Goal: Information Seeking & Learning: Check status

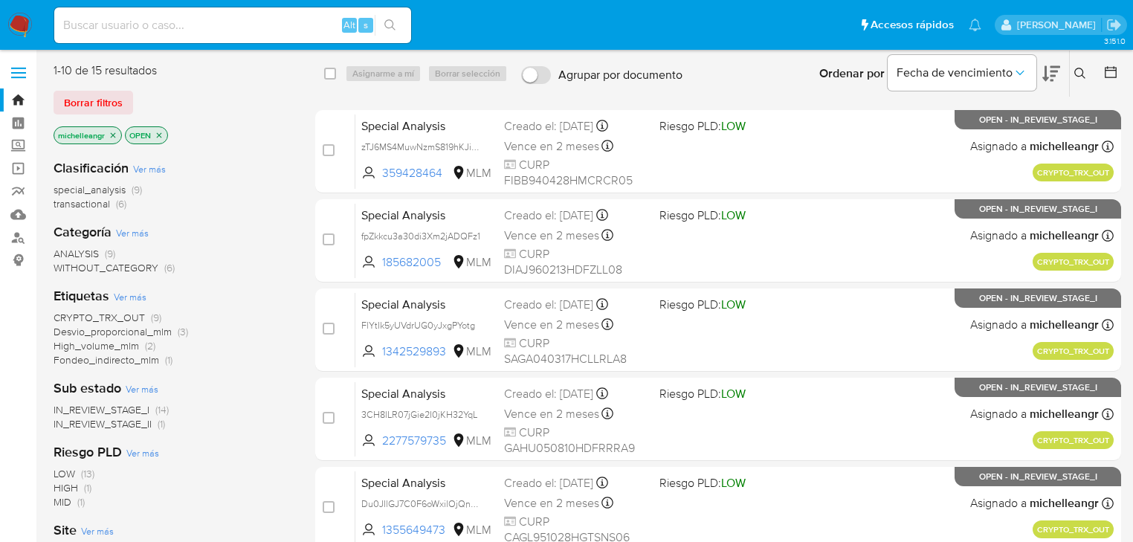
click at [112, 19] on input at bounding box center [232, 25] width 357 height 19
paste input "raFQRprVDkBKOl3FxMXnh7H6"
type input "raFQRprVDkBKOl3FxMXnh7H6"
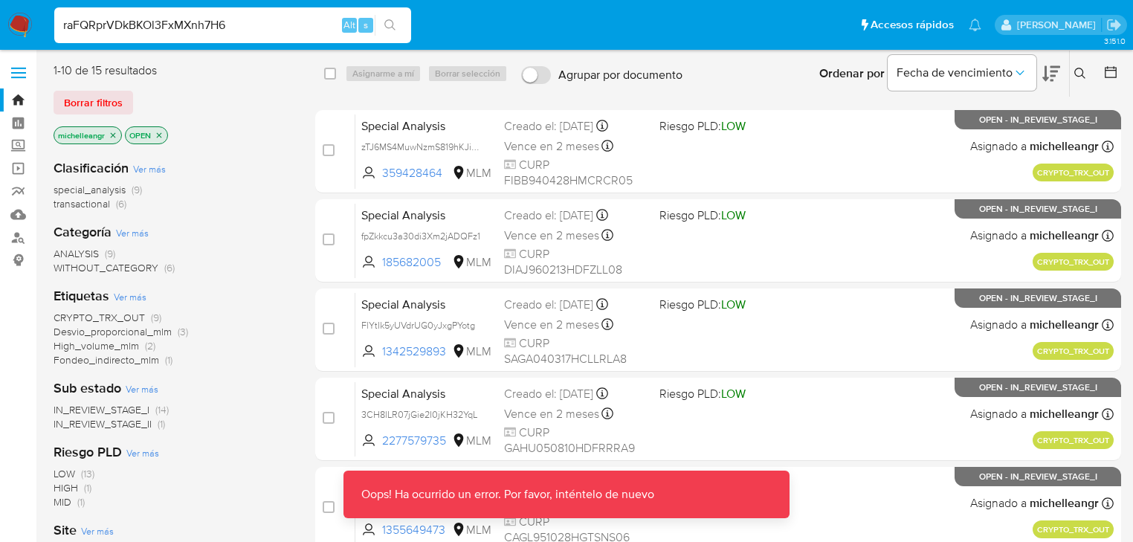
click at [247, 16] on input "raFQRprVDkBKOl3FxMXnh7H6" at bounding box center [232, 25] width 357 height 19
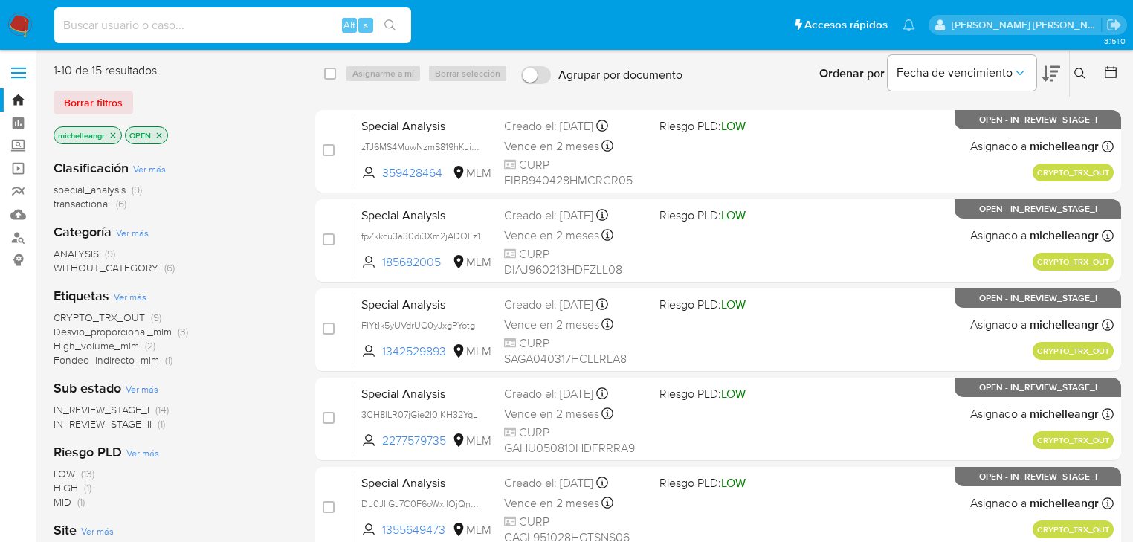
click at [146, 16] on input at bounding box center [232, 25] width 357 height 19
paste input "raFQRprVDkBKOl3FxMXnh7H6"
type input "raFQRprVDkBKOl3FxMXnh7H6"
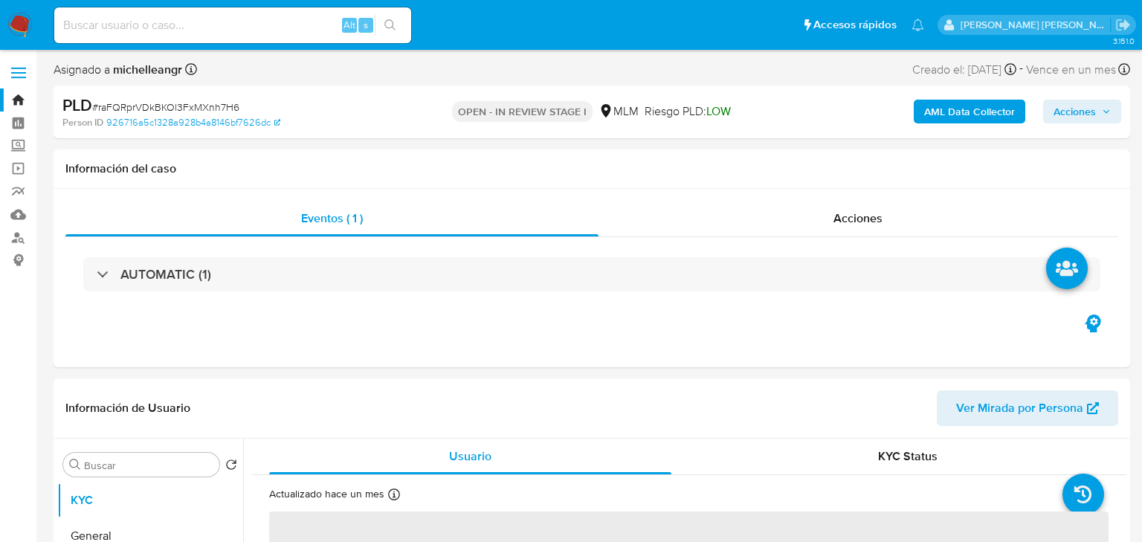
select select "10"
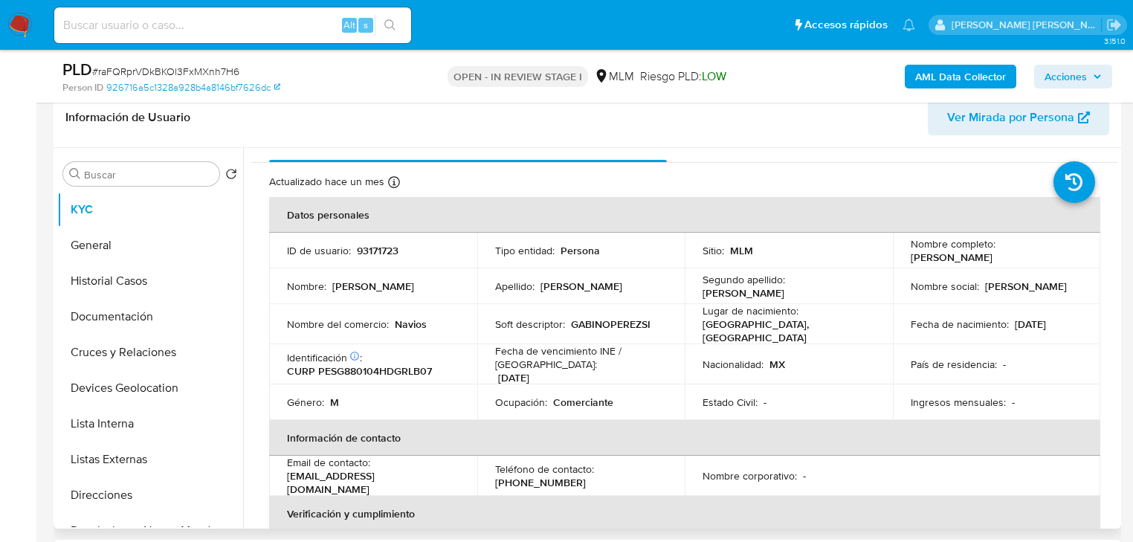
scroll to position [59, 0]
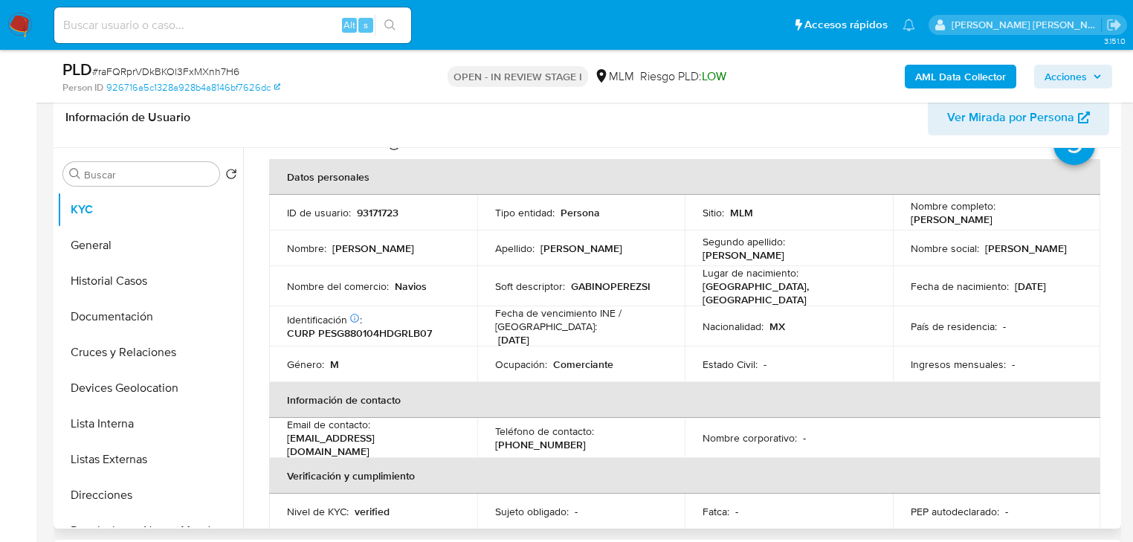
click at [1003, 314] on td "País de residencia : -" at bounding box center [997, 326] width 208 height 40
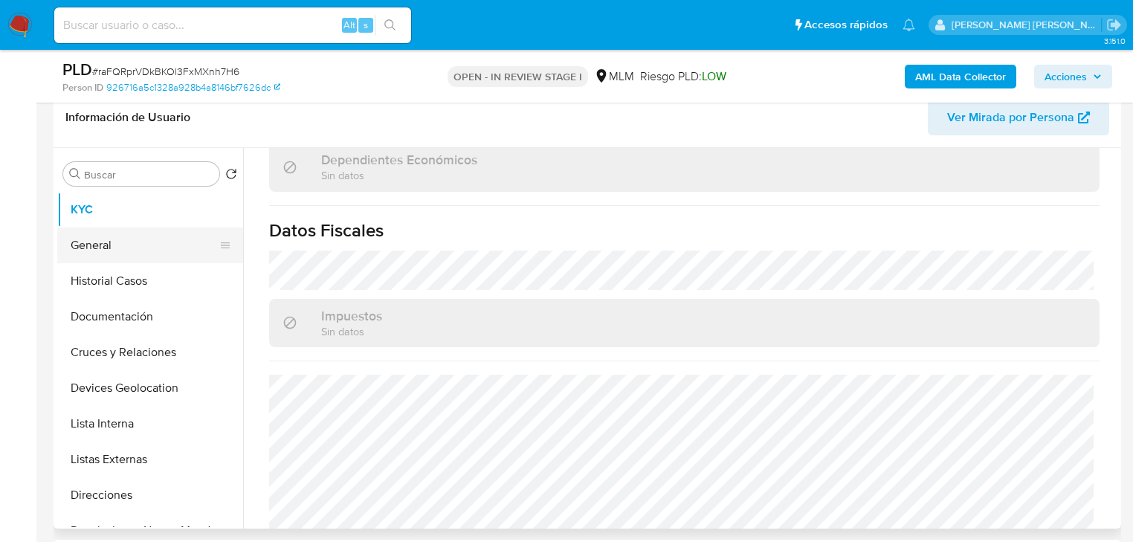
scroll to position [878, 0]
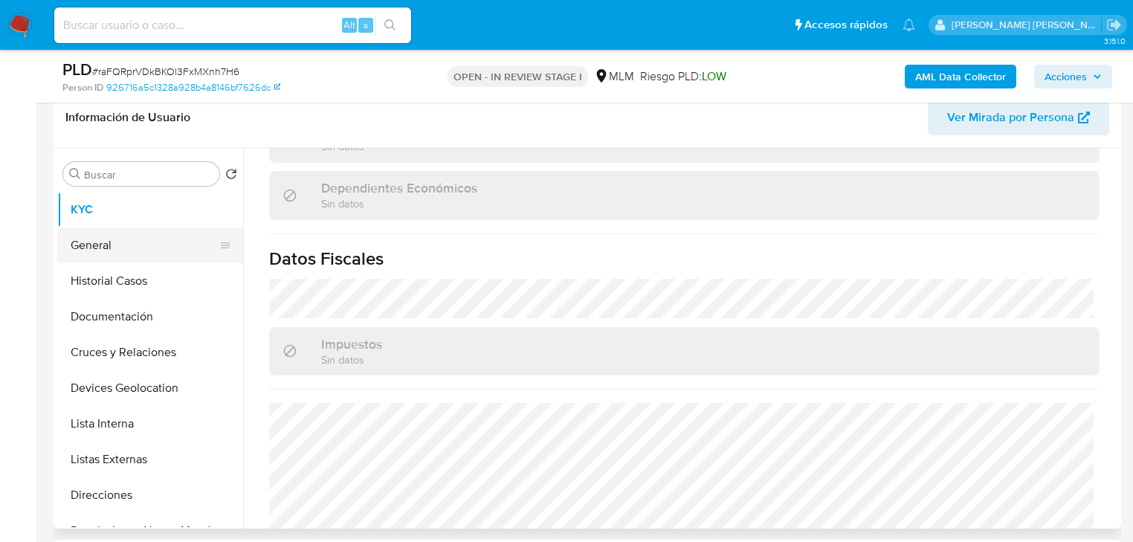
click at [142, 256] on button "General" at bounding box center [144, 245] width 174 height 36
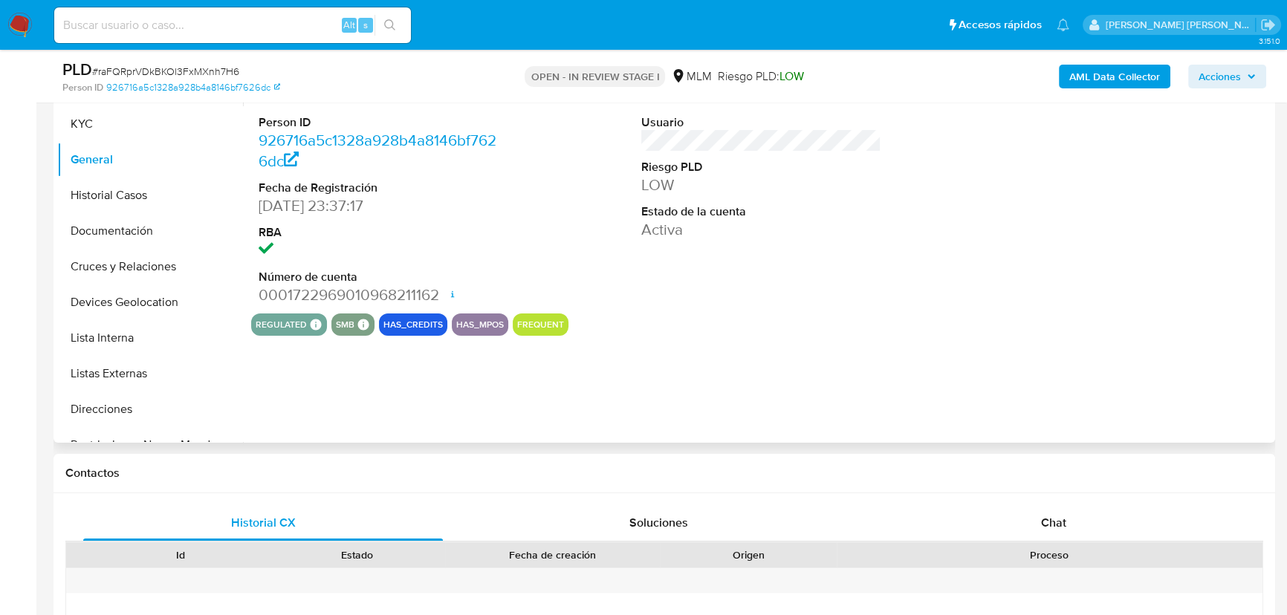
scroll to position [337, 0]
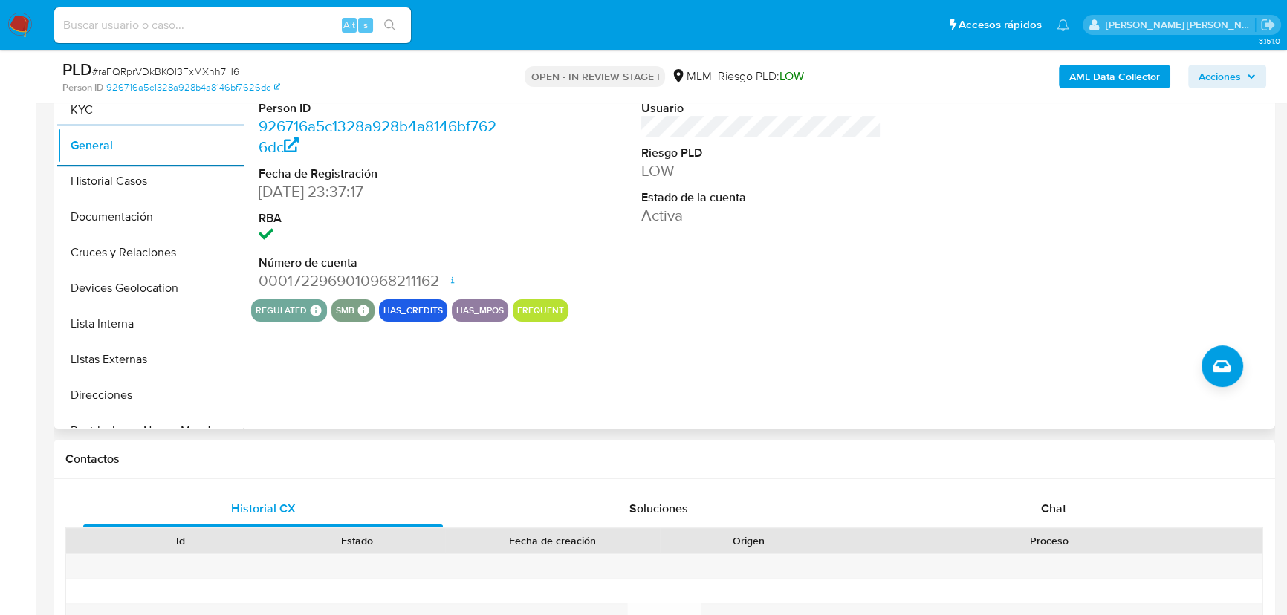
drag, startPoint x: 110, startPoint y: 177, endPoint x: 275, endPoint y: 195, distance: 166.0
click at [111, 175] on button "Historial Casos" at bounding box center [150, 182] width 186 height 36
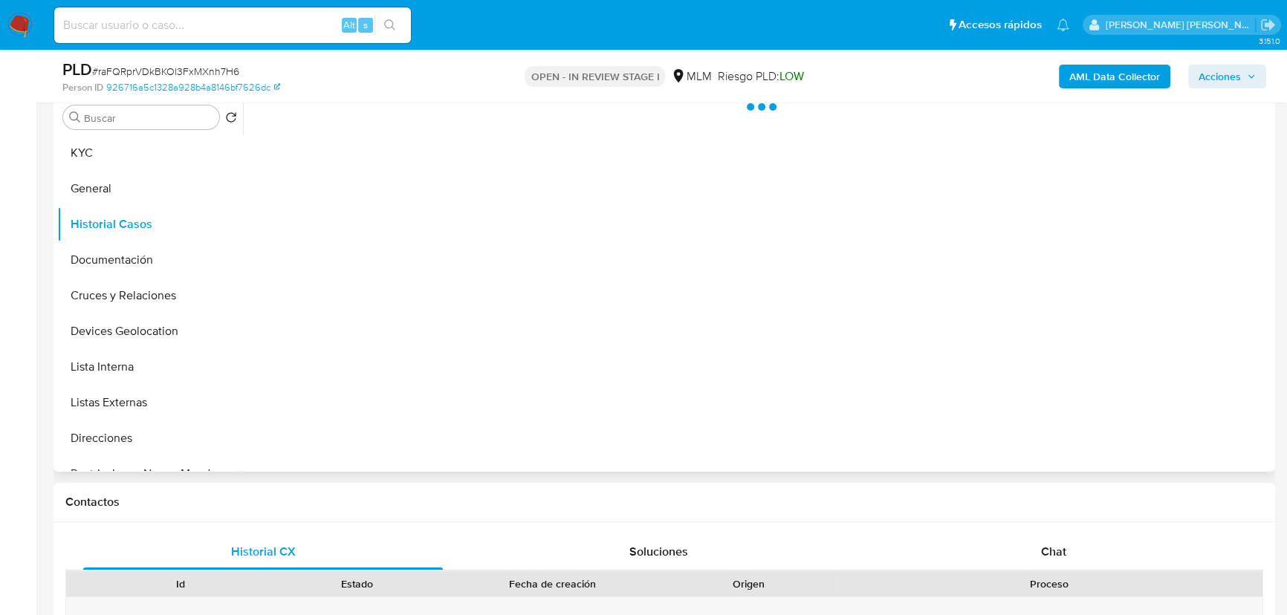
scroll to position [270, 0]
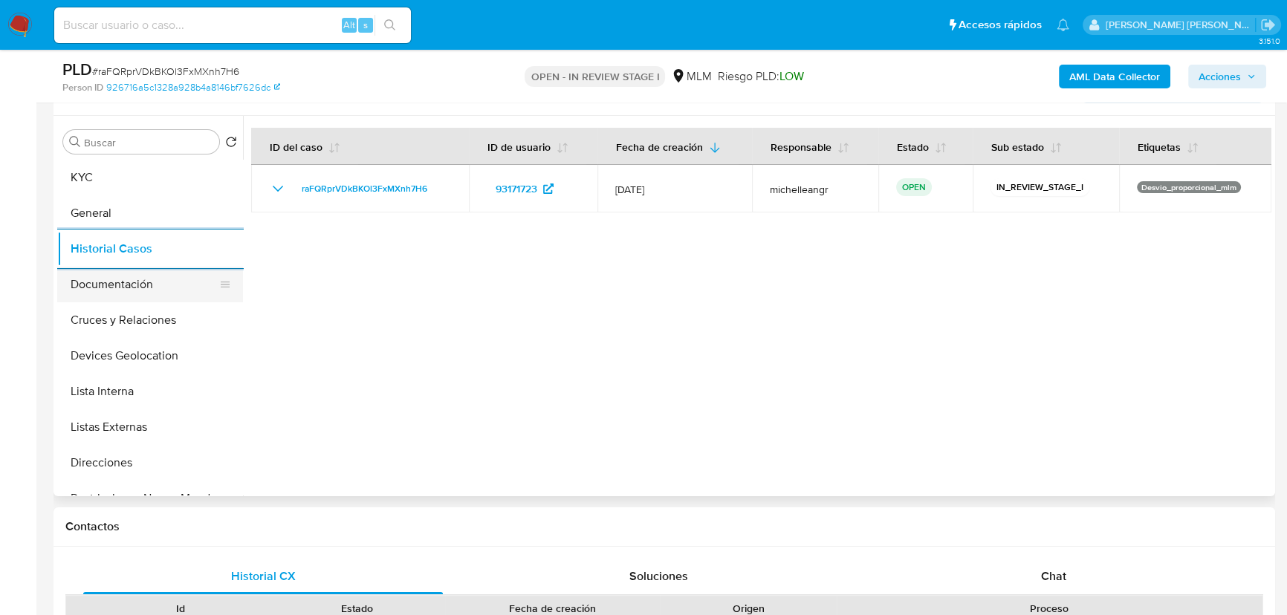
click at [161, 289] on button "Documentación" at bounding box center [144, 285] width 174 height 36
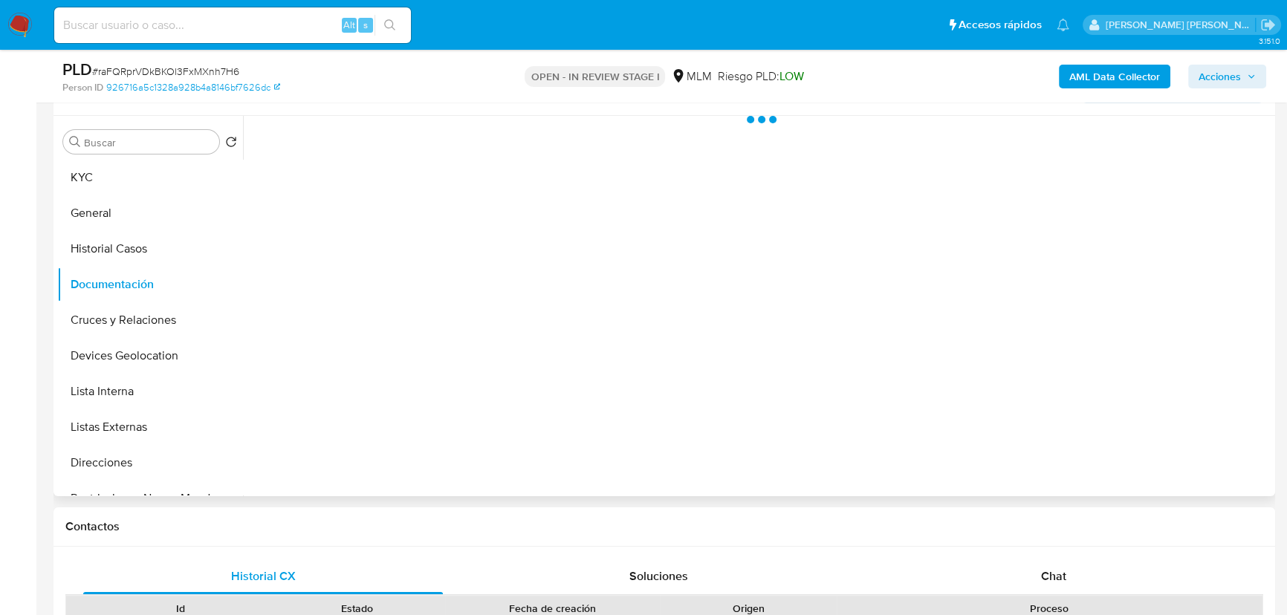
click at [323, 275] on div at bounding box center [757, 306] width 1029 height 381
click at [406, 212] on button "Identificación" at bounding box center [366, 227] width 231 height 38
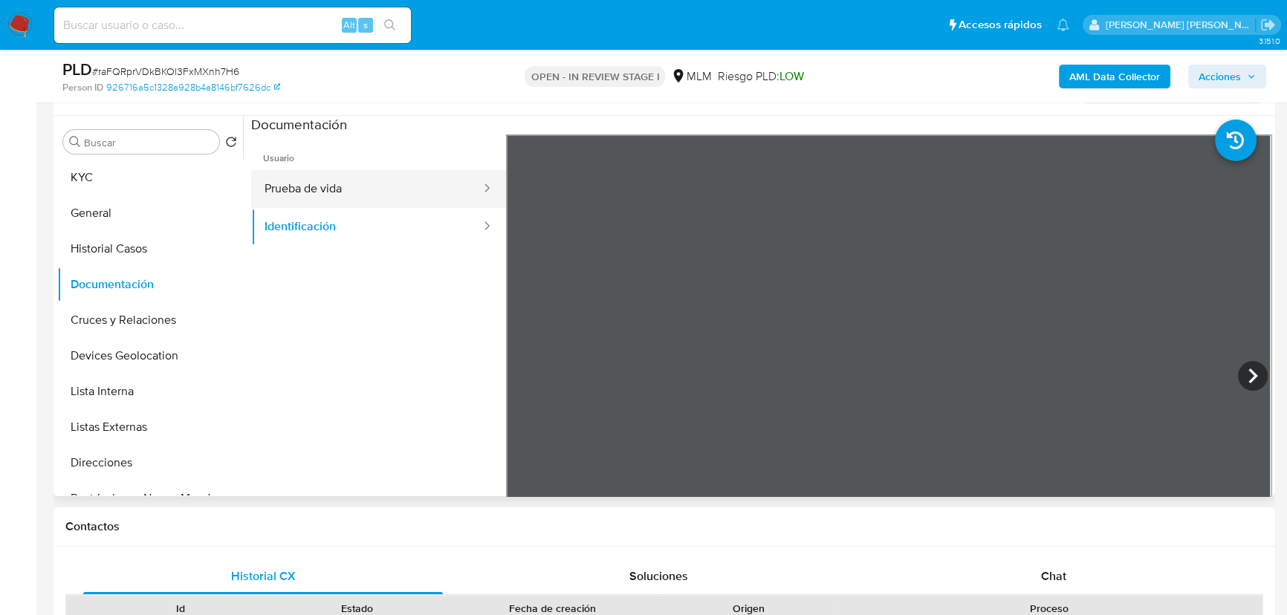
click at [412, 192] on button "Prueba de vida" at bounding box center [366, 189] width 231 height 38
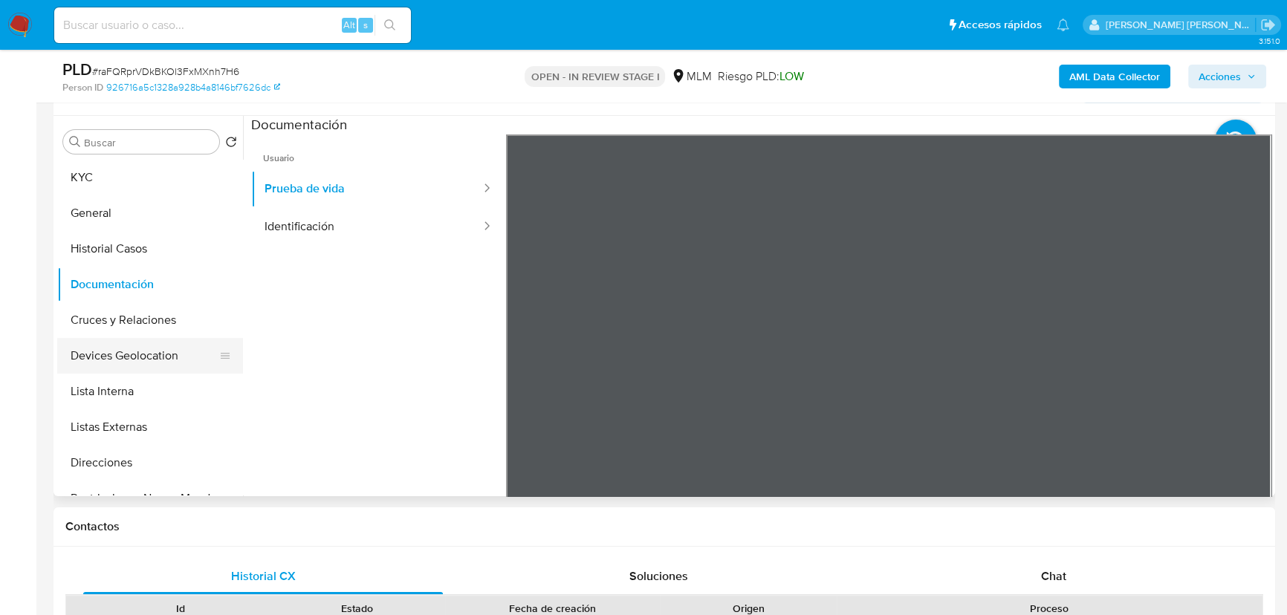
click at [133, 349] on button "Devices Geolocation" at bounding box center [144, 356] width 174 height 36
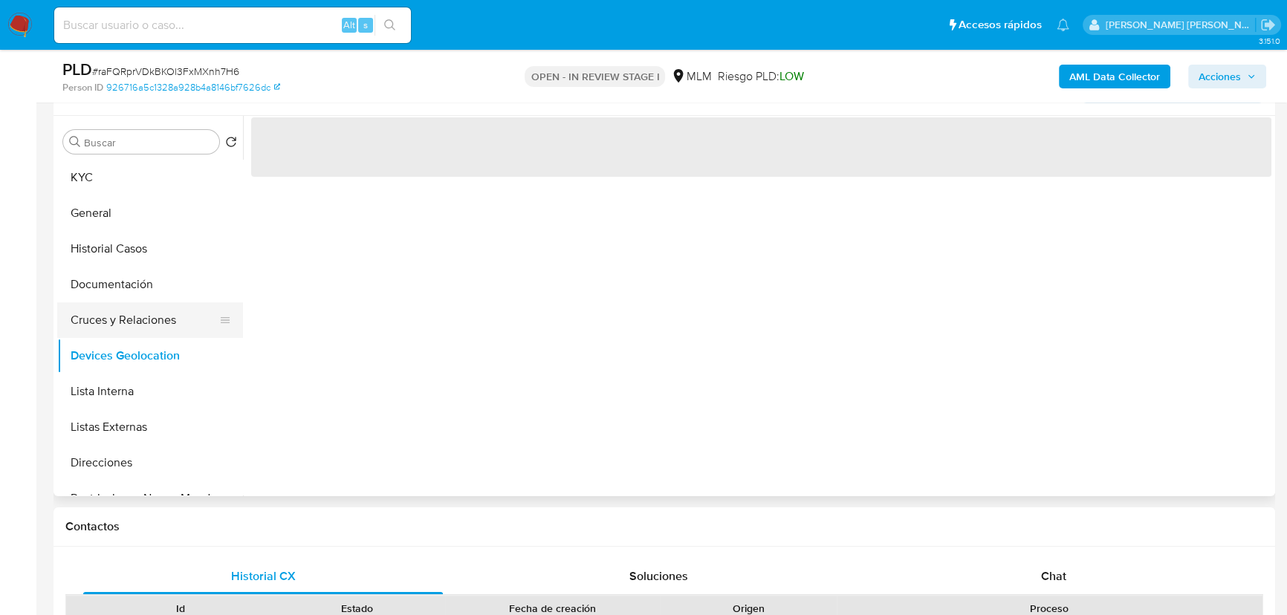
drag, startPoint x: 143, startPoint y: 328, endPoint x: 178, endPoint y: 322, distance: 36.3
click at [144, 331] on button "Cruces y Relaciones" at bounding box center [144, 320] width 174 height 36
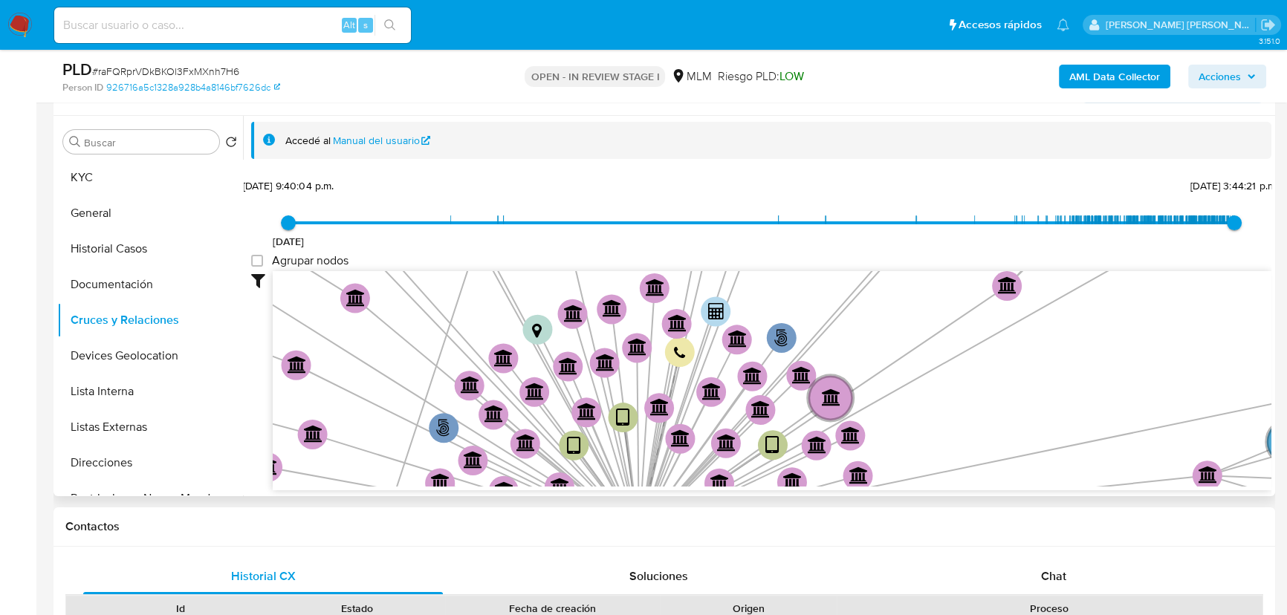
scroll to position [1, 0]
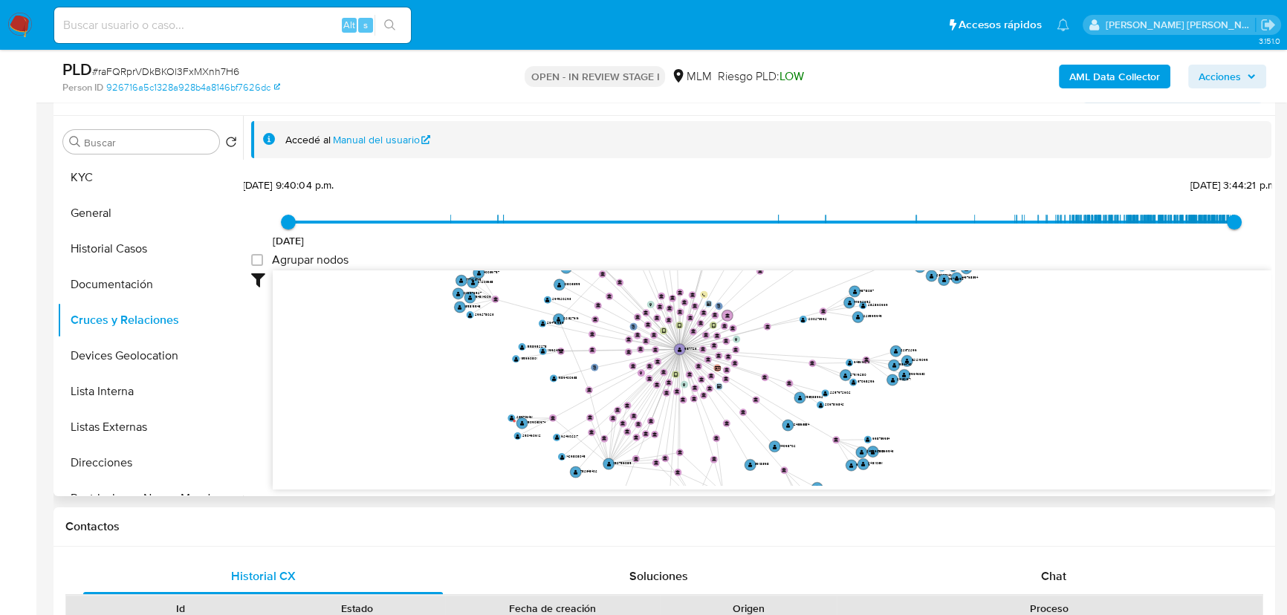
click at [684, 315] on icon "user-93171723  93171723 phone-50ea3a235cf4171d944b4c0ab1f72ba1  phone-50ea3a2…" at bounding box center [772, 379] width 999 height 216
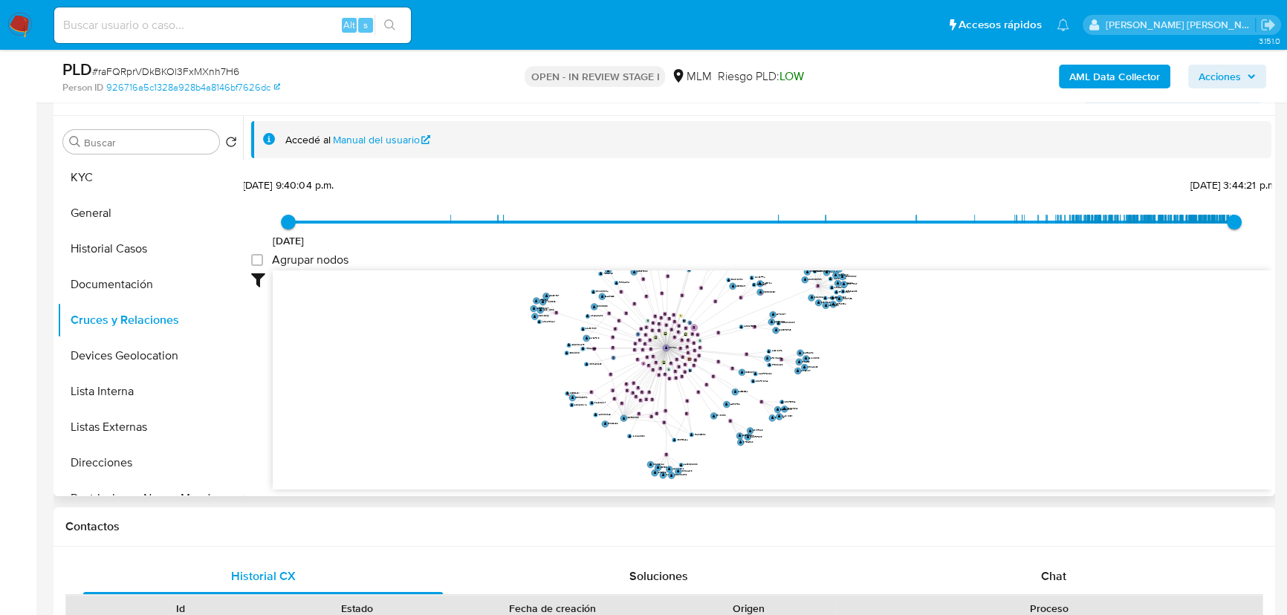
click at [146, 354] on button "Devices Geolocation" at bounding box center [150, 356] width 186 height 36
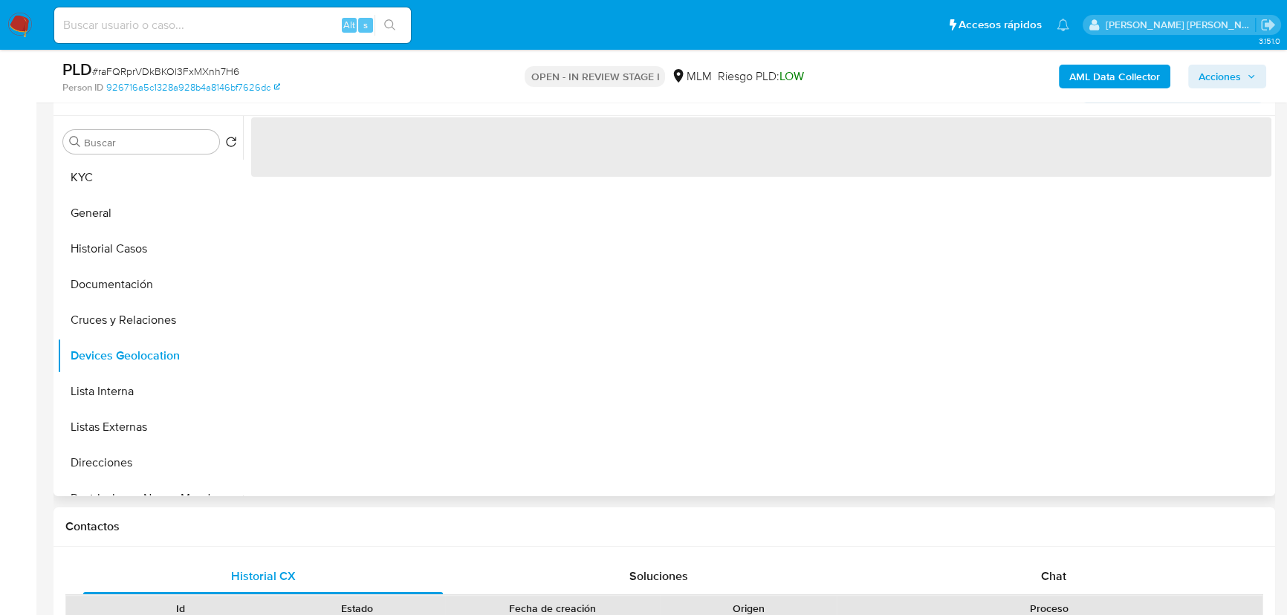
scroll to position [0, 0]
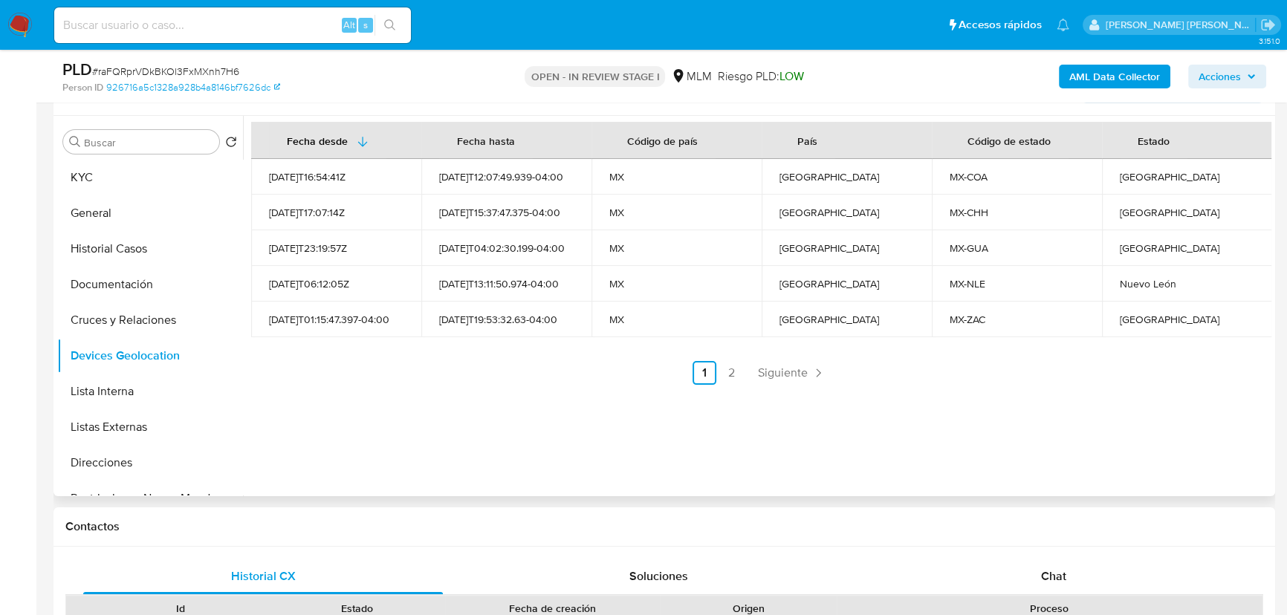
drag, startPoint x: 773, startPoint y: 376, endPoint x: 765, endPoint y: 378, distance: 7.8
click at [773, 376] on span "Siguiente" at bounding box center [783, 373] width 50 height 12
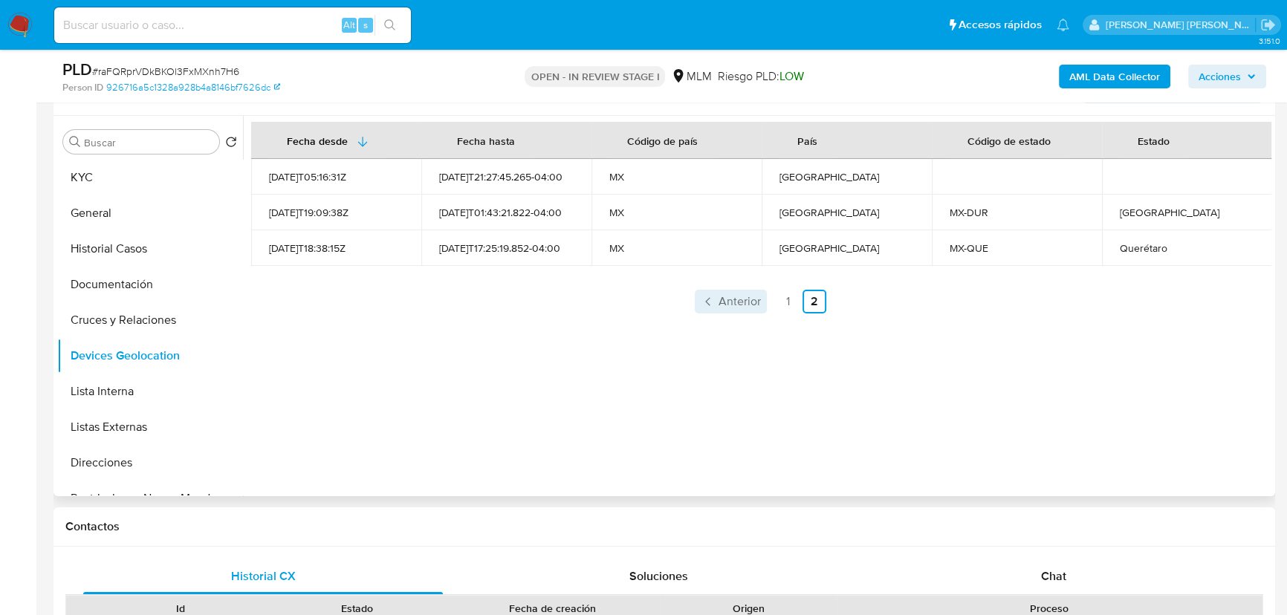
click at [729, 302] on span "Anterior" at bounding box center [740, 302] width 42 height 12
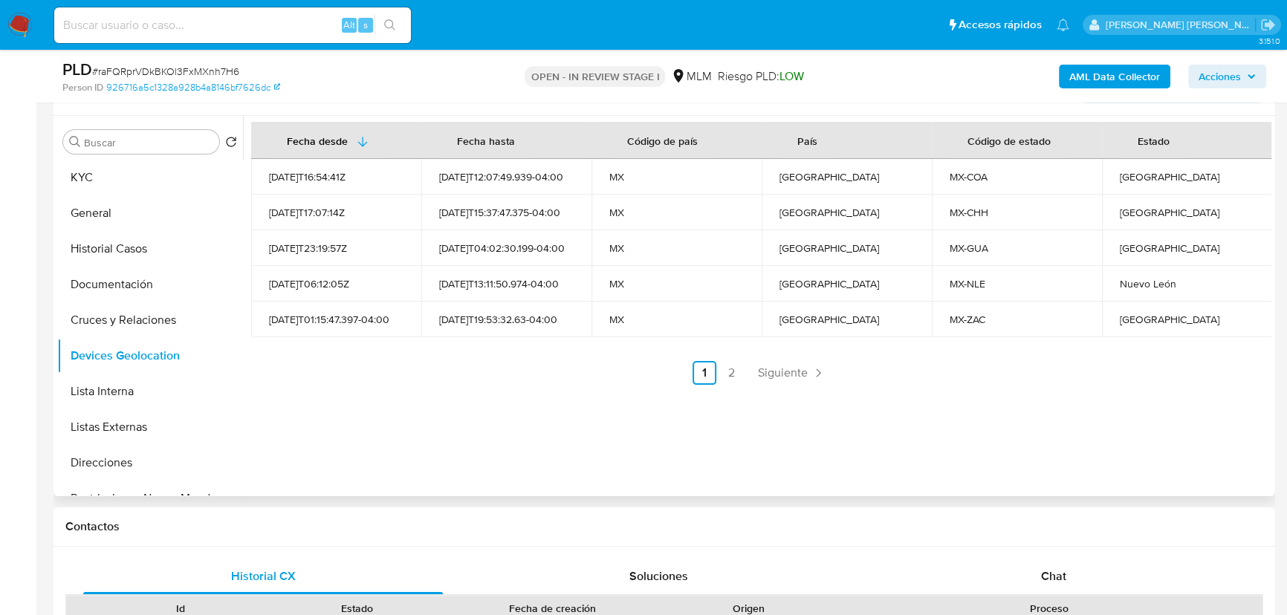
drag, startPoint x: 165, startPoint y: 414, endPoint x: 337, endPoint y: 369, distance: 177.6
click at [165, 413] on button "Listas Externas" at bounding box center [150, 427] width 186 height 36
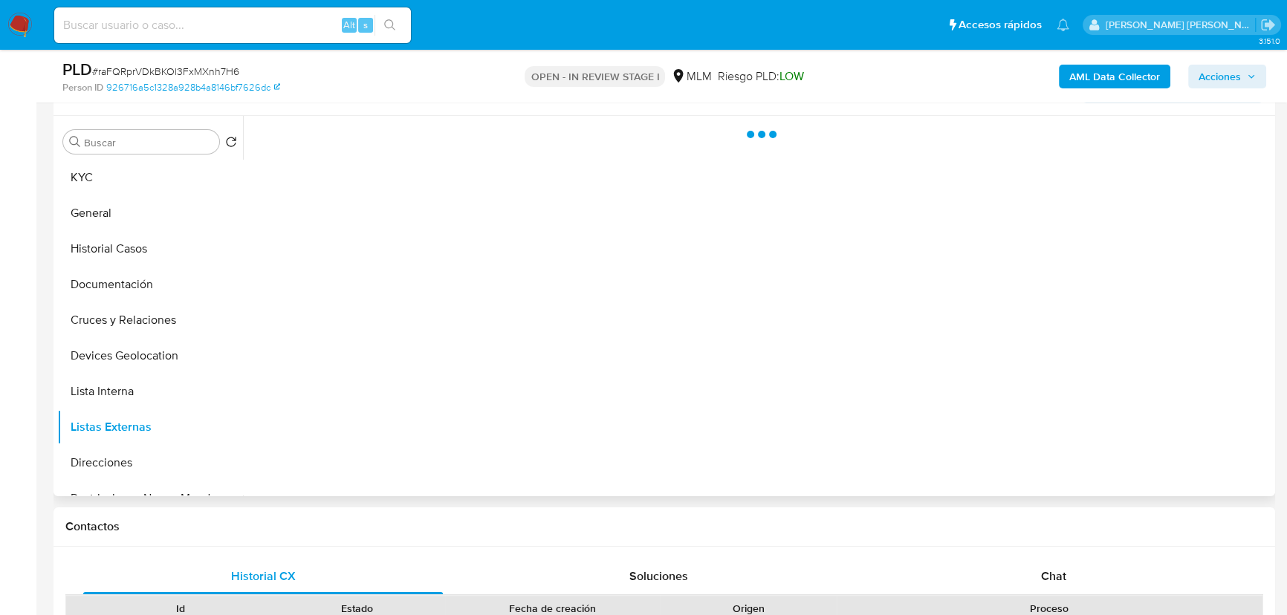
click at [353, 367] on div at bounding box center [757, 306] width 1029 height 381
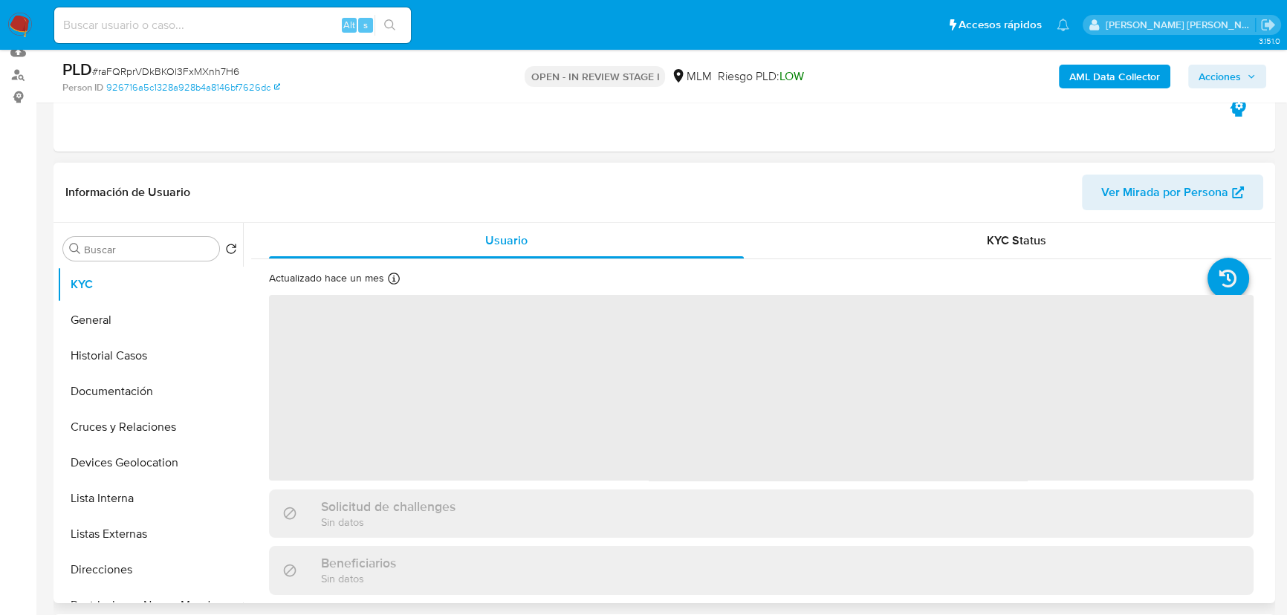
scroll to position [270, 0]
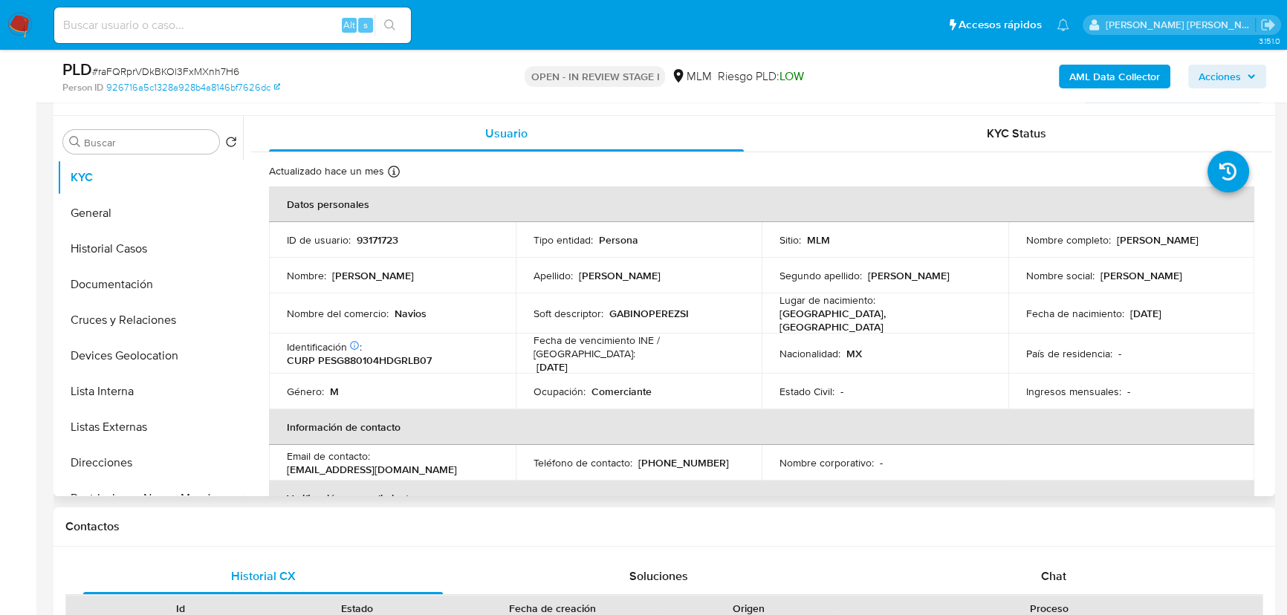
select select "10"
drag, startPoint x: 482, startPoint y: 460, endPoint x: 374, endPoint y: 457, distance: 108.5
click at [374, 457] on div "Email de contacto : gape_sil@live.com.mx" at bounding box center [392, 463] width 211 height 27
copy div "gape_sil@live.com.mx"
click at [546, 360] on p "31/12/2026" at bounding box center [552, 366] width 31 height 13
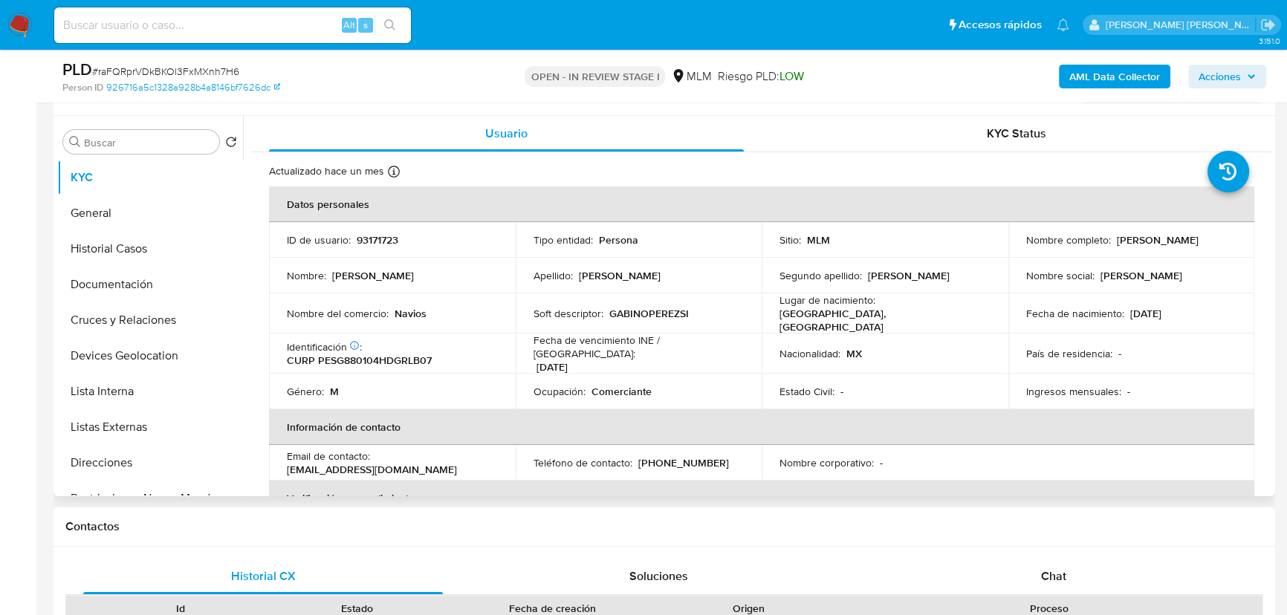
click at [678, 456] on p "(618) 3026603" at bounding box center [683, 462] width 91 height 13
copy p "3026603"
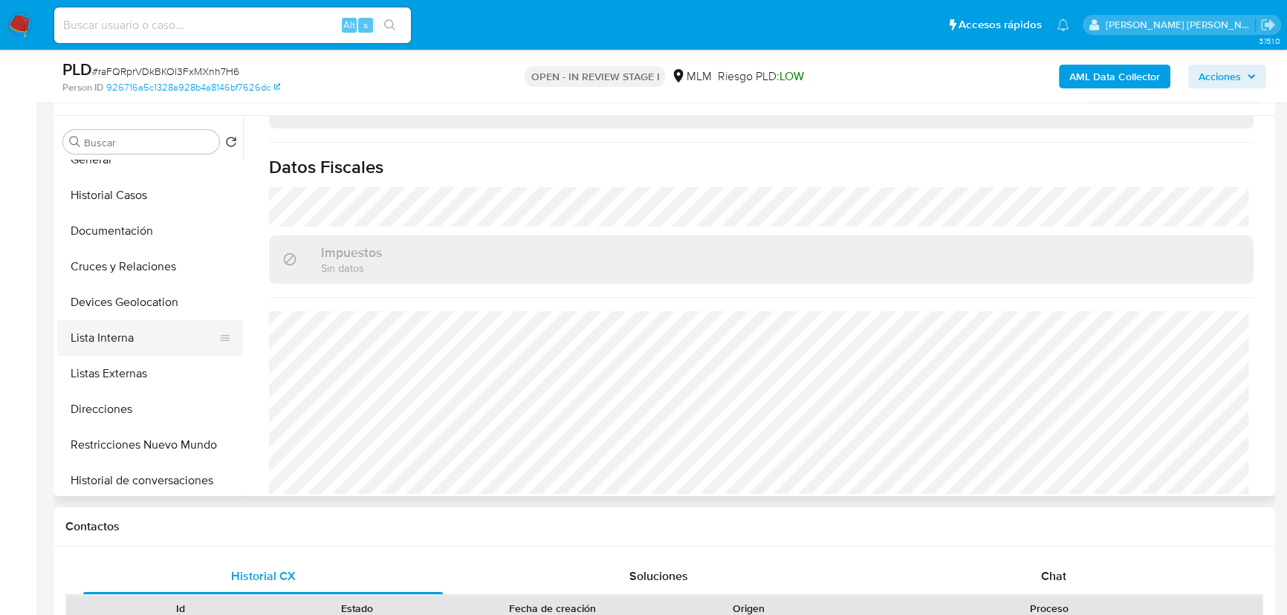
scroll to position [135, 0]
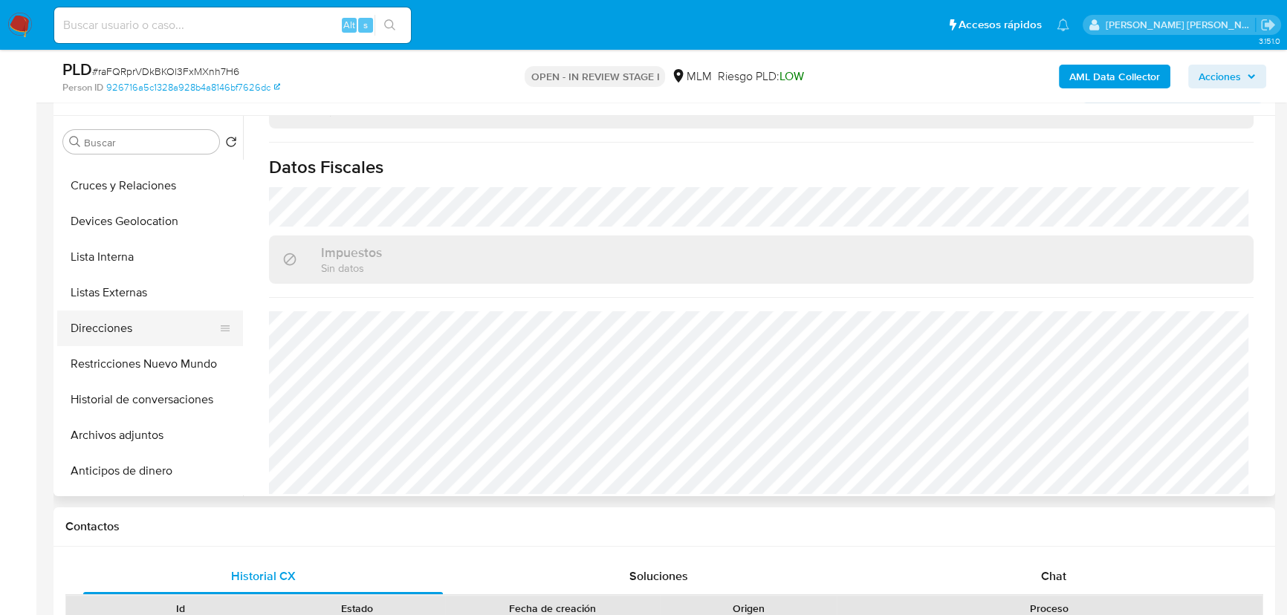
click at [125, 325] on button "Direcciones" at bounding box center [144, 329] width 174 height 36
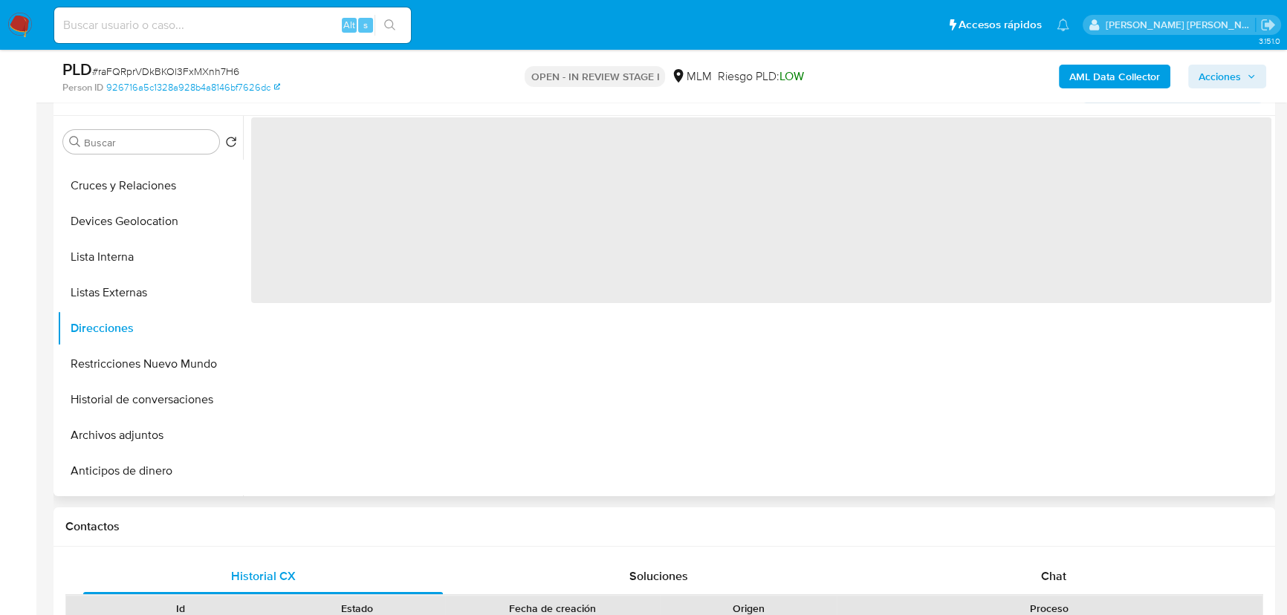
scroll to position [0, 0]
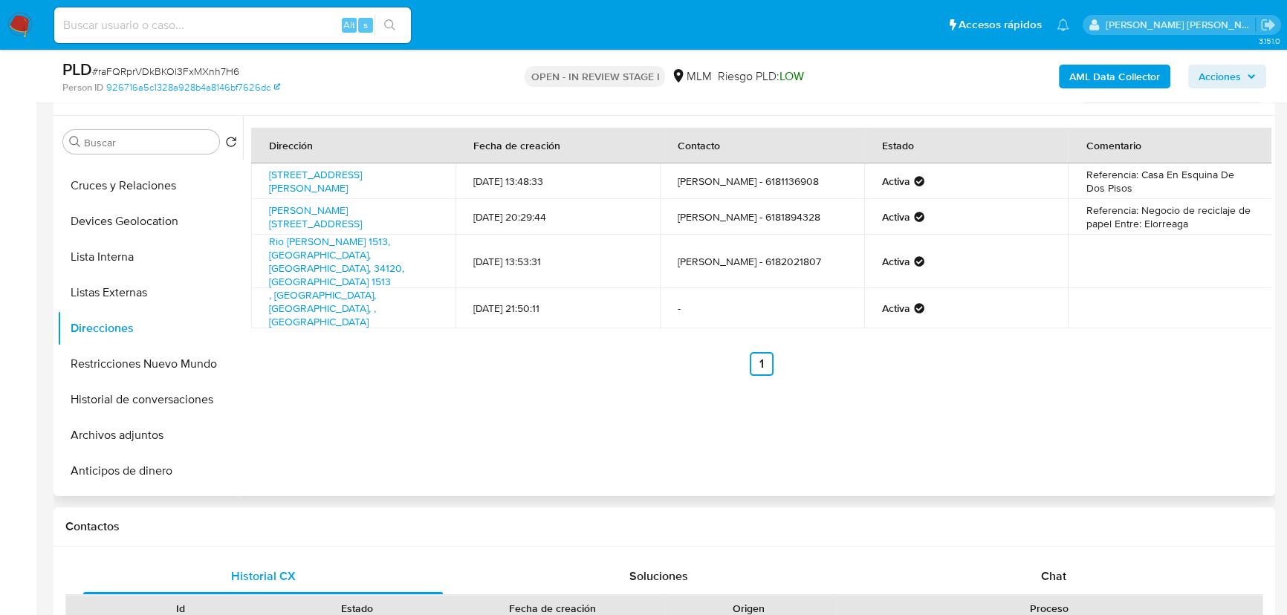
click at [806, 178] on td "gabino perez silva - 6181136908" at bounding box center [762, 182] width 204 height 36
copy td "6181136908"
click at [782, 226] on td "Gabino Pérez Silva - 6181894328" at bounding box center [762, 217] width 204 height 36
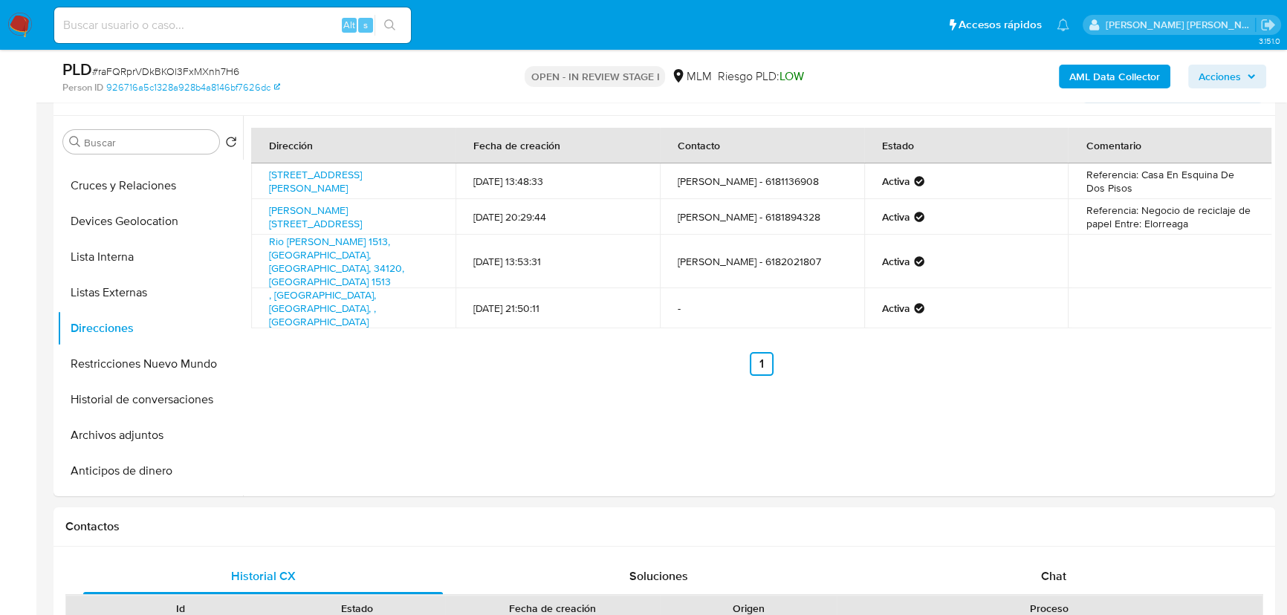
copy td "6181894328"
click at [787, 170] on td "gabino perez silva - 6181136908" at bounding box center [762, 182] width 204 height 36
copy td "6181136908"
click at [105, 321] on button "Direcciones" at bounding box center [144, 329] width 174 height 36
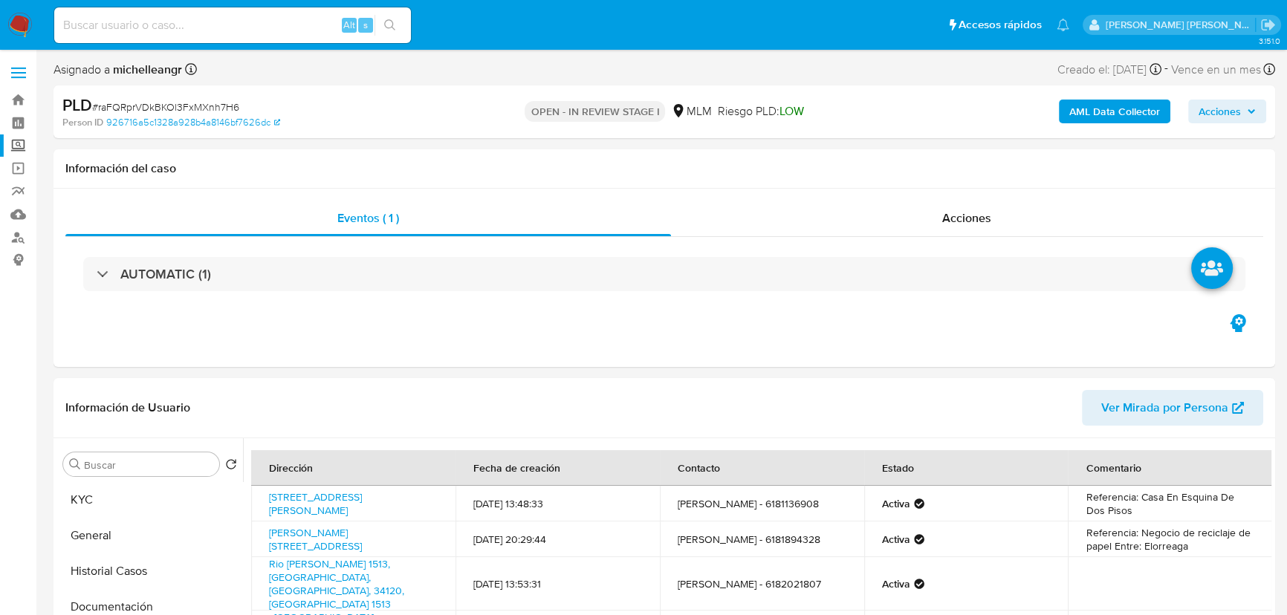
click at [20, 143] on label "Screening" at bounding box center [88, 146] width 177 height 23
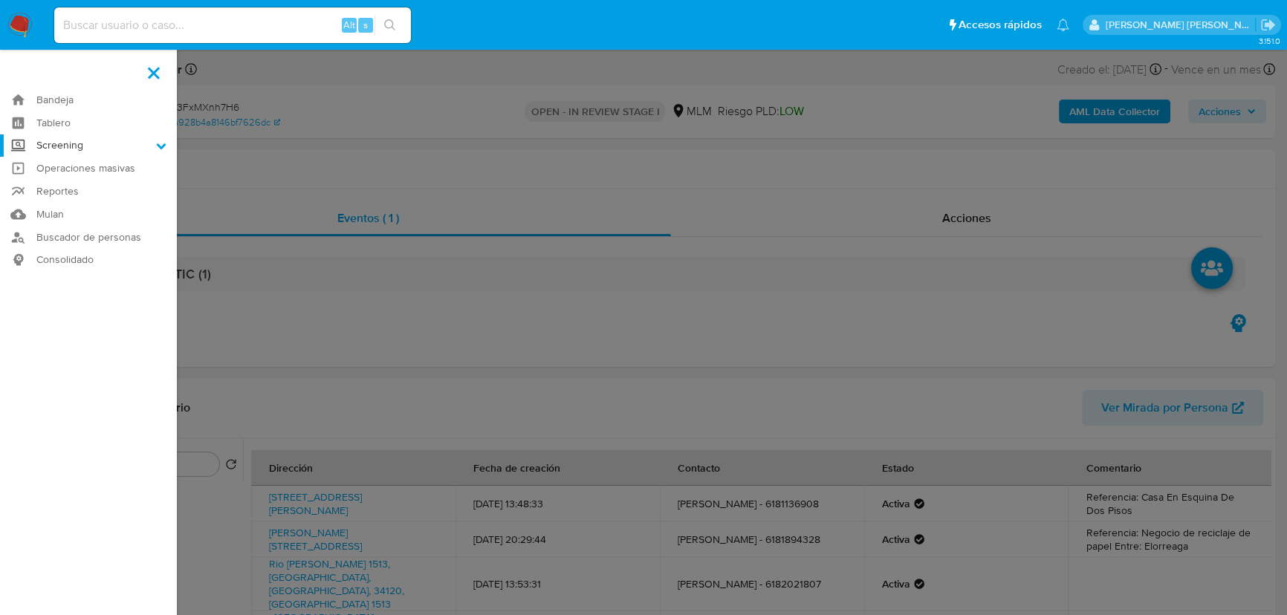
click at [0, 0] on input "Screening" at bounding box center [0, 0] width 0 height 0
click at [80, 205] on link "Herramientas" at bounding box center [88, 204] width 177 height 19
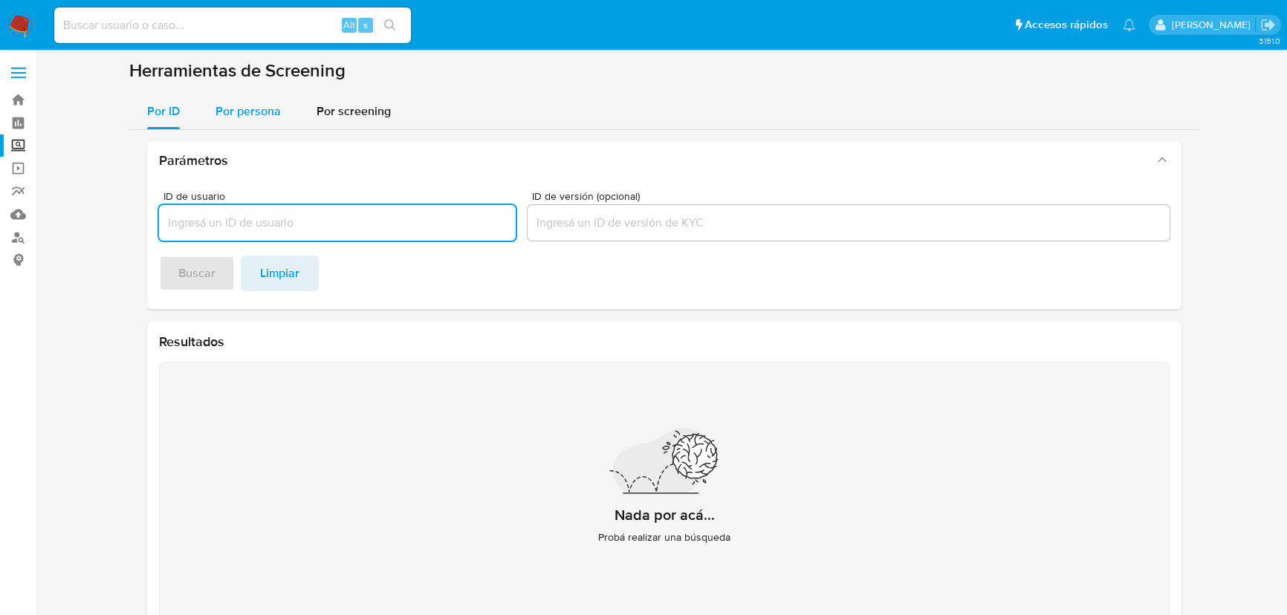
click at [277, 103] on span "Por persona" at bounding box center [248, 111] width 65 height 17
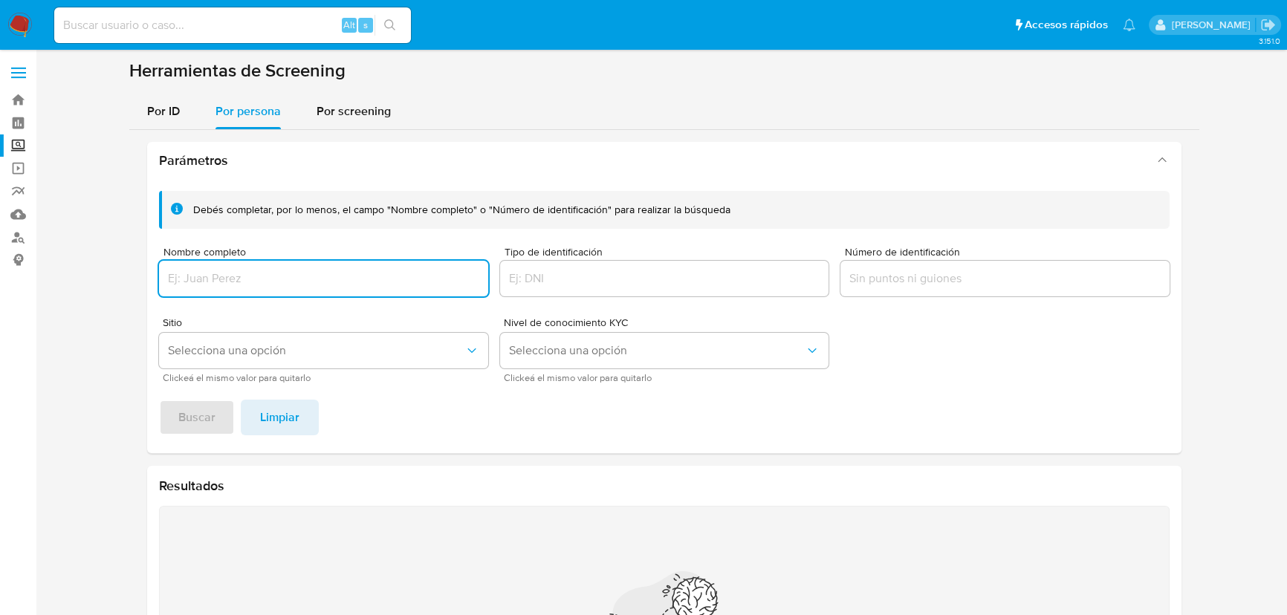
drag, startPoint x: 245, startPoint y: 284, endPoint x: 253, endPoint y: 279, distance: 9.1
click at [244, 280] on input "Nombre completo" at bounding box center [323, 278] width 329 height 19
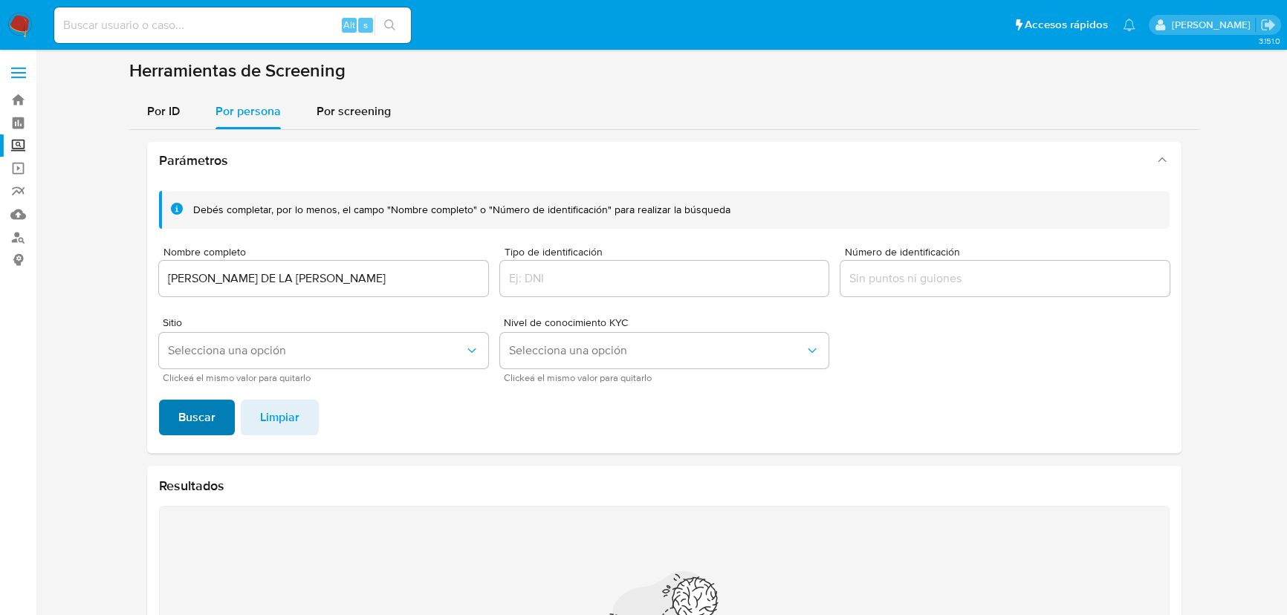
click at [184, 424] on span "Buscar" at bounding box center [196, 417] width 37 height 33
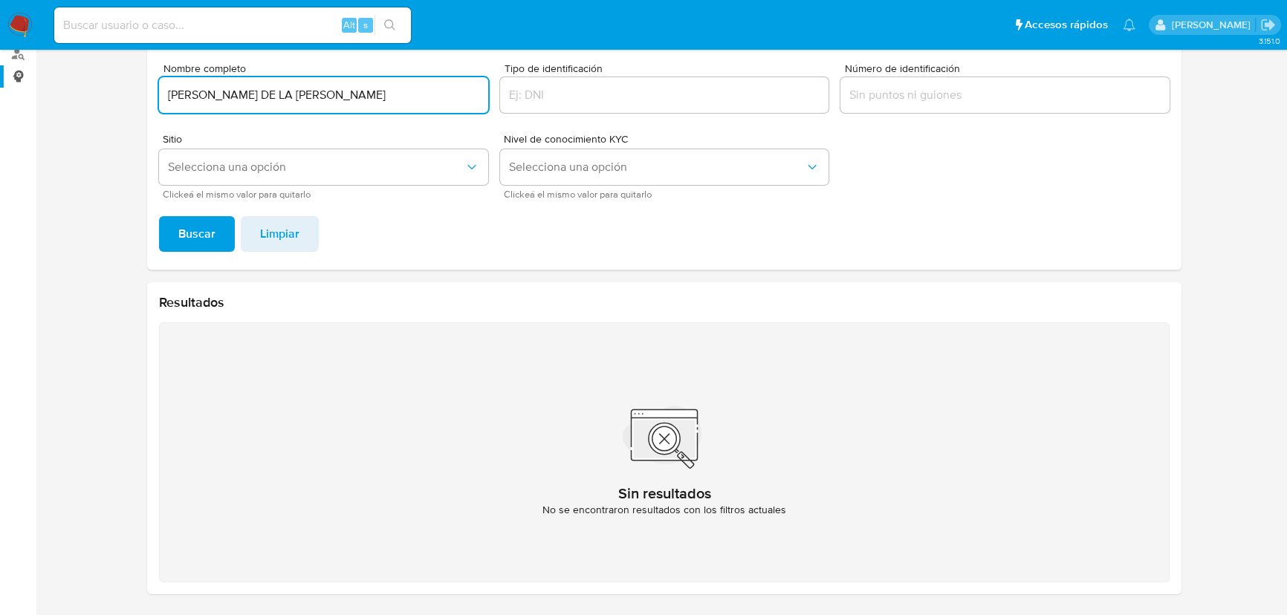
drag, startPoint x: 367, startPoint y: 94, endPoint x: 0, endPoint y: 74, distance: 367.6
click at [26, 75] on section "Bandeja Tablero Screening Búsqueda en Listas Watchlist Herramientas Operaciones…" at bounding box center [643, 216] width 1287 height 800
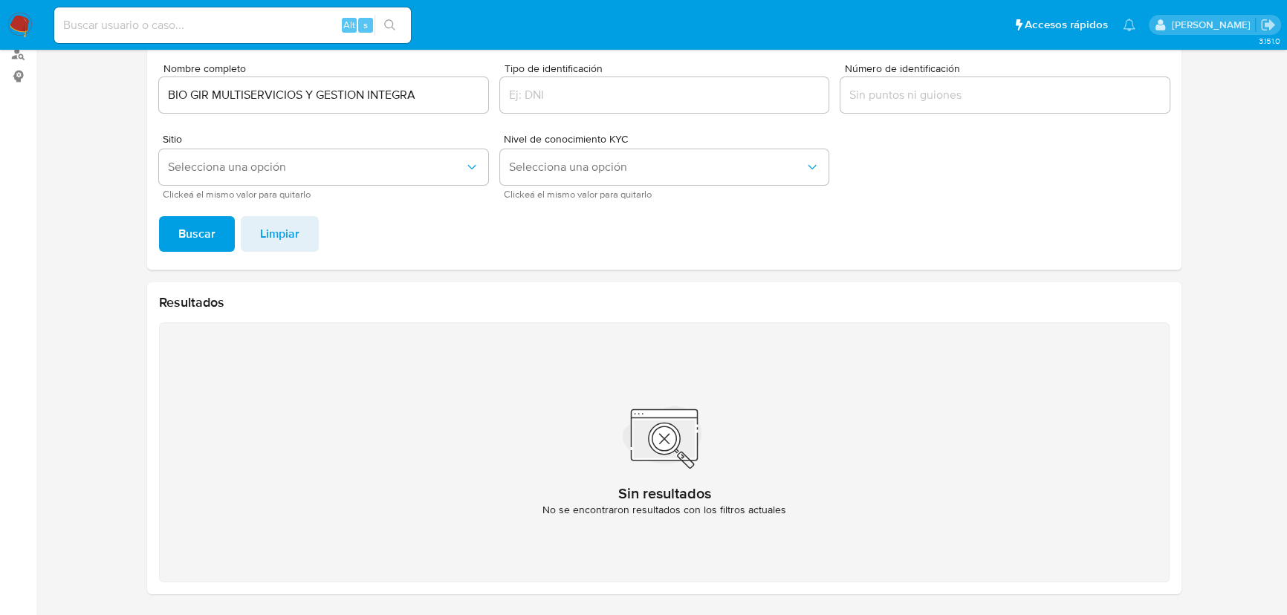
click at [219, 232] on button "Buscar" at bounding box center [197, 234] width 76 height 36
drag, startPoint x: 425, startPoint y: 97, endPoint x: 0, endPoint y: 37, distance: 429.3
click at [0, 37] on div "Pausado Ver notificaciones Alt s Accesos rápidos Presiona las siguientes teclas…" at bounding box center [643, 216] width 1287 height 800
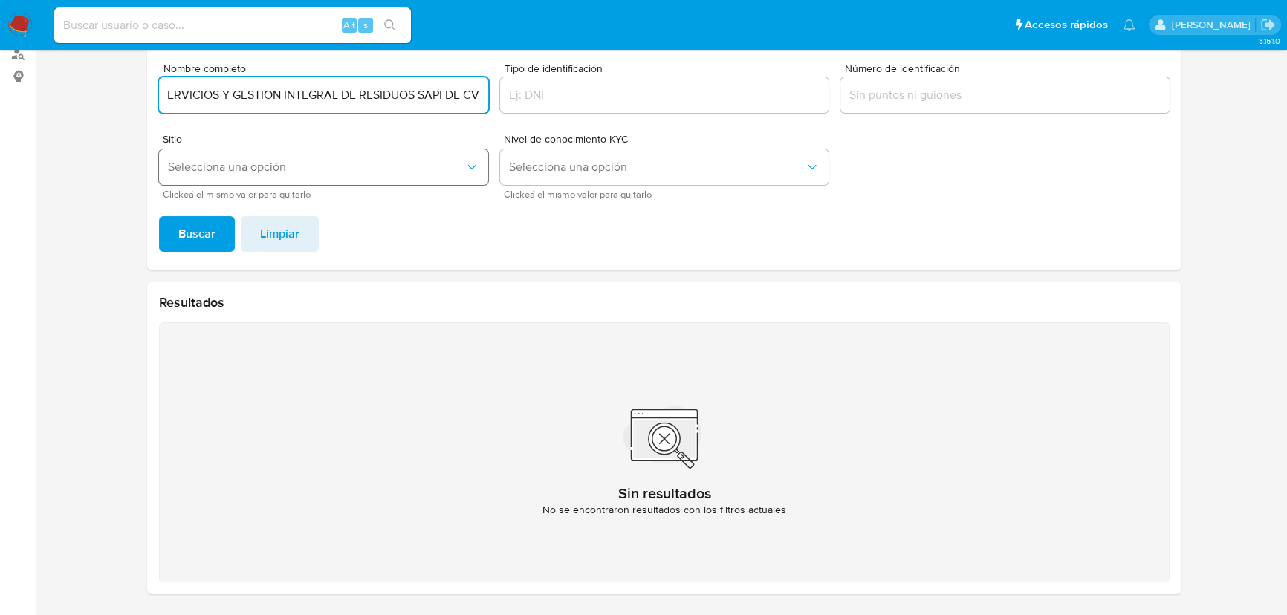
scroll to position [0, 86]
type input "BIO GIR MULTISERVICIOS Y GESTION INTEGRAL DE RESIDUOS SAPI DE CV"
click at [209, 229] on span "Buscar" at bounding box center [196, 234] width 37 height 33
click at [395, 111] on div "BIO GIR MULTISERVICIOS Y GESTION INTEGRAL DE RESIDUOS SAPI DE CV" at bounding box center [323, 95] width 329 height 36
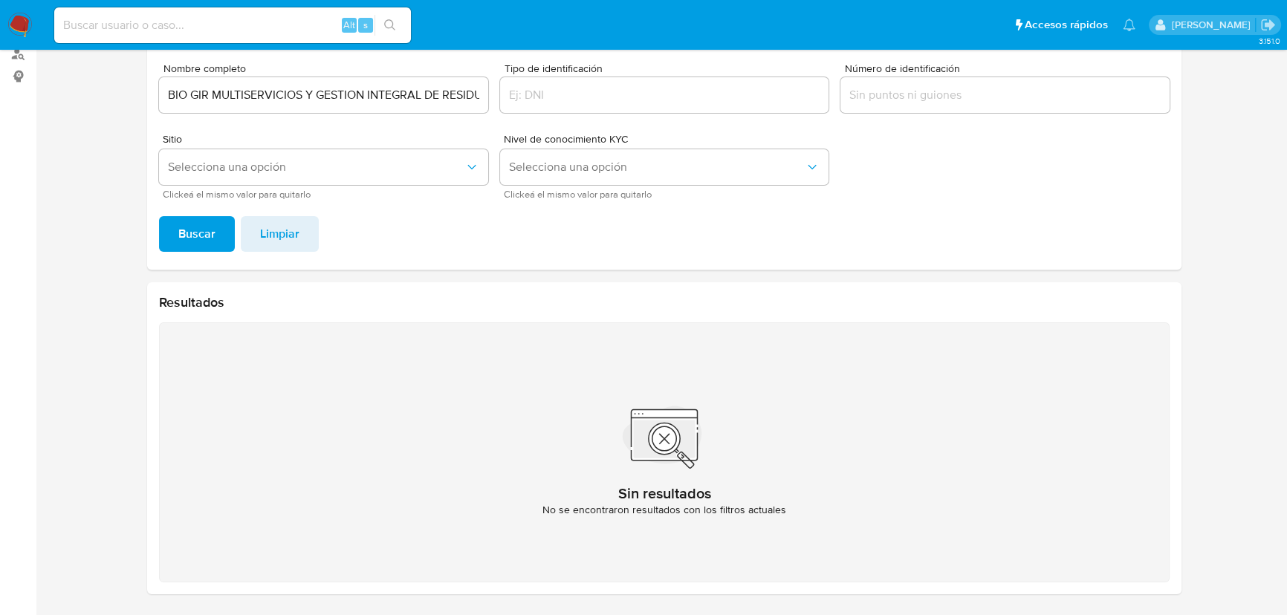
click at [397, 103] on input "BIO GIR MULTISERVICIOS Y GESTION INTEGRAL DE RESIDUOS SAPI DE CV" at bounding box center [323, 94] width 329 height 19
click at [399, 99] on input "BIO GIR MULTISERVICIOS Y GESTION INTEGRAL DE RESIDUOS SAPI DE CV" at bounding box center [323, 94] width 329 height 19
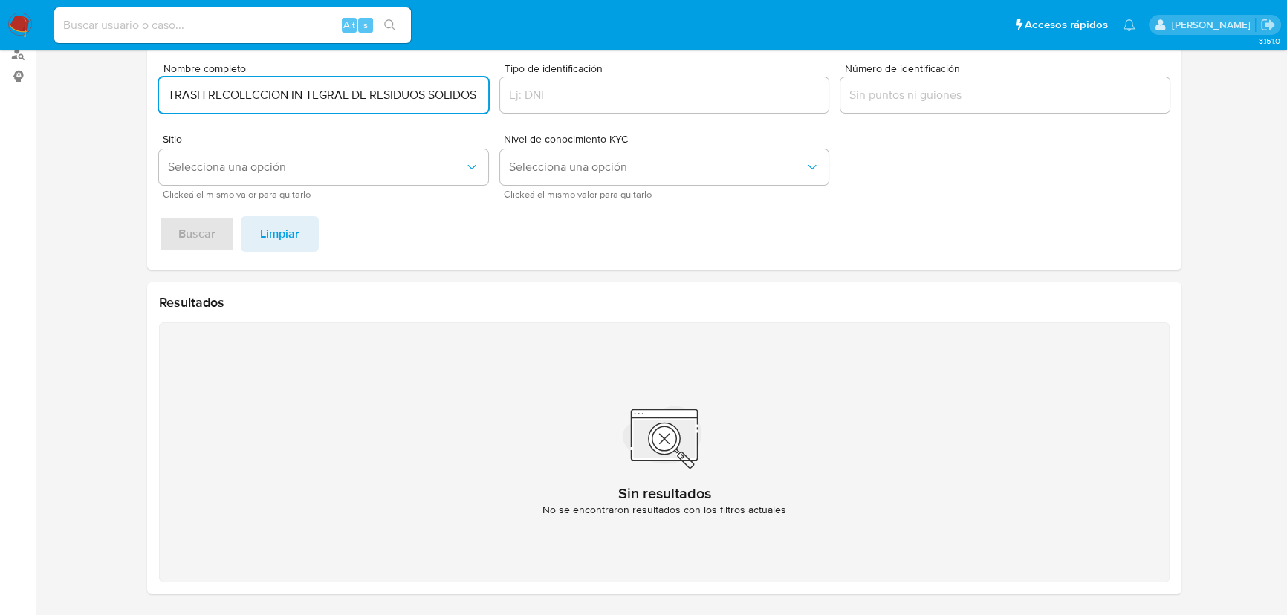
scroll to position [0, 64]
type input "TRASH RECOLECCION IN TEGRAL DE RESIDUOS SOLIDOS SAPI DE CV"
click at [194, 236] on span "Buscar" at bounding box center [196, 234] width 37 height 33
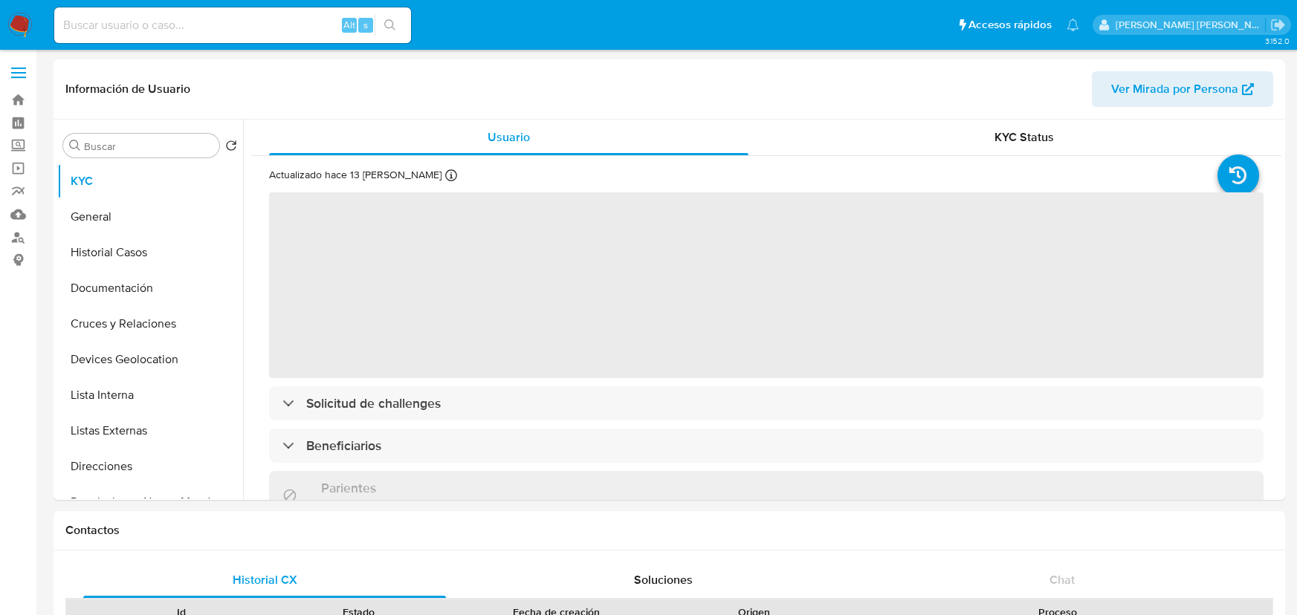
select select "10"
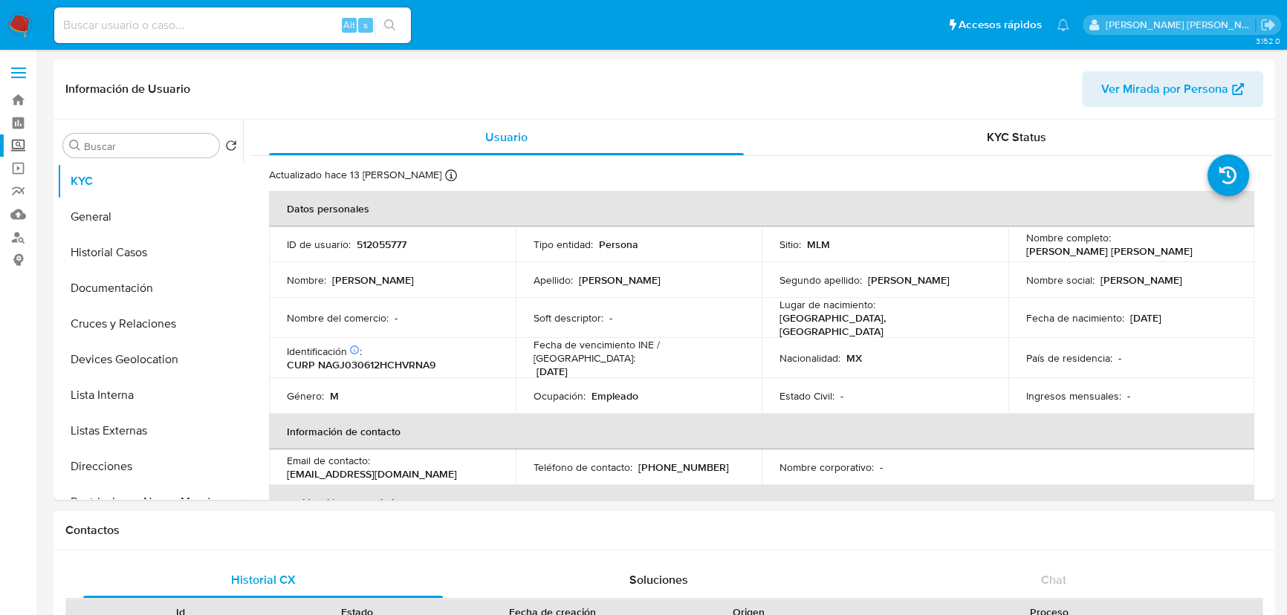
click at [16, 141] on label "Screening" at bounding box center [88, 146] width 177 height 23
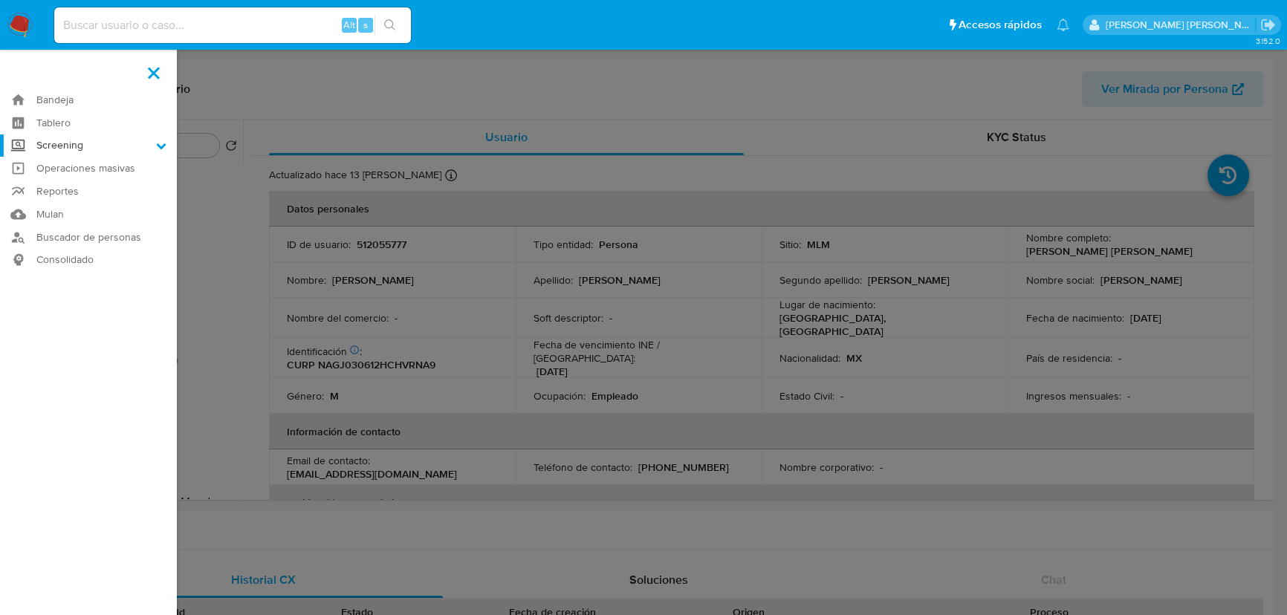
click at [0, 0] on input "Screening" at bounding box center [0, 0] width 0 height 0
click at [77, 203] on link "Herramientas" at bounding box center [88, 204] width 177 height 19
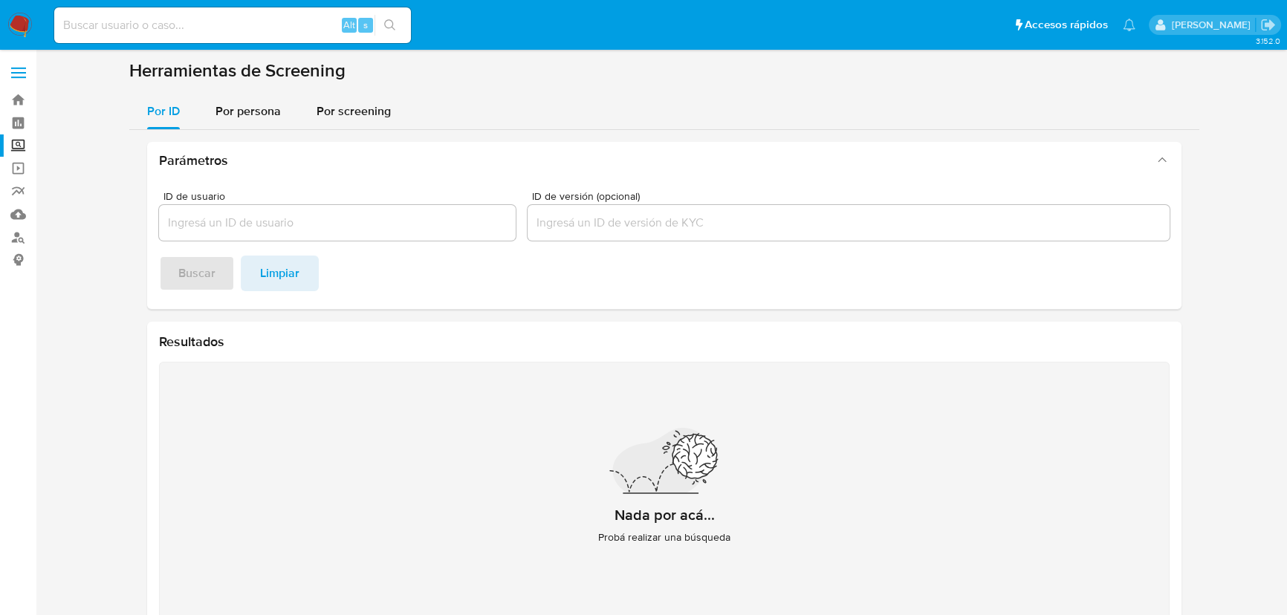
drag, startPoint x: 264, startPoint y: 114, endPoint x: 272, endPoint y: 135, distance: 23.1
click at [264, 106] on span "Por persona" at bounding box center [248, 111] width 65 height 17
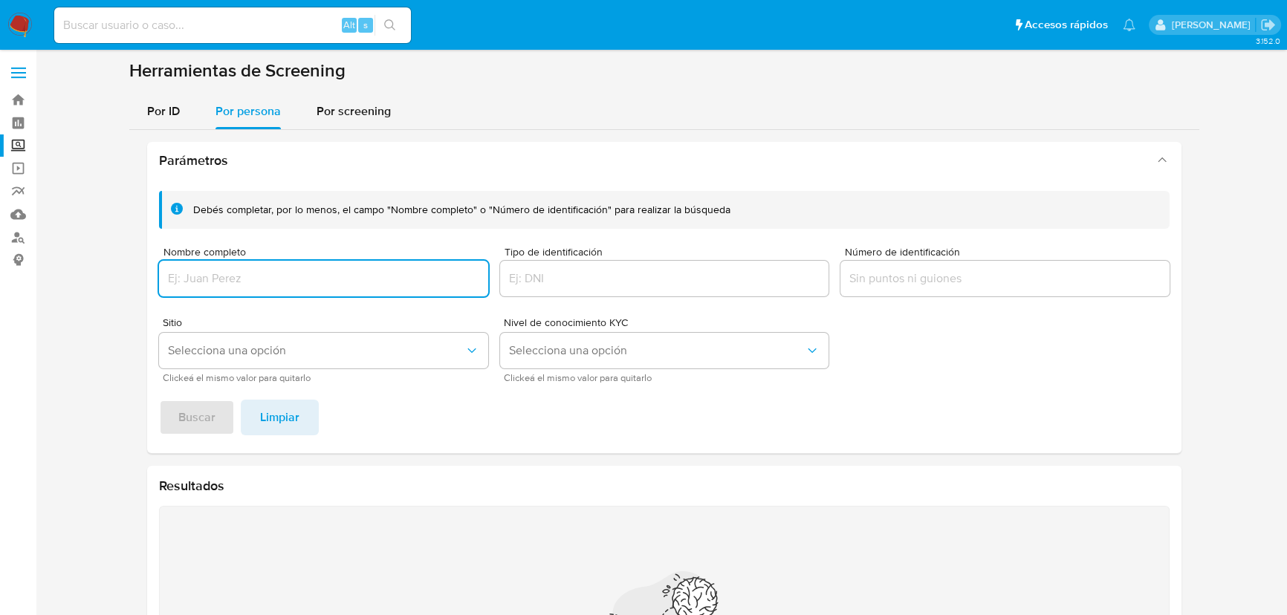
drag, startPoint x: 267, startPoint y: 282, endPoint x: 245, endPoint y: 306, distance: 32.6
click at [267, 282] on input "Nombre completo" at bounding box center [323, 278] width 329 height 19
click at [212, 415] on span "Buscar" at bounding box center [196, 417] width 37 height 33
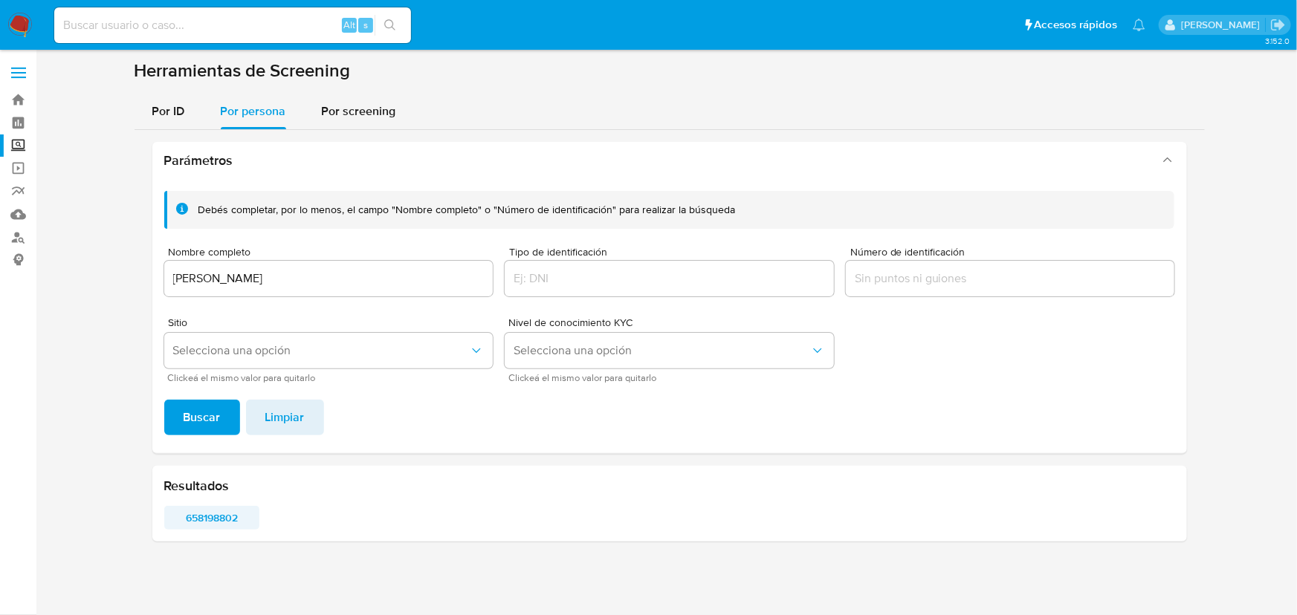
click at [239, 515] on span "658198802" at bounding box center [212, 518] width 75 height 21
drag, startPoint x: 268, startPoint y: 269, endPoint x: 11, endPoint y: 264, distance: 257.2
click at [0, 259] on section "Bandeja Tablero Screening Búsqueda en Listas Watchlist Herramientas Operaciones…" at bounding box center [648, 307] width 1297 height 615
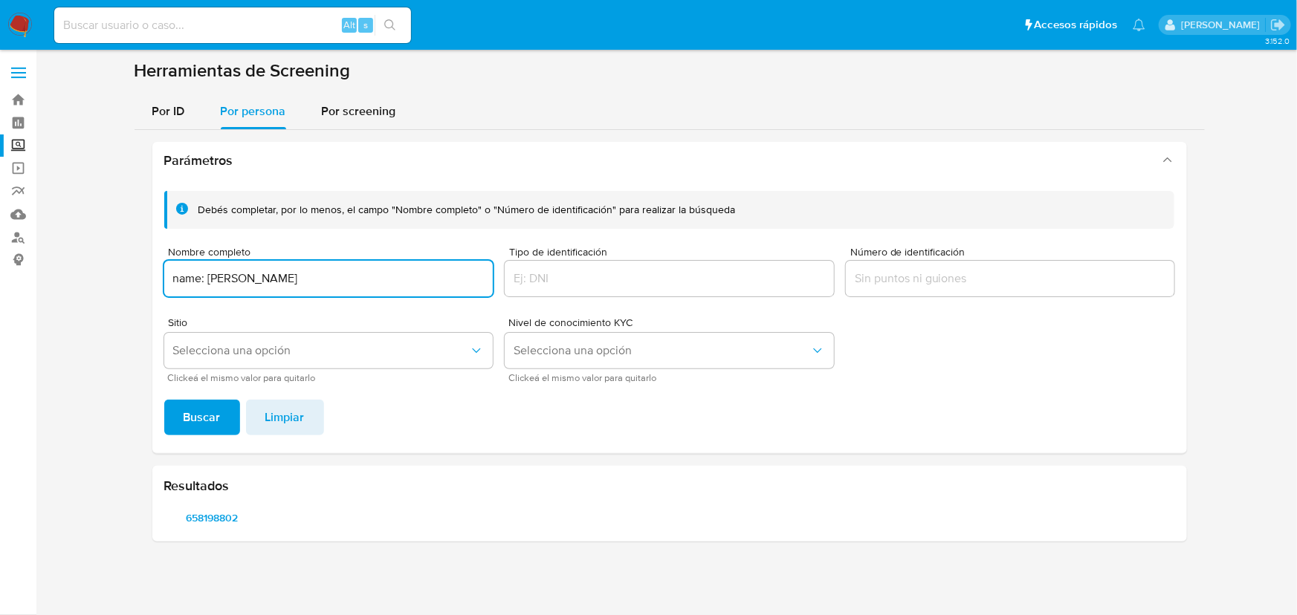
drag, startPoint x: 163, startPoint y: 278, endPoint x: 72, endPoint y: 258, distance: 92.9
click at [76, 261] on section at bounding box center [669, 306] width 1231 height 494
type input "DALIA MARITHZA HERNANDEZ MEDRANO"
click at [172, 421] on button "Buscar" at bounding box center [202, 418] width 76 height 36
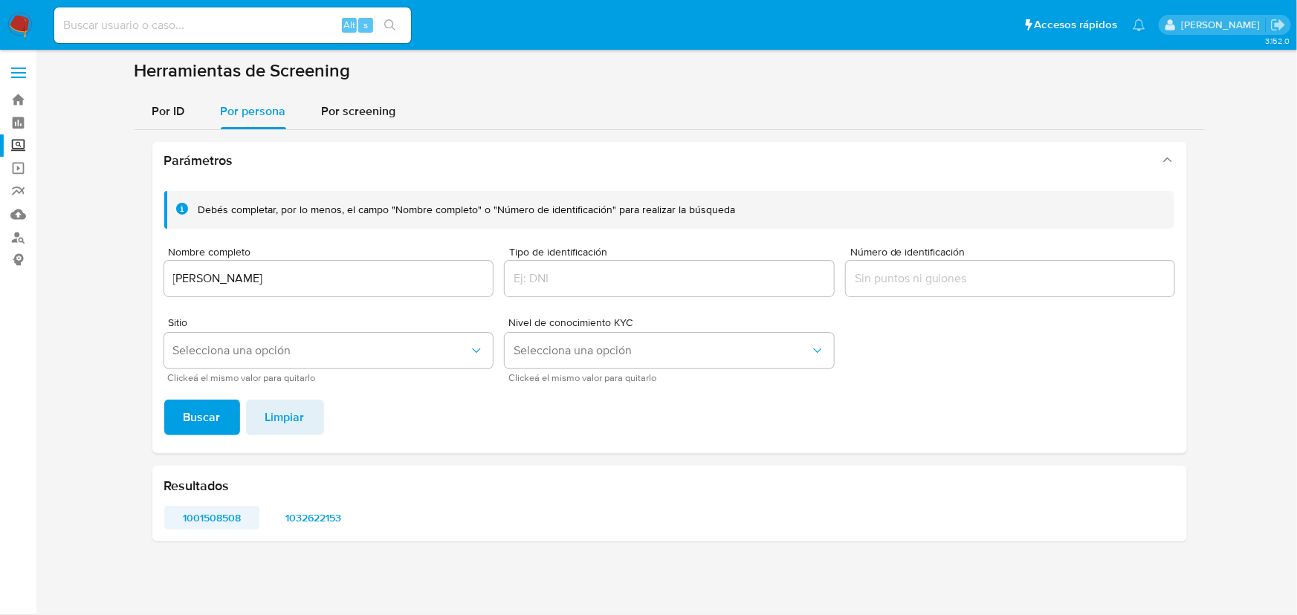
click at [230, 525] on span "1001508508" at bounding box center [212, 518] width 75 height 21
click at [311, 532] on div "Resultados 1001508508 1032622153" at bounding box center [669, 504] width 1035 height 76
click at [317, 520] on span "1032622153" at bounding box center [313, 518] width 75 height 21
drag, startPoint x: 415, startPoint y: 289, endPoint x: 139, endPoint y: 268, distance: 276.5
click at [136, 268] on div "Parámetros Debés completar, por lo menos, el campo "Nombre completo" o "Número …" at bounding box center [670, 342] width 1070 height 424
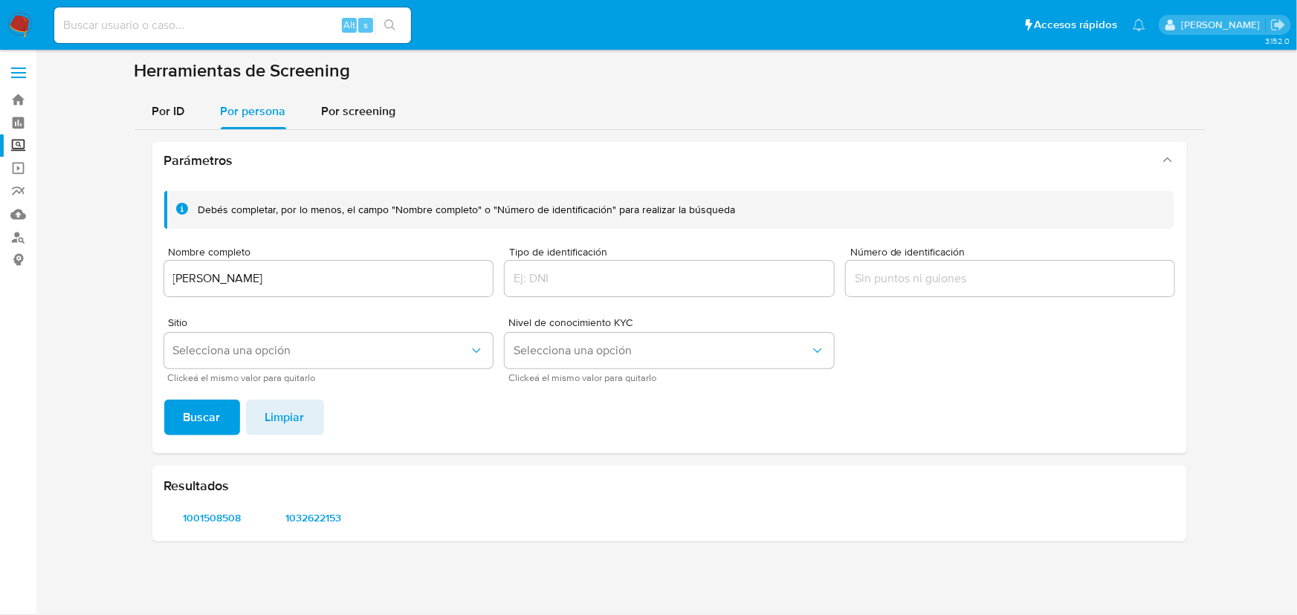
click at [410, 289] on div "DALIA MARITHZA HERNANDEZ MEDRANO" at bounding box center [328, 279] width 329 height 36
click at [409, 282] on input "DALIA MARITHZA HERNANDEZ MEDRANO" at bounding box center [328, 278] width 329 height 19
click at [377, 276] on input "DALIA MARITHZA HERNANDEZ MEDRANO" at bounding box center [328, 278] width 329 height 19
drag, startPoint x: 395, startPoint y: 278, endPoint x: 136, endPoint y: 262, distance: 259.8
click at [20, 272] on section "Bandeja Tablero Screening Búsqueda en Listas Watchlist Herramientas Operaciones…" at bounding box center [648, 307] width 1297 height 615
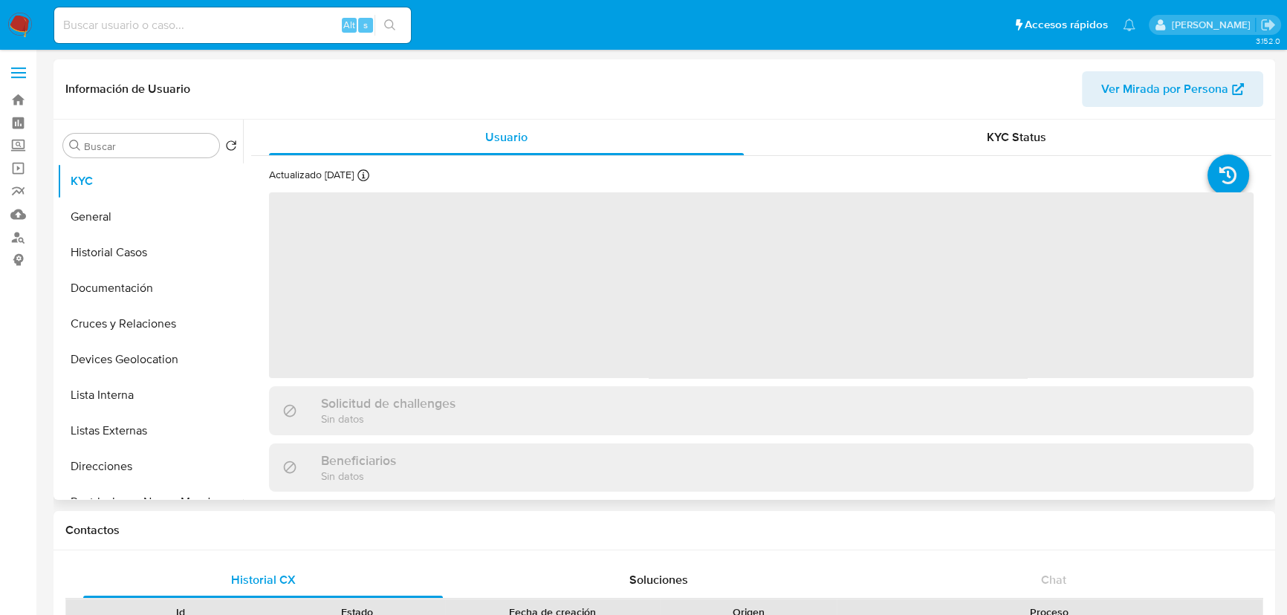
select select "10"
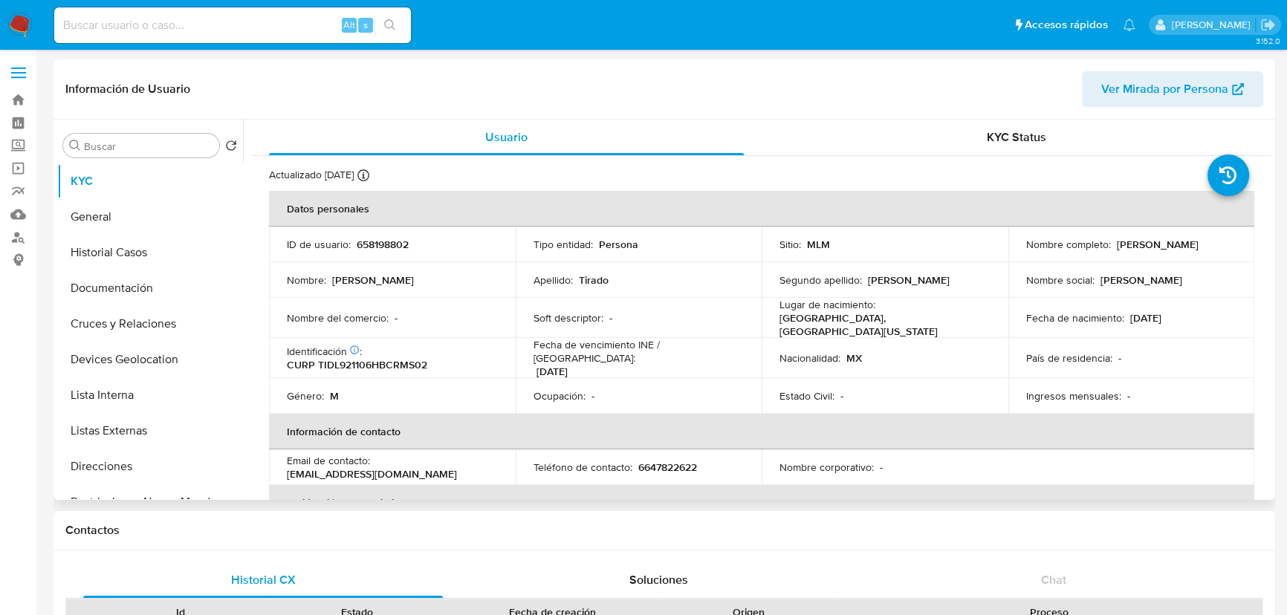
click at [898, 432] on th "Información de contacto" at bounding box center [761, 432] width 985 height 36
drag, startPoint x: 109, startPoint y: 444, endPoint x: 606, endPoint y: 356, distance: 504.9
click at [118, 432] on button "Listas Externas" at bounding box center [150, 431] width 186 height 36
click at [605, 356] on div "Usuario KYC Status Actualizado [DATE] Creado: [DATE] 21:07:50 Actualizado: [DAT…" at bounding box center [757, 310] width 1029 height 381
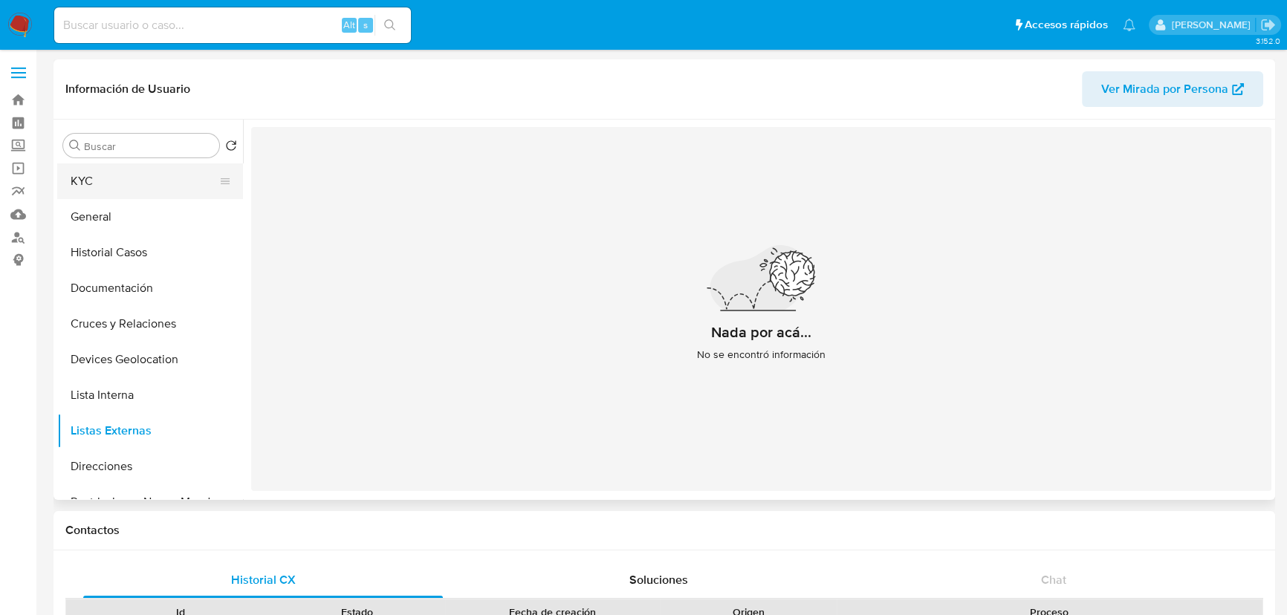
click at [120, 192] on button "KYC" at bounding box center [144, 182] width 174 height 36
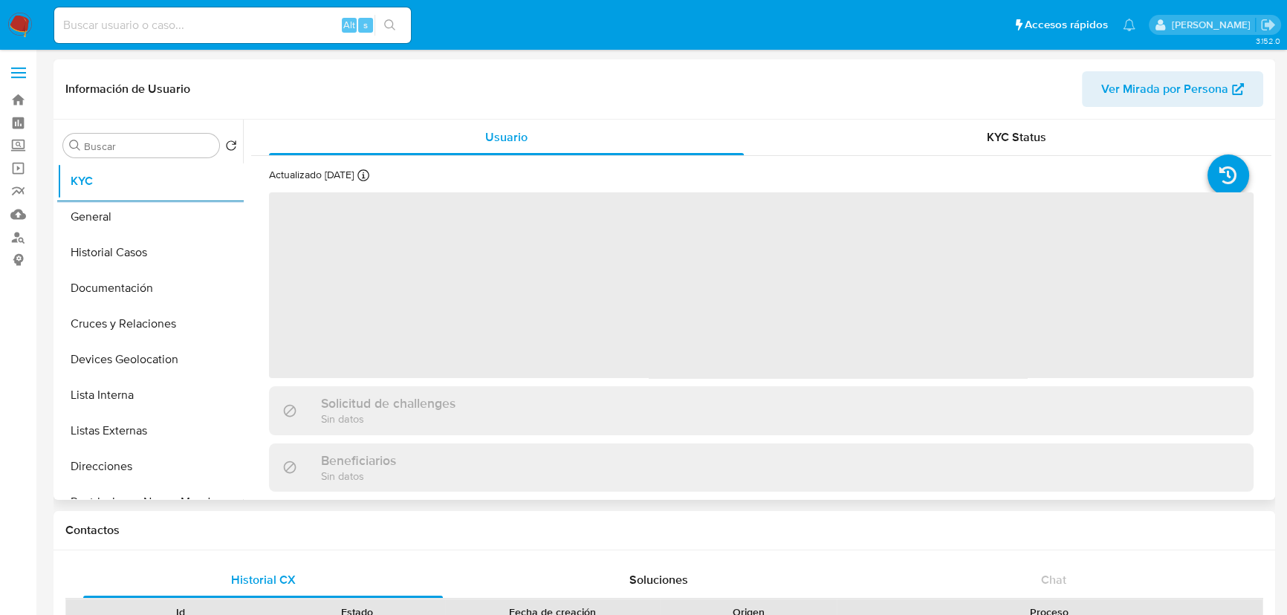
click at [499, 303] on span "‌" at bounding box center [761, 285] width 985 height 186
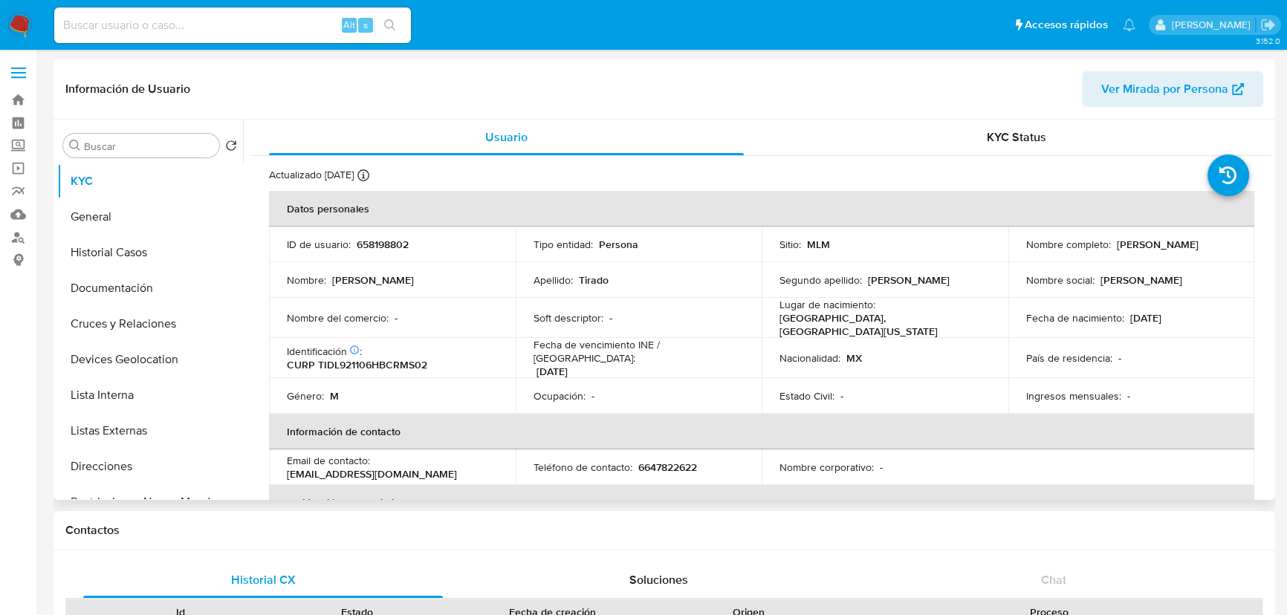
drag, startPoint x: 425, startPoint y: 256, endPoint x: 418, endPoint y: 253, distance: 7.7
click at [425, 256] on td "ID de usuario : 658198802" at bounding box center [392, 245] width 247 height 36
click at [418, 248] on div "ID de usuario : 658198802" at bounding box center [392, 244] width 211 height 13
click at [401, 242] on p "658198802" at bounding box center [383, 244] width 52 height 13
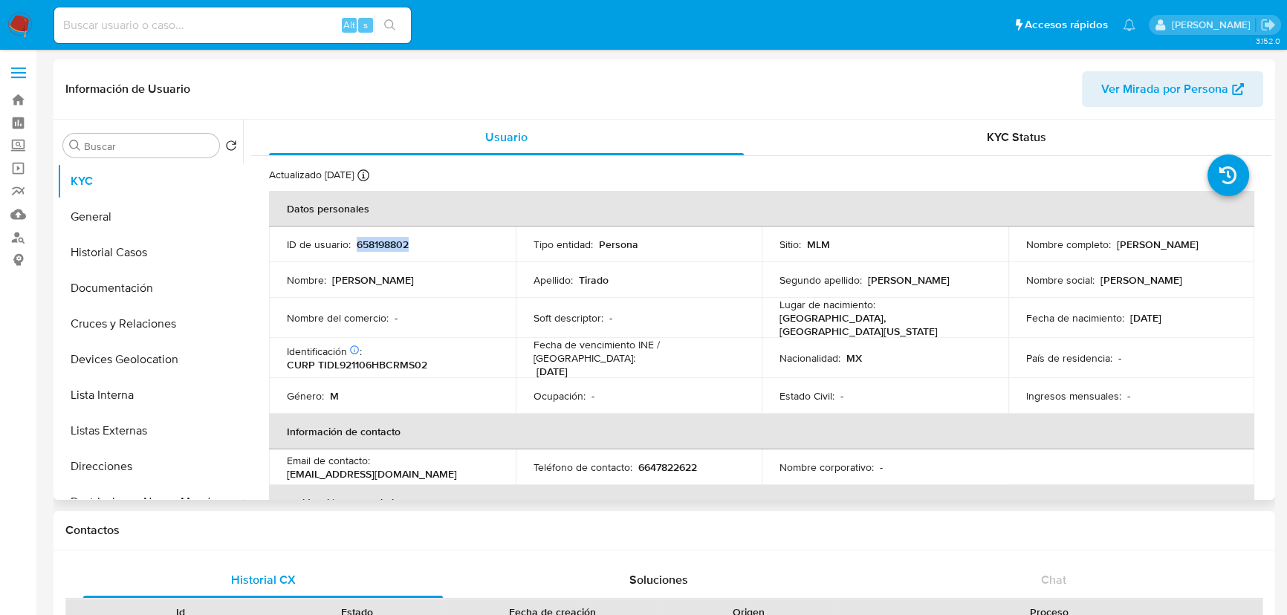
copy p "658198802"
click at [652, 322] on div "Soft descriptor : -" at bounding box center [639, 317] width 211 height 13
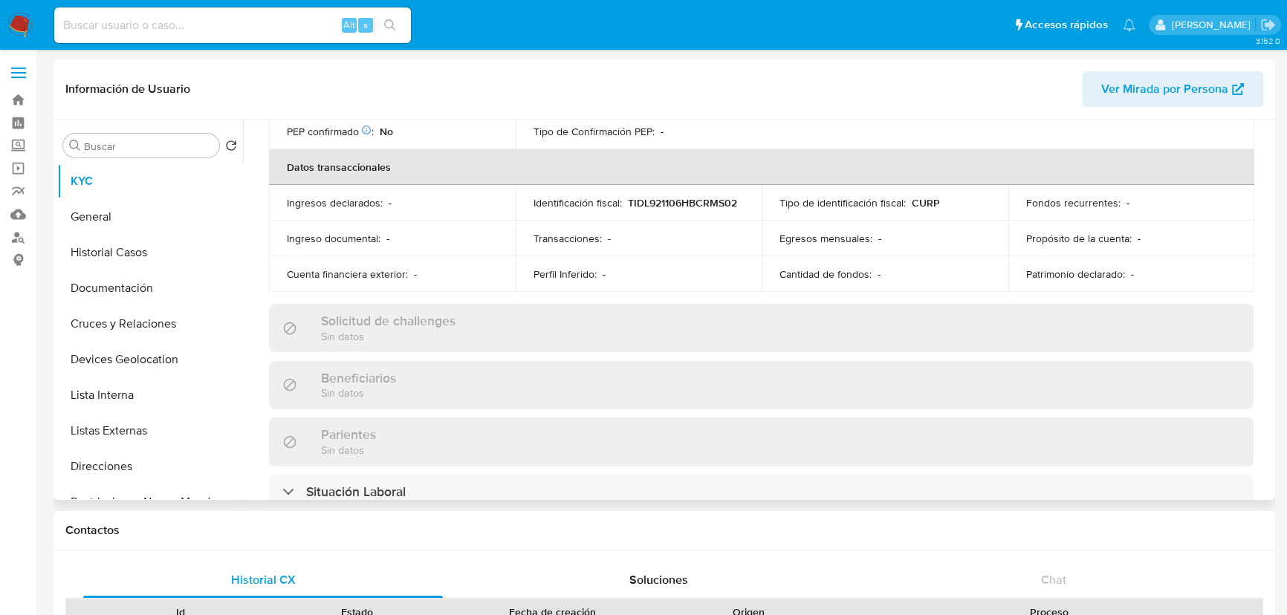
scroll to position [311, 0]
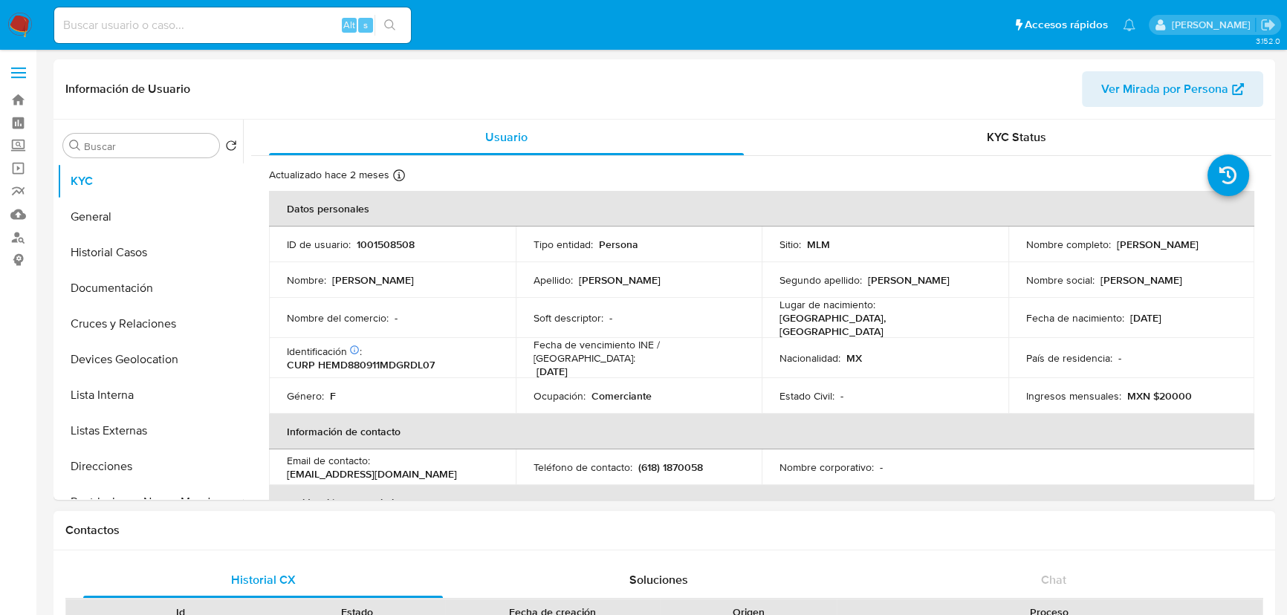
select select "10"
click at [690, 296] on td "Apellido : Hernandez" at bounding box center [639, 280] width 247 height 36
drag, startPoint x: 111, startPoint y: 441, endPoint x: 334, endPoint y: 421, distance: 223.8
click at [111, 441] on button "Listas Externas" at bounding box center [150, 431] width 186 height 36
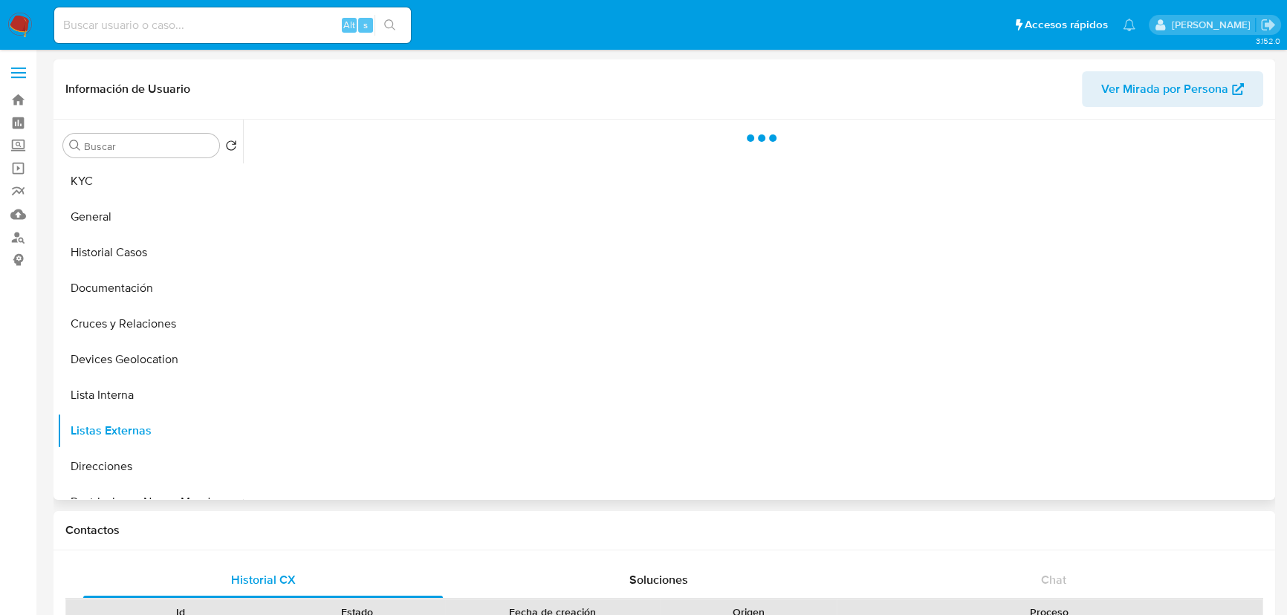
click at [406, 425] on div at bounding box center [757, 310] width 1029 height 381
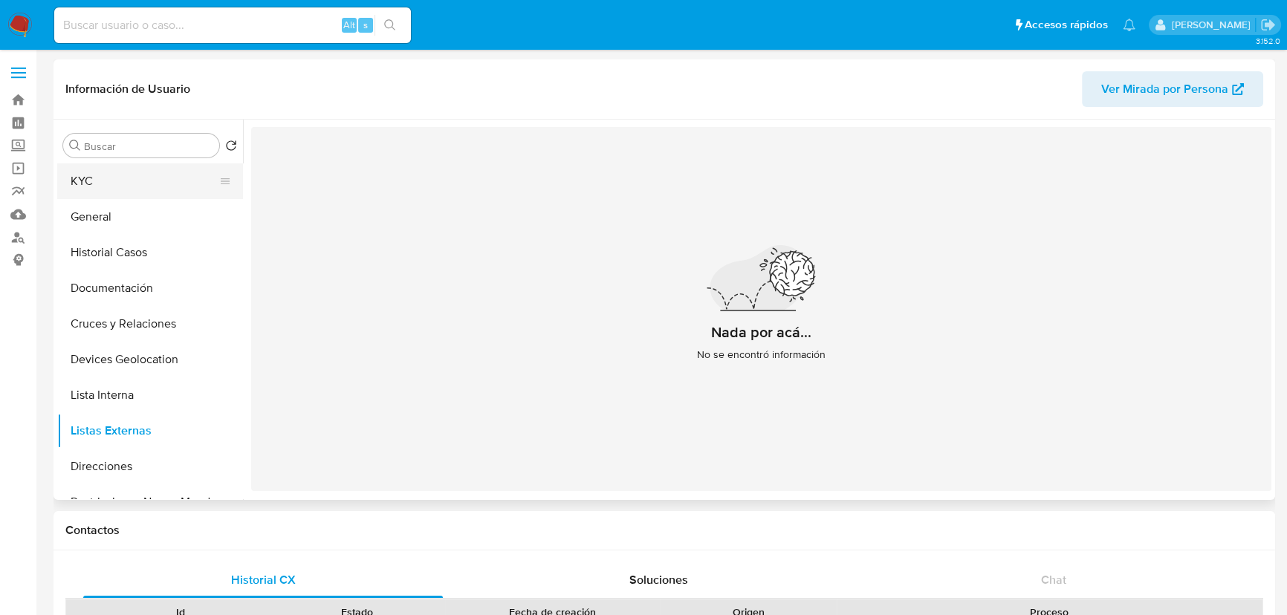
click at [100, 180] on button "KYC" at bounding box center [144, 182] width 174 height 36
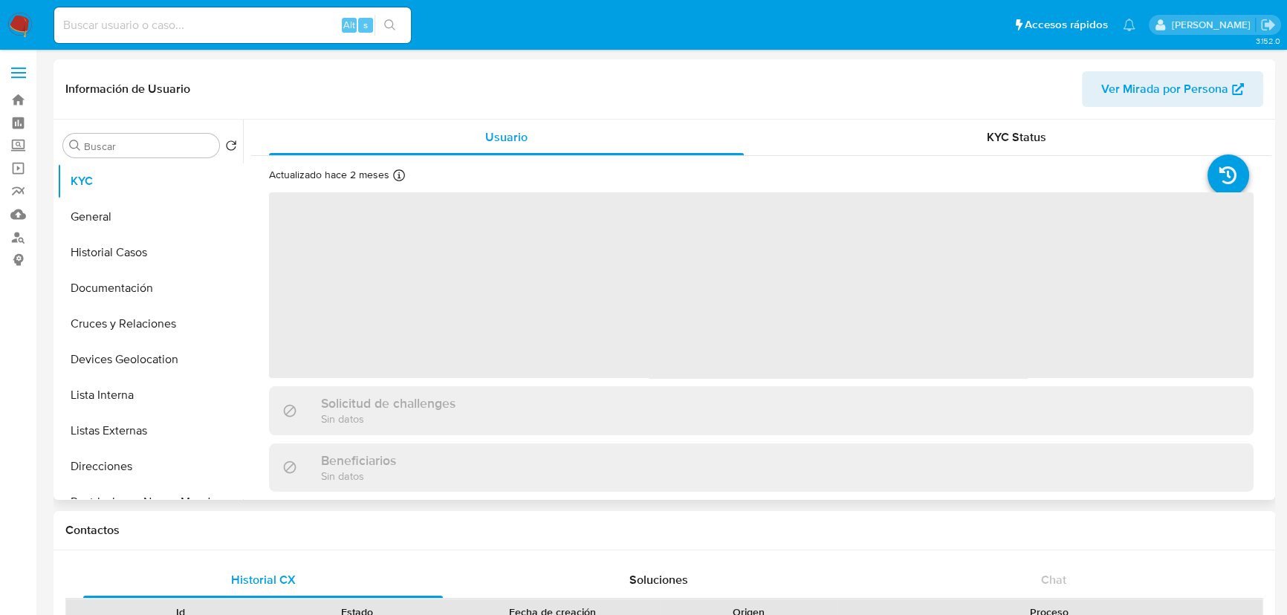
click at [490, 278] on span "‌" at bounding box center [761, 285] width 985 height 186
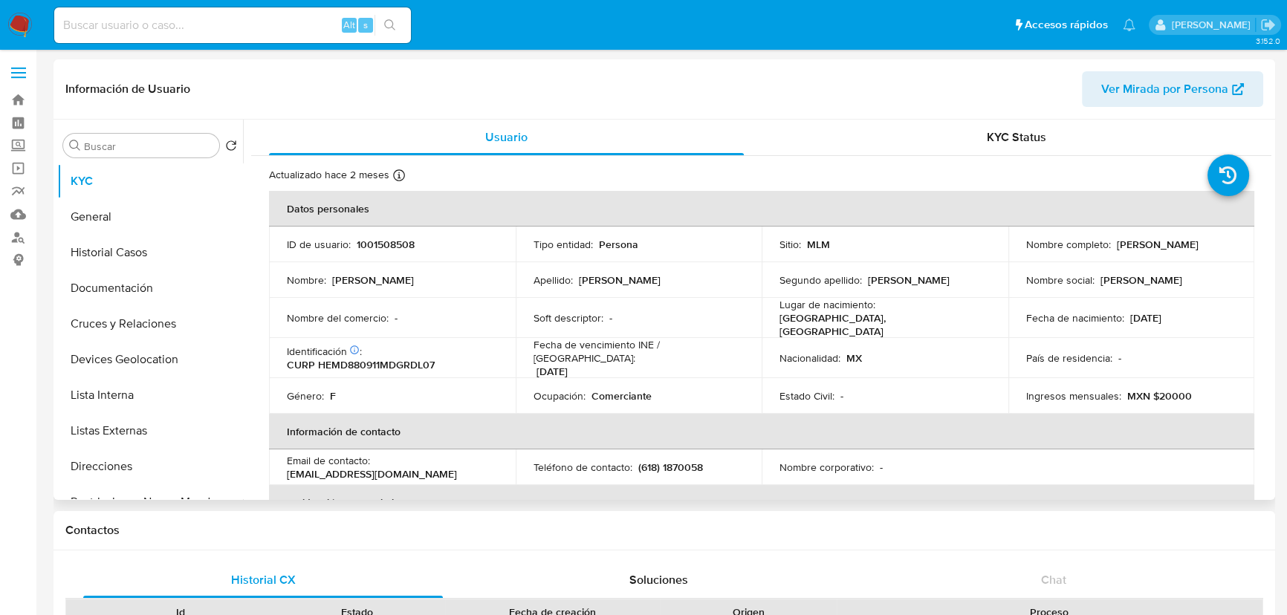
click at [386, 245] on p "1001508508" at bounding box center [386, 244] width 58 height 13
click at [384, 245] on p "1001508508" at bounding box center [386, 244] width 58 height 13
copy p "1001508508"
click at [396, 358] on p "CURP HEMD880911MDGRDL07" at bounding box center [361, 364] width 148 height 13
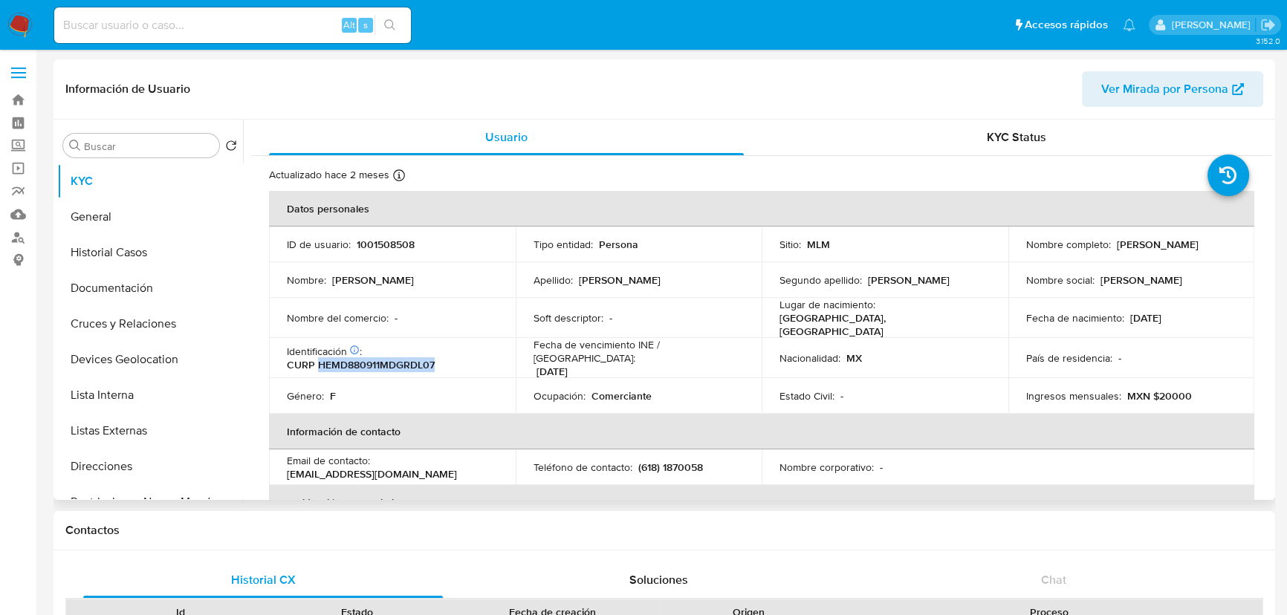
copy p "HEMD880911MDGRDL07"
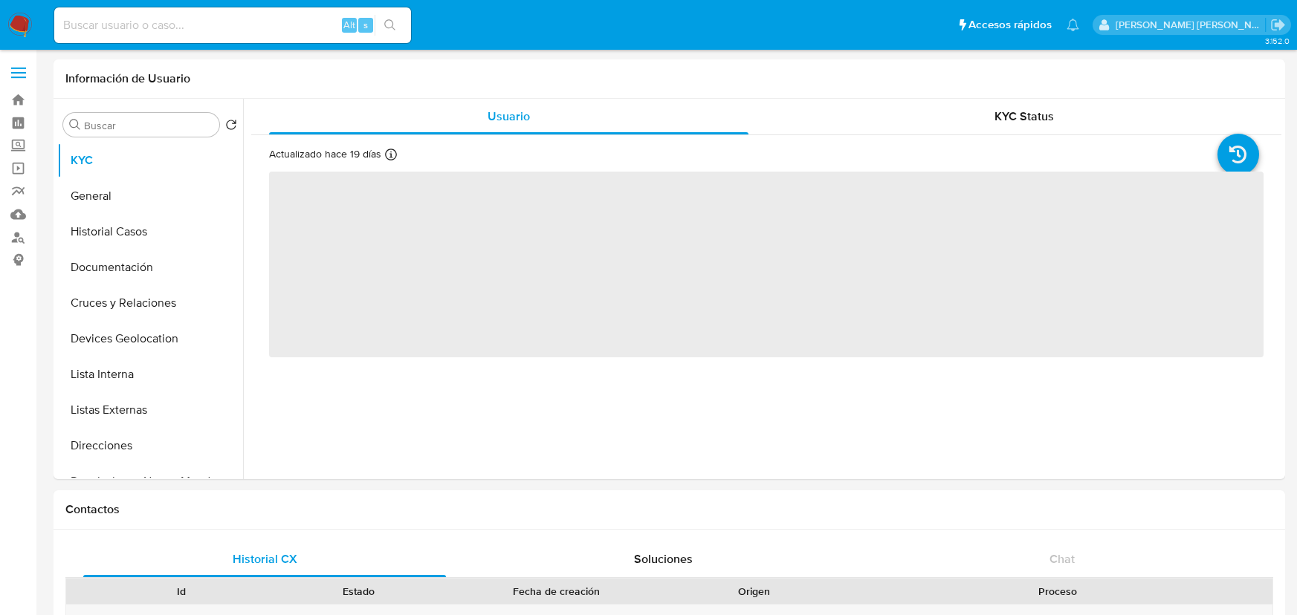
select select "10"
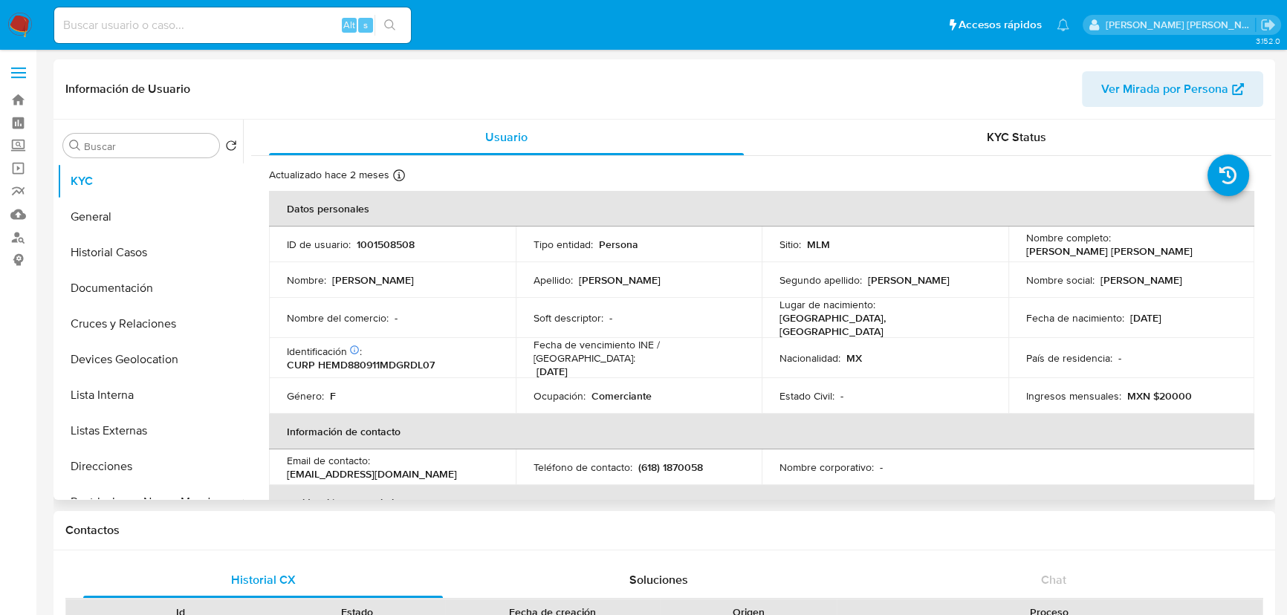
select select "10"
click at [1188, 308] on td "Fecha de nacimiento : [DEMOGRAPHIC_DATA]" at bounding box center [1132, 318] width 247 height 40
click at [227, 23] on input at bounding box center [232, 25] width 357 height 19
paste input "raFQRprVDkBKOl3FxMXnh7H6"
type input "raFQRprVDkBKOl3FxMXnh7H6"
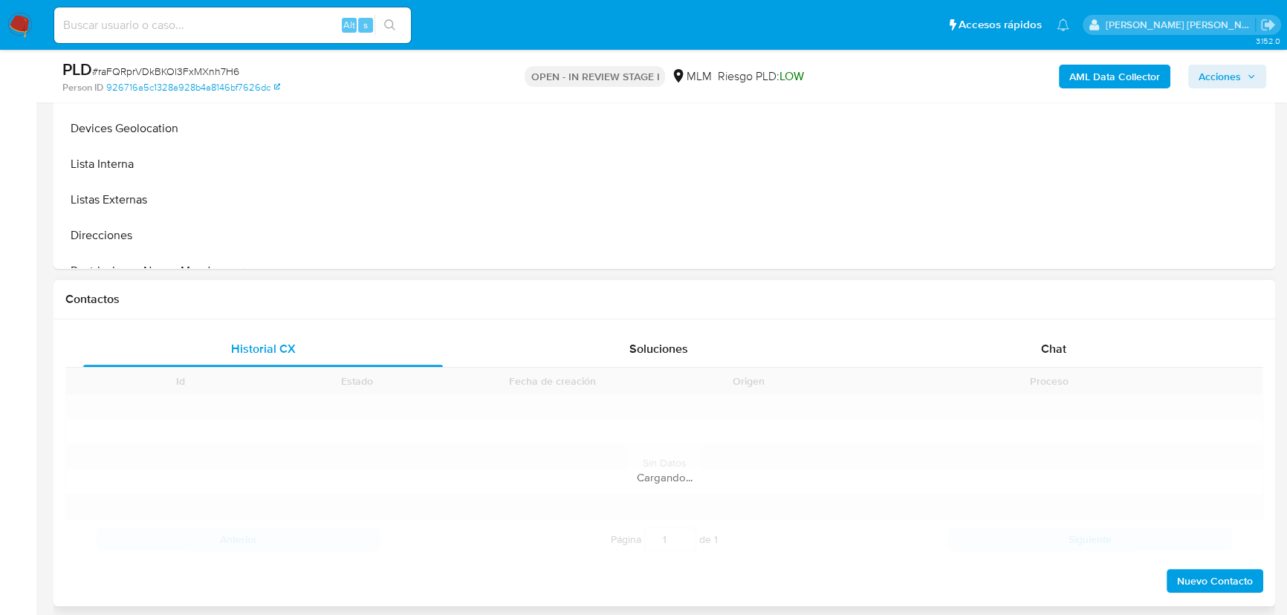
scroll to position [676, 0]
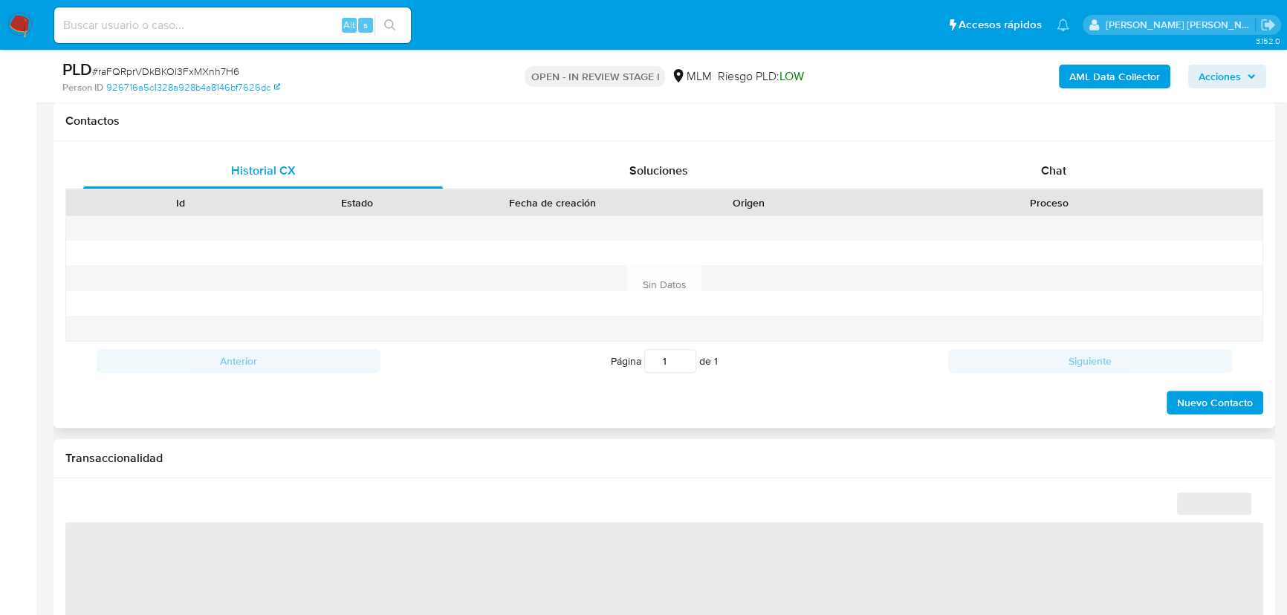
select select "10"
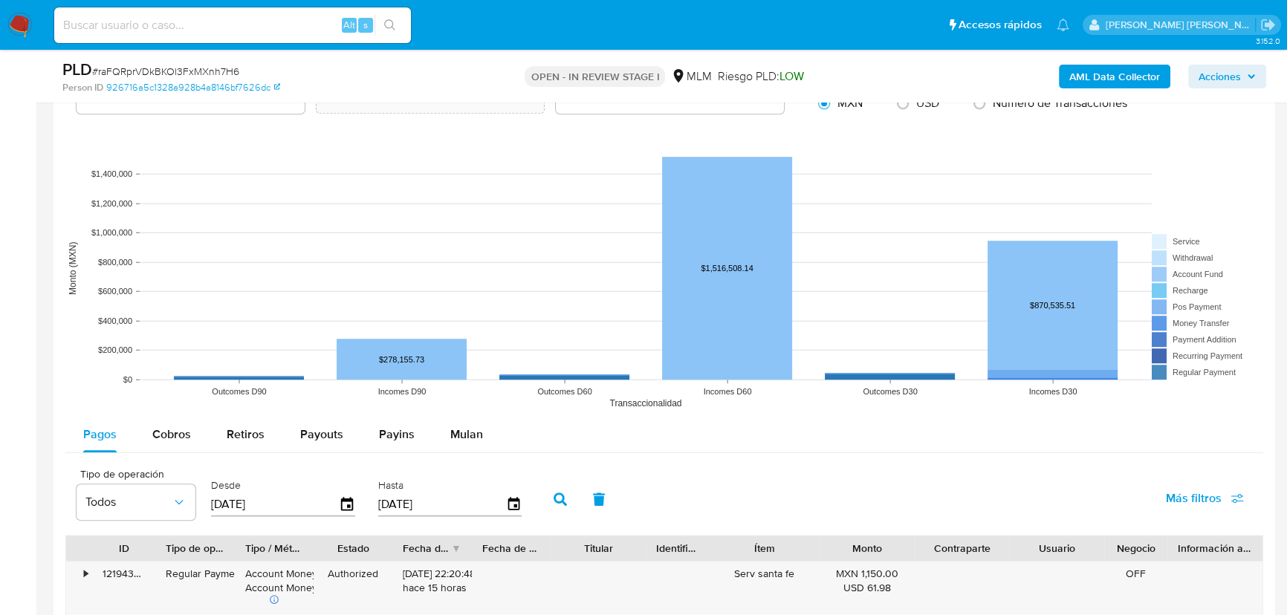
scroll to position [1419, 0]
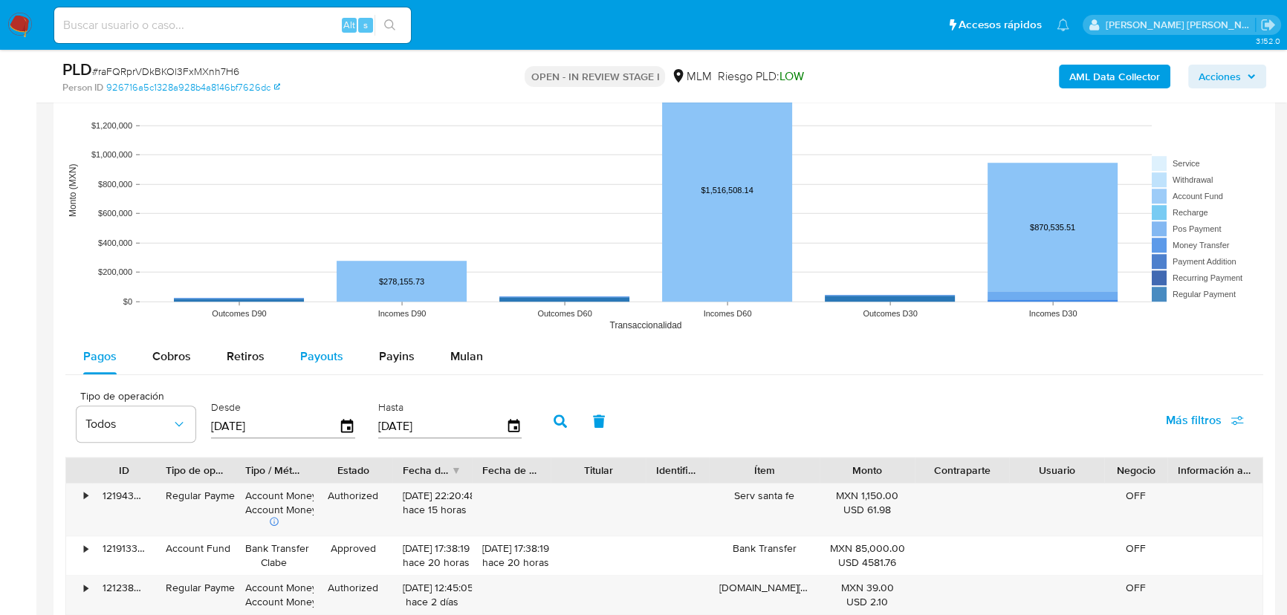
click at [351, 349] on button "Payouts" at bounding box center [321, 357] width 79 height 36
select select "10"
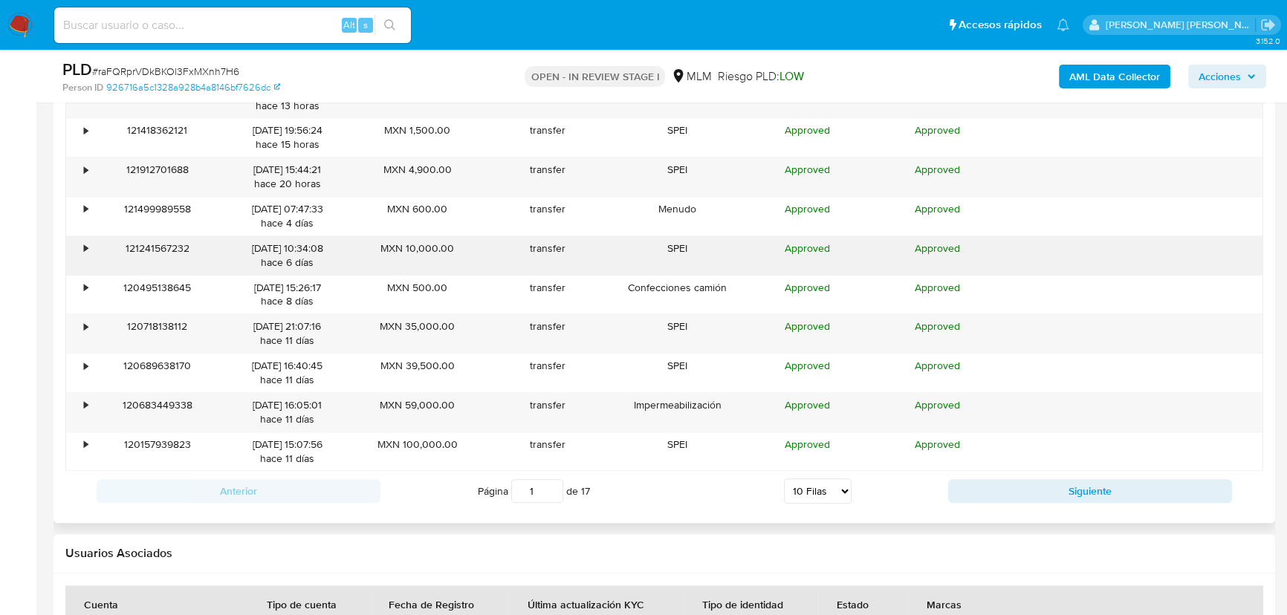
scroll to position [1824, 0]
drag, startPoint x: 996, startPoint y: 483, endPoint x: 970, endPoint y: 470, distance: 28.9
click at [996, 485] on button "Siguiente" at bounding box center [1090, 491] width 284 height 24
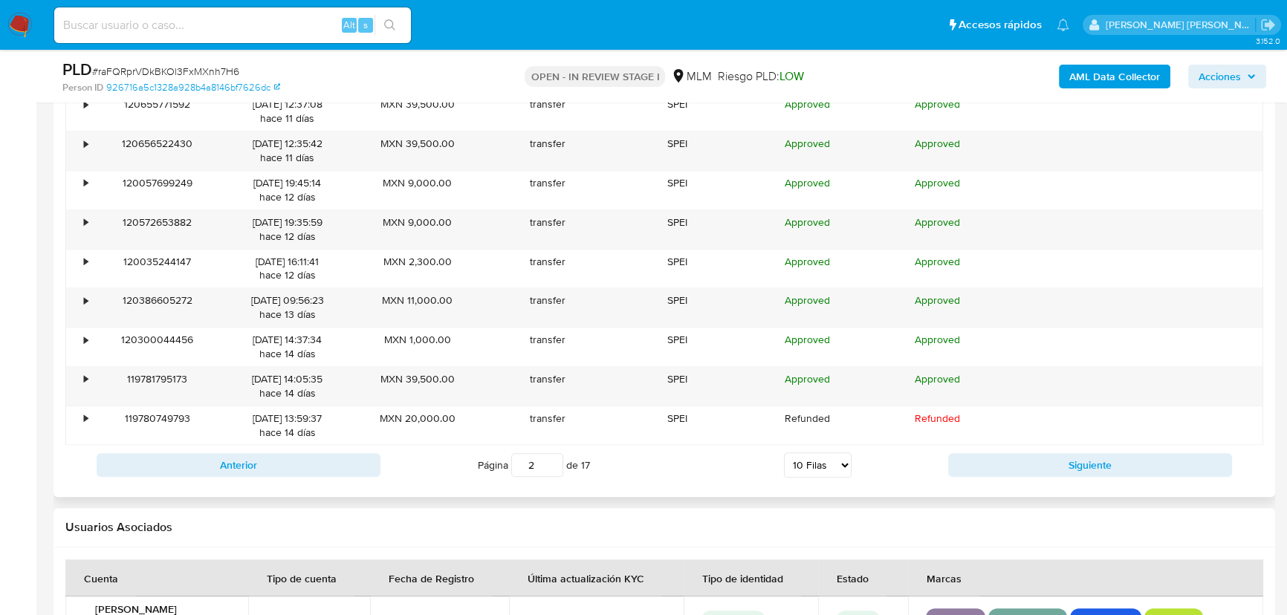
scroll to position [1959, 0]
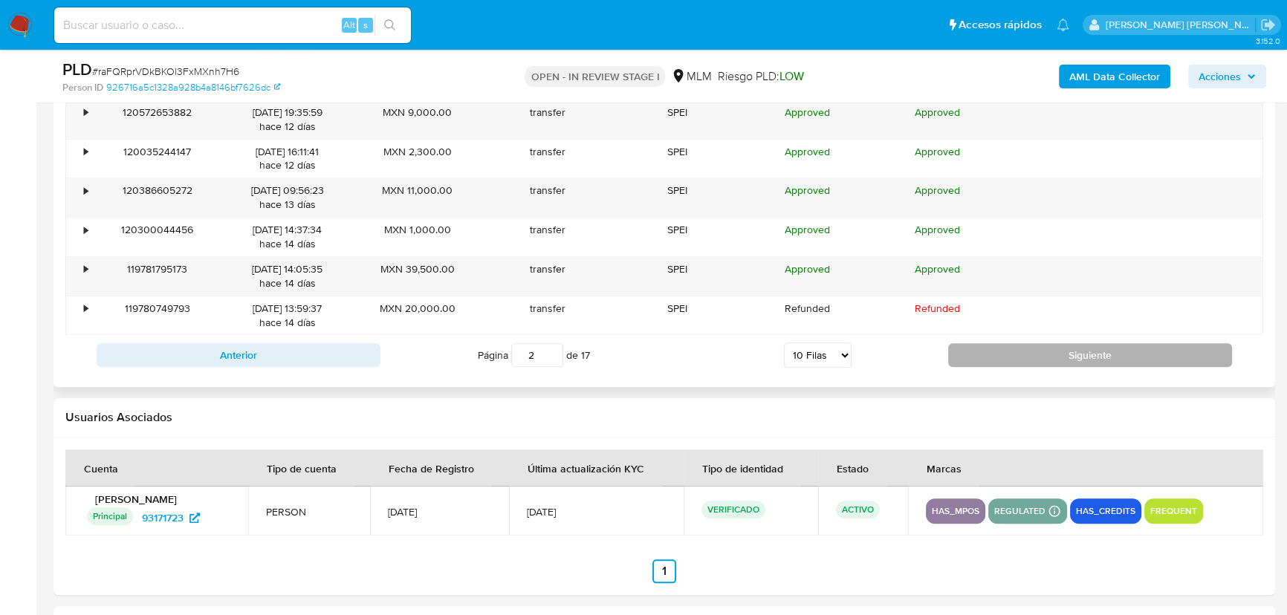
click at [1037, 346] on button "Siguiente" at bounding box center [1090, 355] width 284 height 24
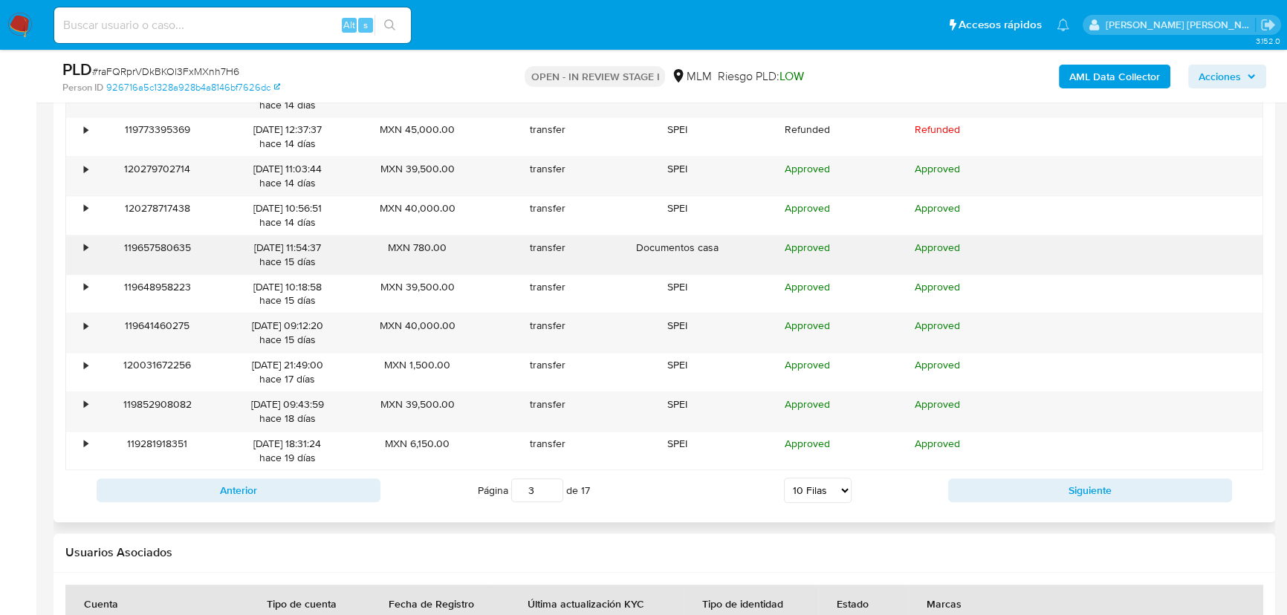
drag, startPoint x: 81, startPoint y: 245, endPoint x: 146, endPoint y: 271, distance: 69.7
click at [82, 245] on div "•" at bounding box center [79, 255] width 26 height 39
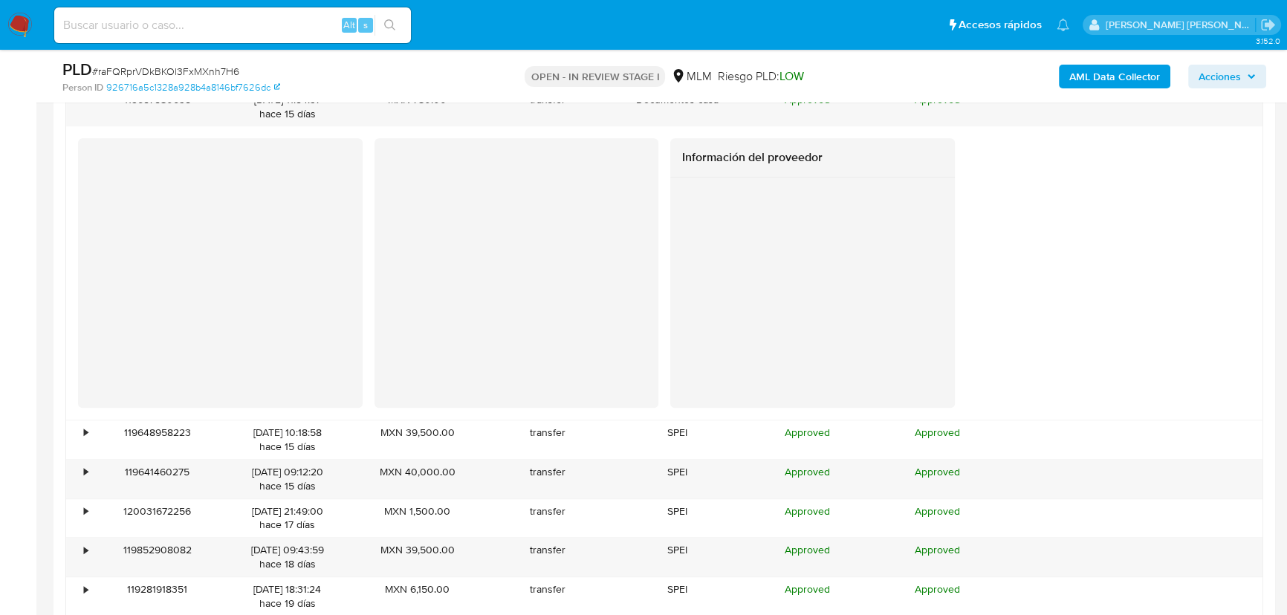
scroll to position [2230, 0]
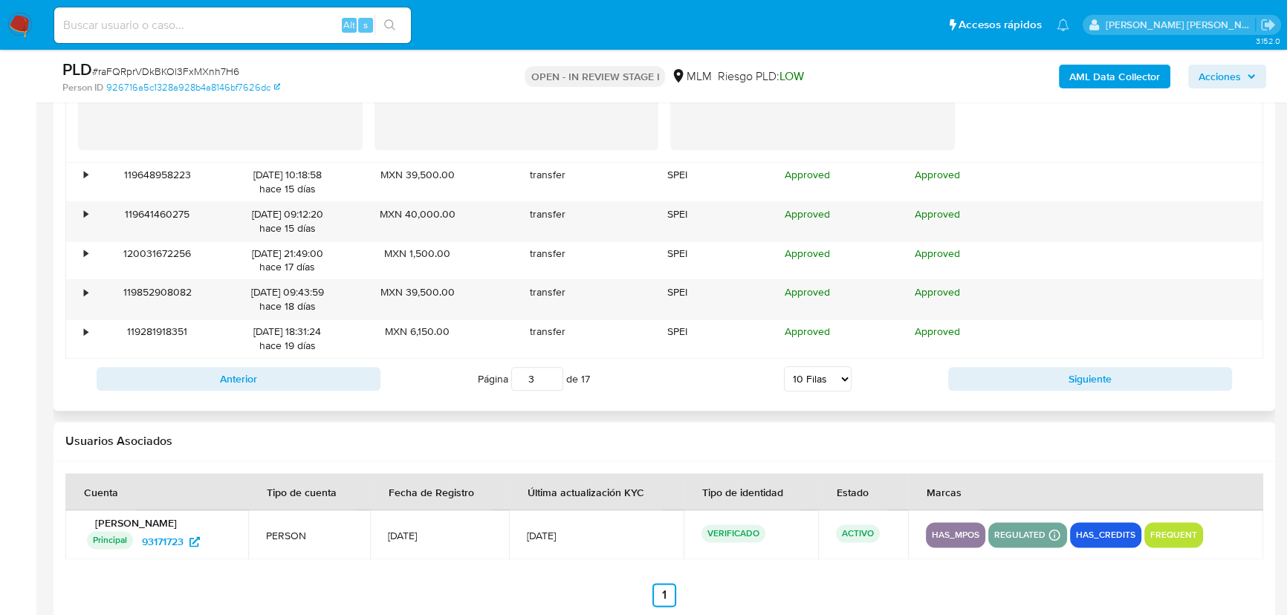
click at [949, 357] on div "ID Fecha de creación Monto Tipo Proveedor Estado Detalle de estado Descripción …" at bounding box center [664, 22] width 1198 height 753
click at [948, 359] on div "Anterior Página 3 de 17 5 Filas 10 Filas 20 Filas 25 Filas 50 Filas 100 Filas S…" at bounding box center [664, 379] width 1198 height 40
click at [965, 372] on button "Siguiente" at bounding box center [1090, 379] width 284 height 24
type input "4"
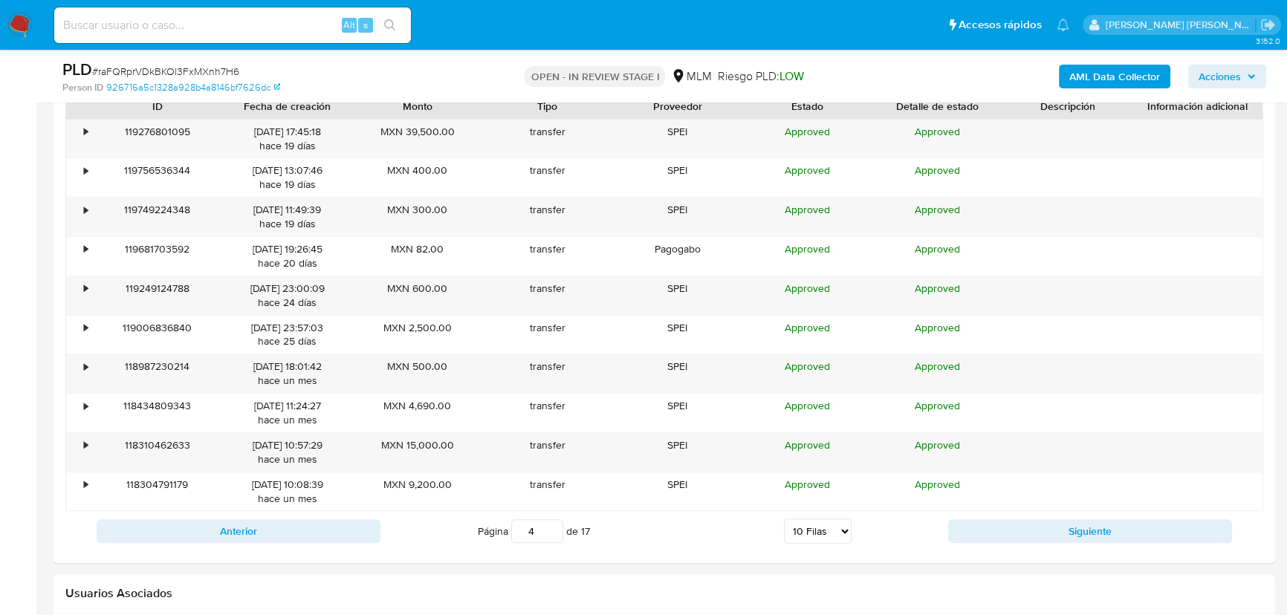
scroll to position [1756, 0]
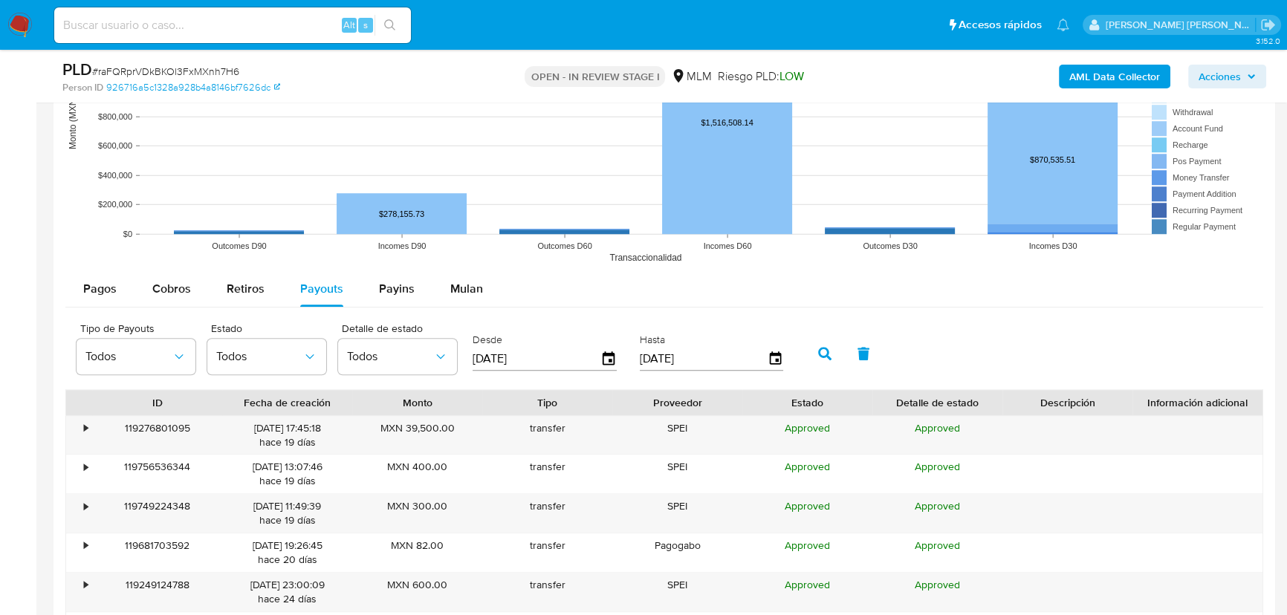
drag, startPoint x: 786, startPoint y: 406, endPoint x: 1126, endPoint y: 314, distance: 351.9
click at [1125, 317] on div "Tipo de Payouts Todos Estado Todos Detalle de estado Todos Desde 15/05/2025 Has…" at bounding box center [664, 352] width 1198 height 74
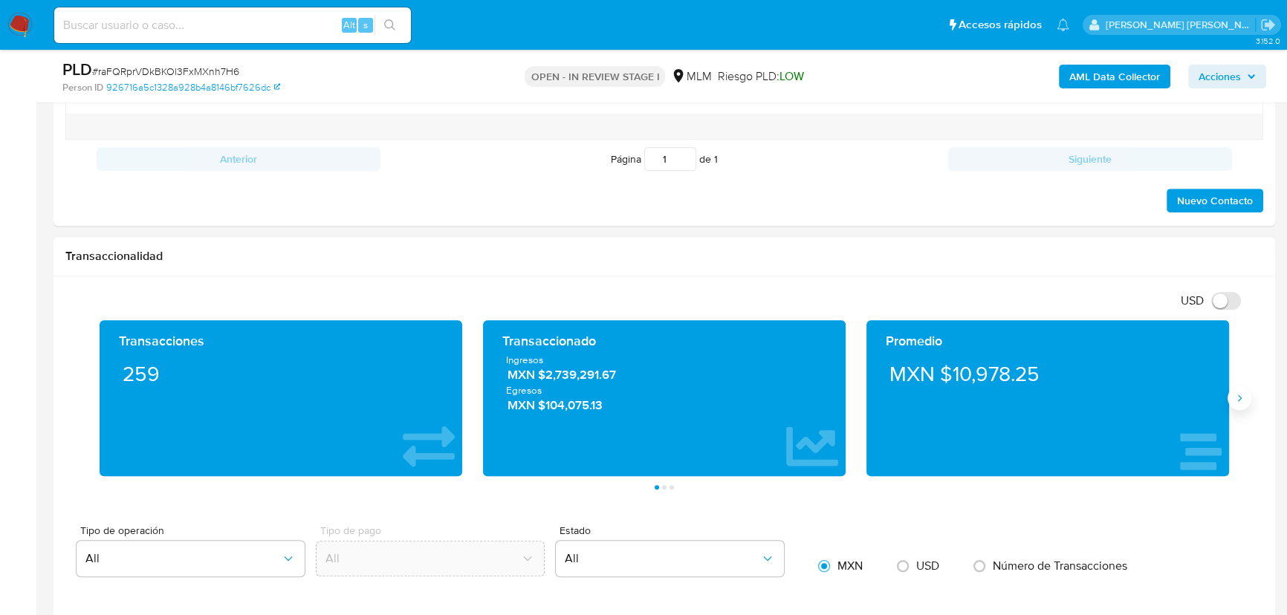
click at [1233, 400] on button "Siguiente" at bounding box center [1240, 398] width 24 height 24
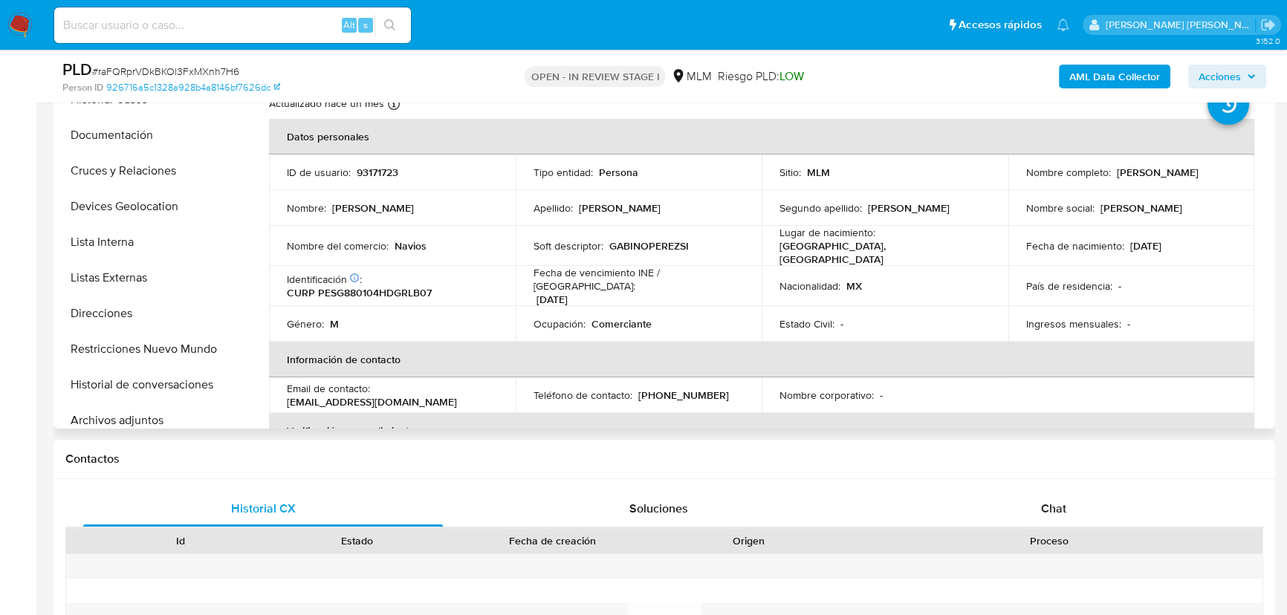
scroll to position [202, 0]
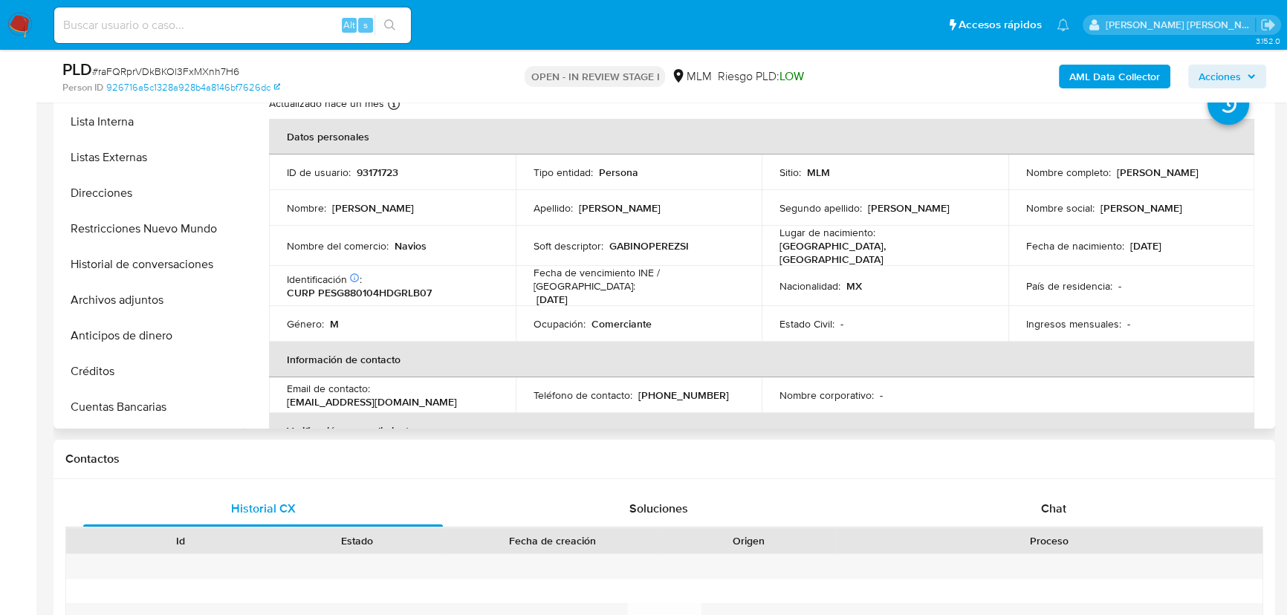
click at [138, 300] on button "Archivos adjuntos" at bounding box center [150, 300] width 186 height 36
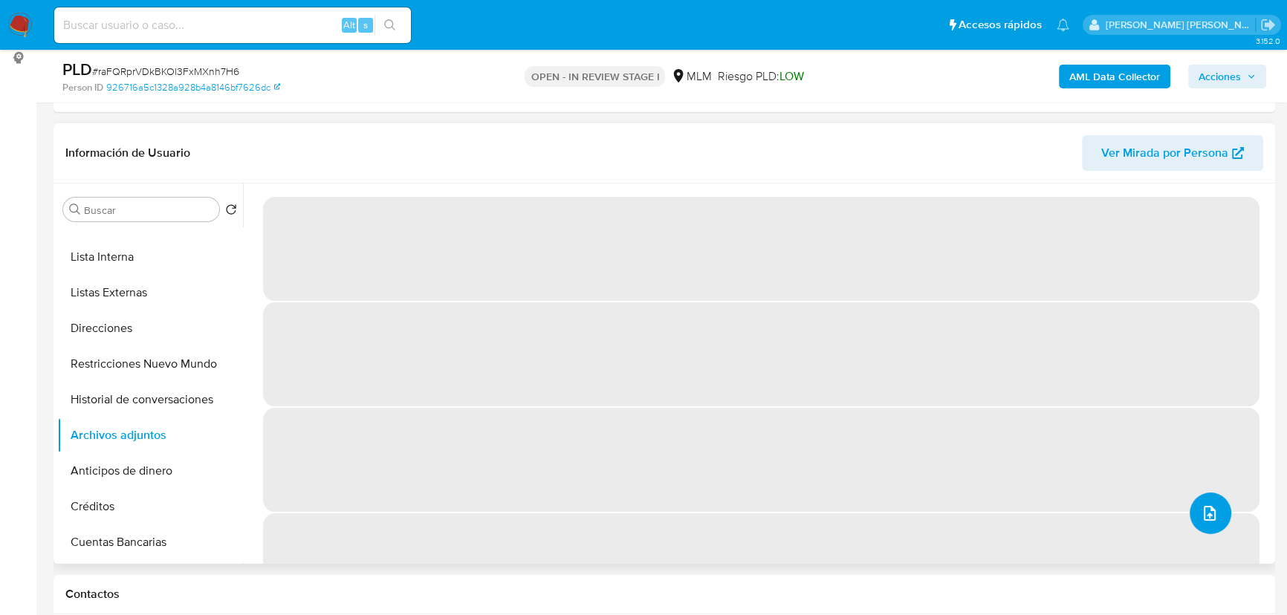
click at [1208, 505] on icon "upload-file" at bounding box center [1210, 514] width 18 height 18
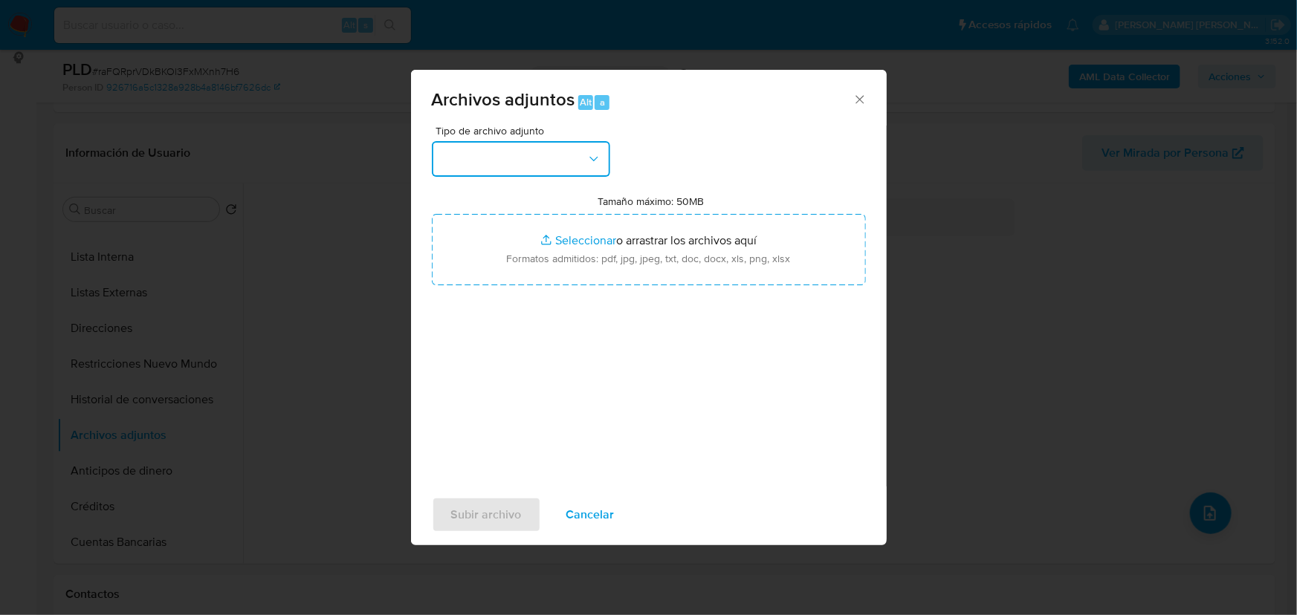
click at [491, 149] on button "button" at bounding box center [521, 159] width 178 height 36
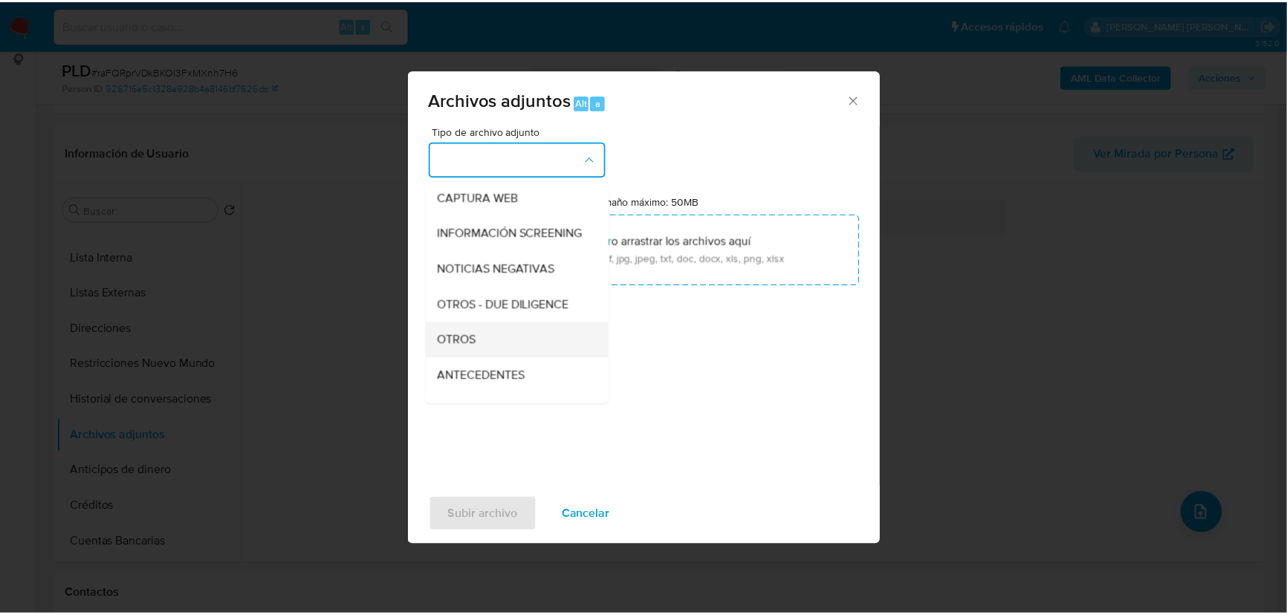
scroll to position [109, 0]
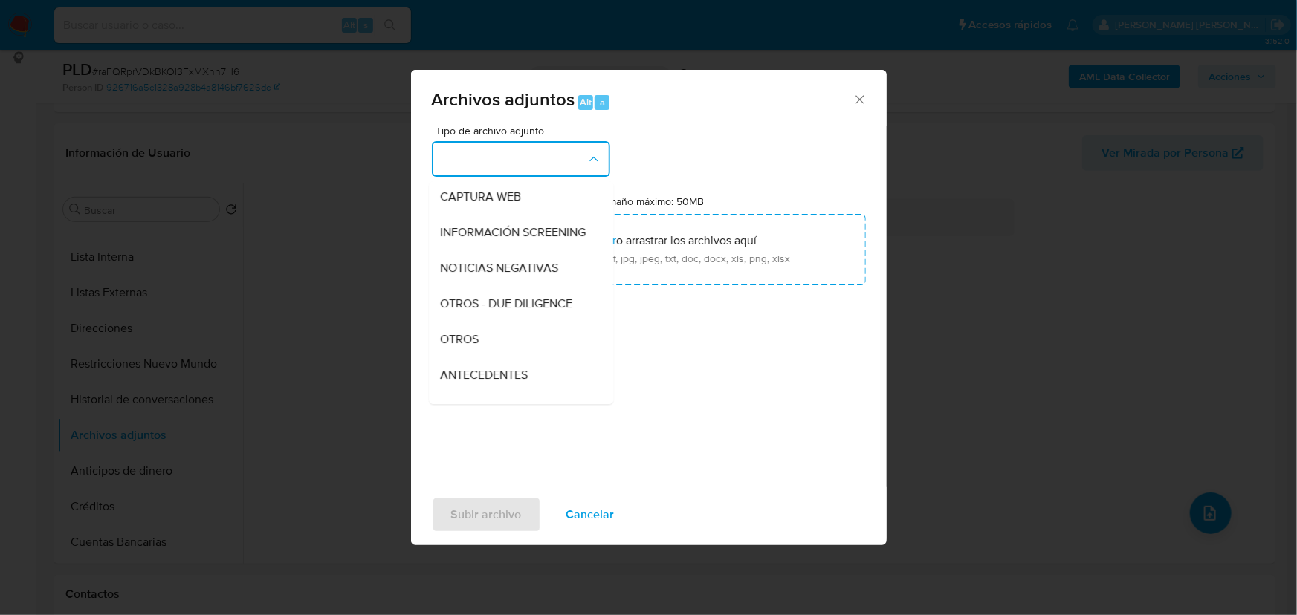
click at [497, 352] on div "OTROS" at bounding box center [517, 340] width 152 height 36
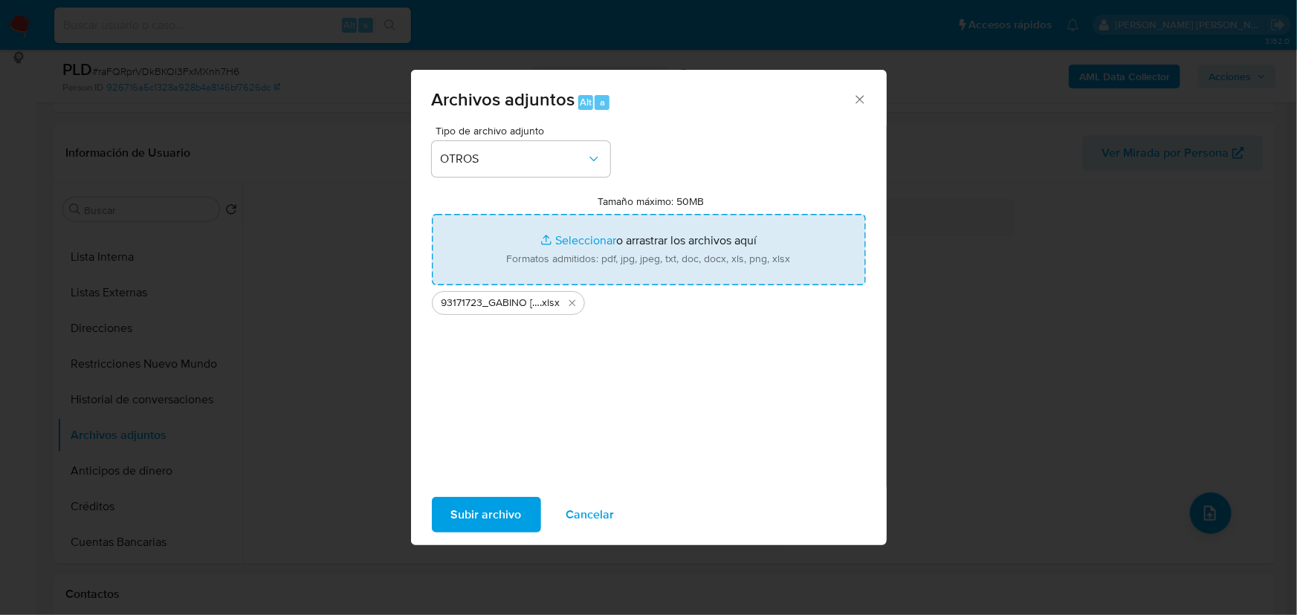
type input "C:\fakepath\93171723_GABINO PEREZ SILVA, _JUL25.pdf"
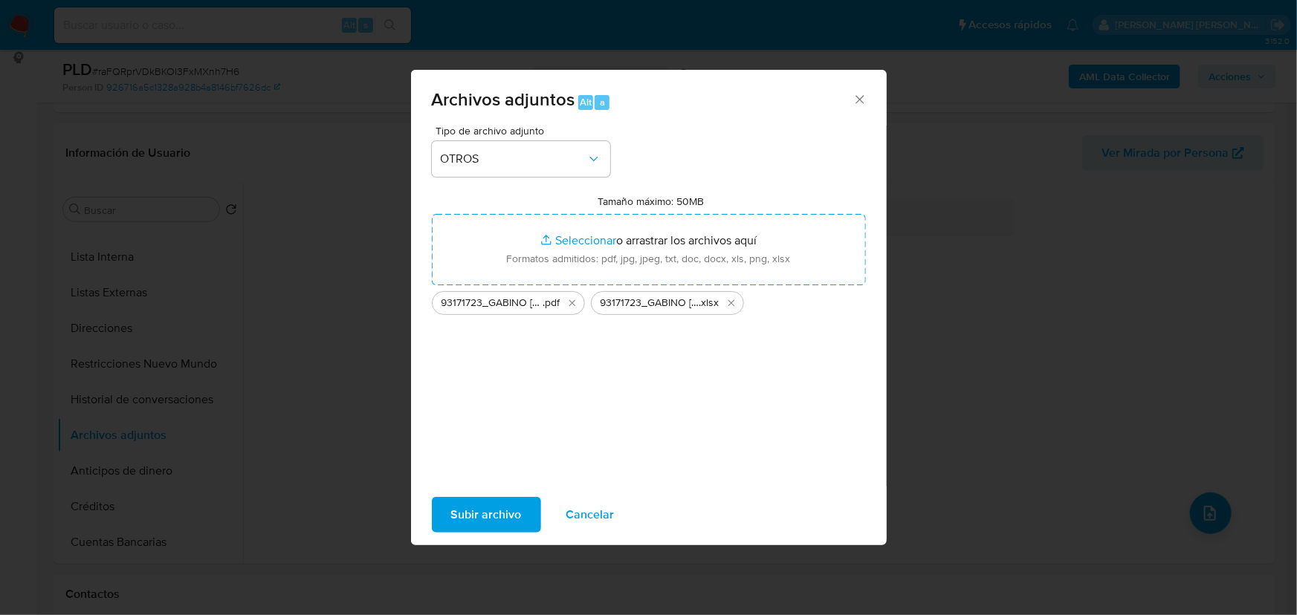
click at [499, 505] on span "Subir archivo" at bounding box center [486, 515] width 71 height 33
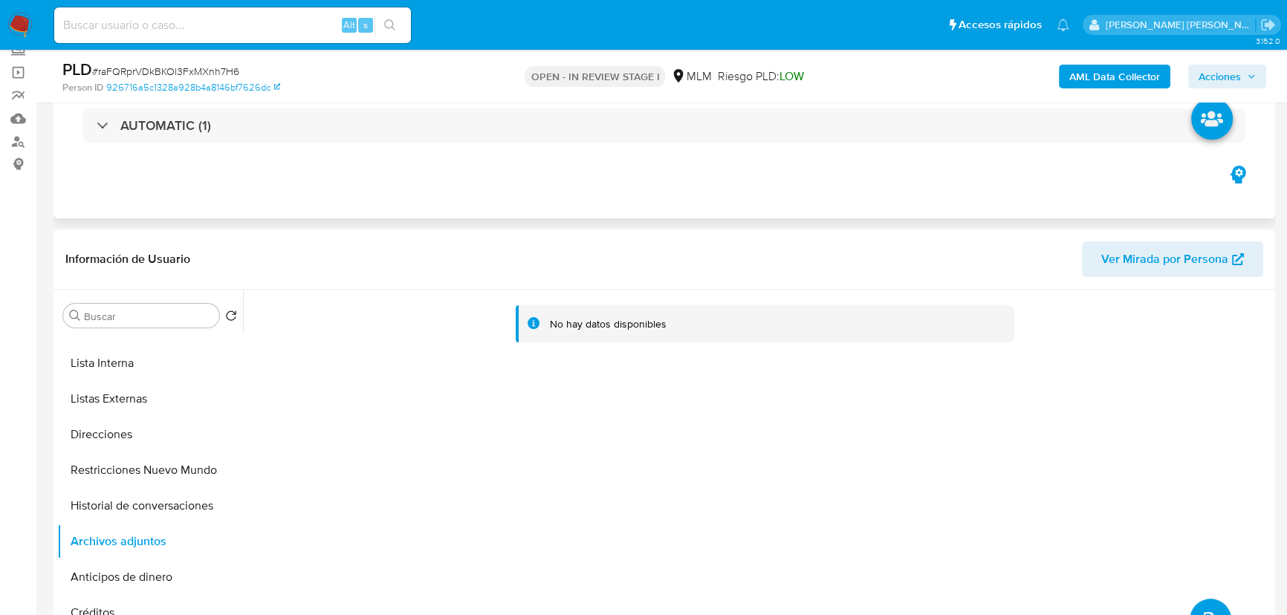
scroll to position [0, 0]
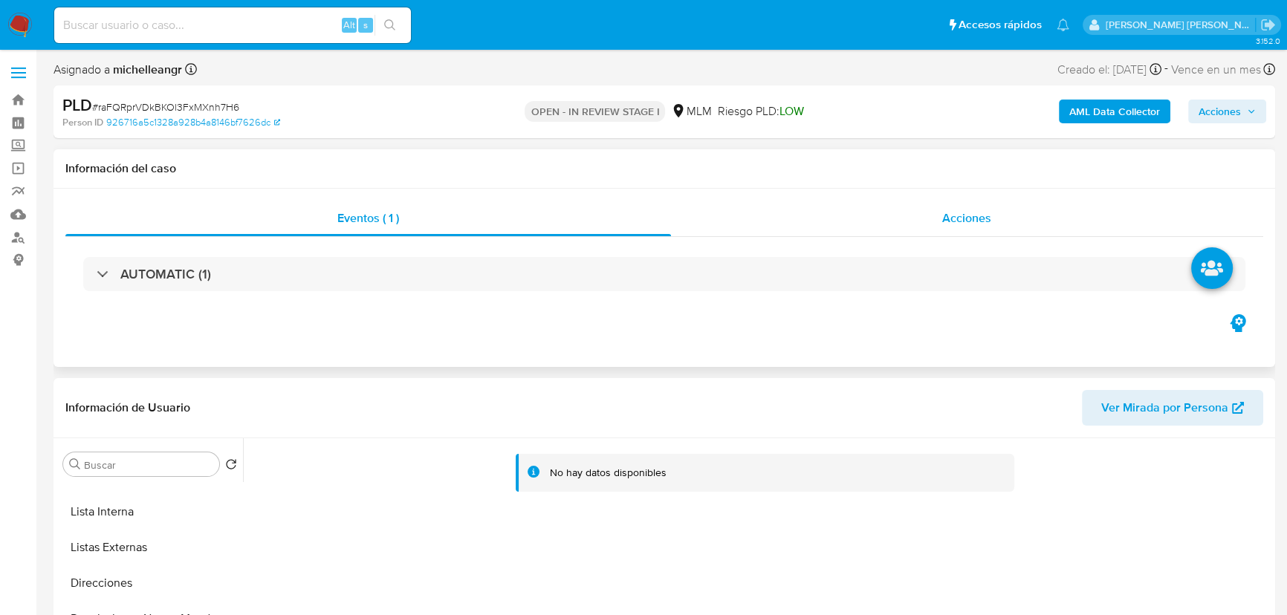
click at [983, 221] on span "Acciones" at bounding box center [966, 218] width 49 height 17
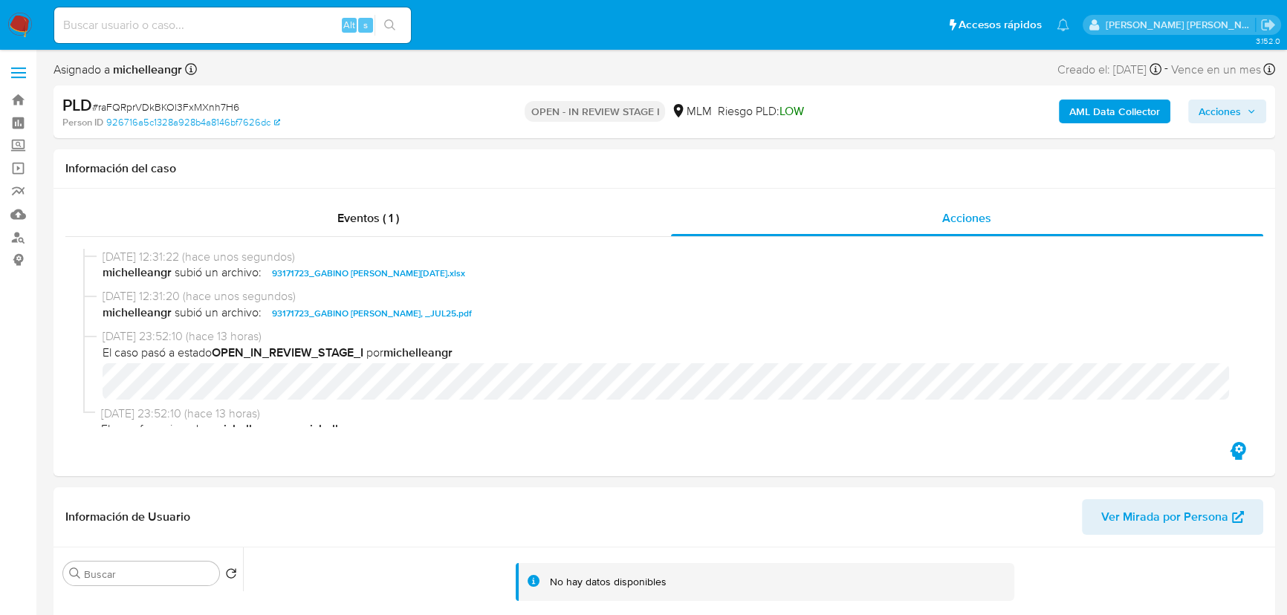
click at [1202, 114] on span "Acciones" at bounding box center [1220, 112] width 42 height 24
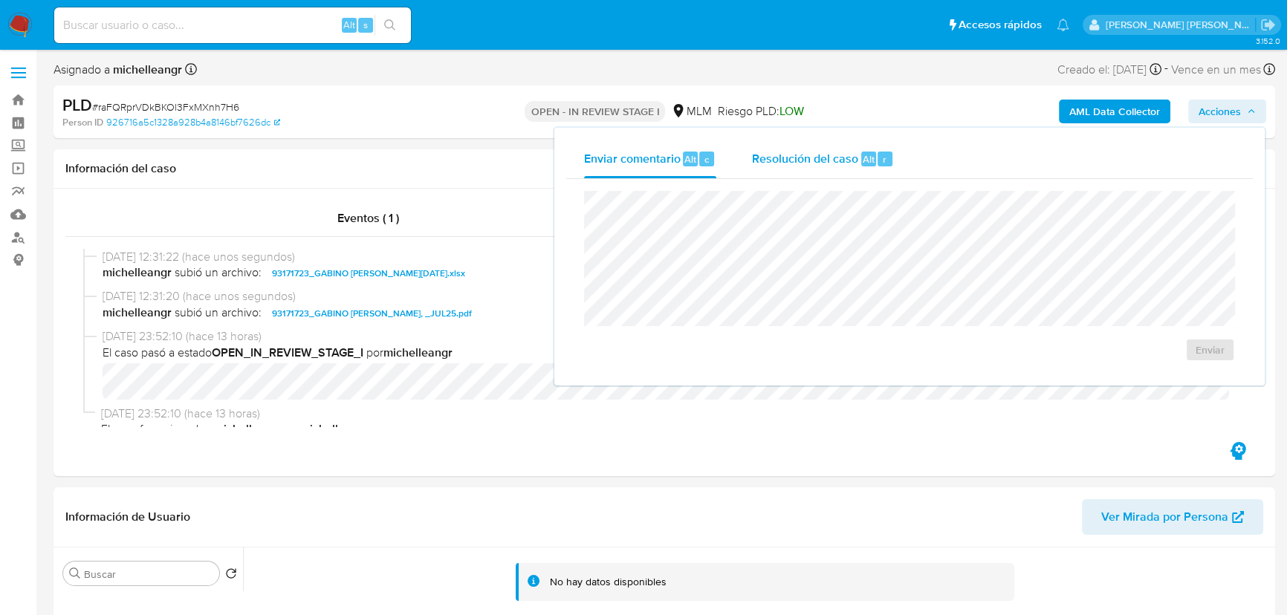
click at [841, 161] on span "Resolución del caso" at bounding box center [805, 158] width 106 height 17
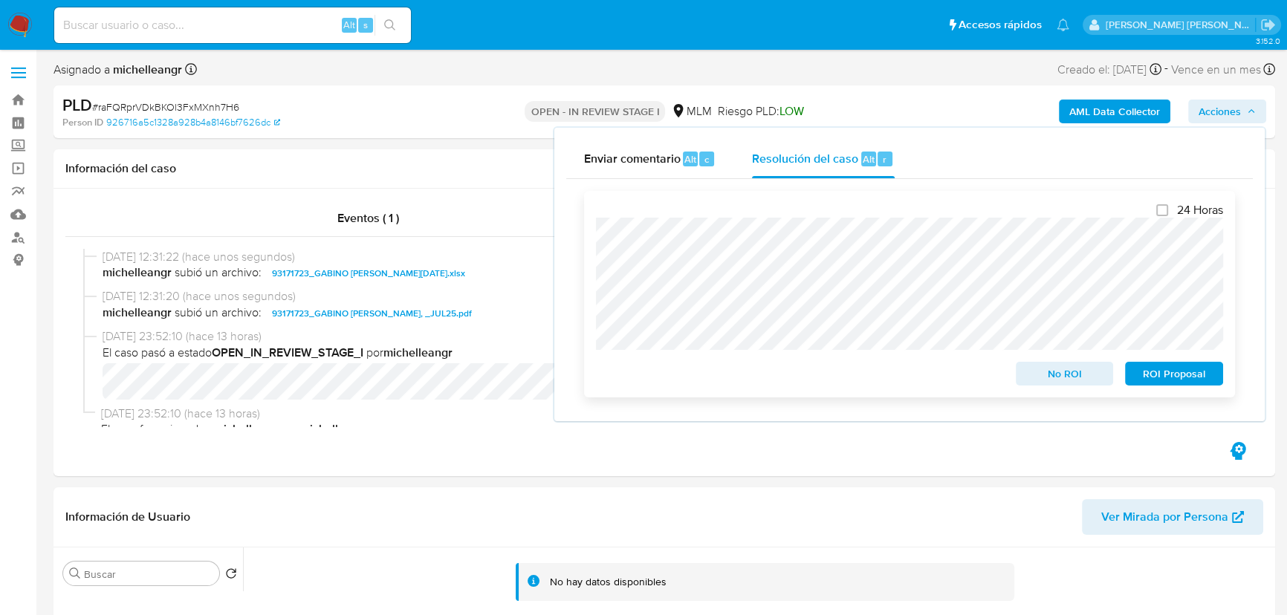
click at [1078, 379] on span "No ROI" at bounding box center [1064, 373] width 77 height 21
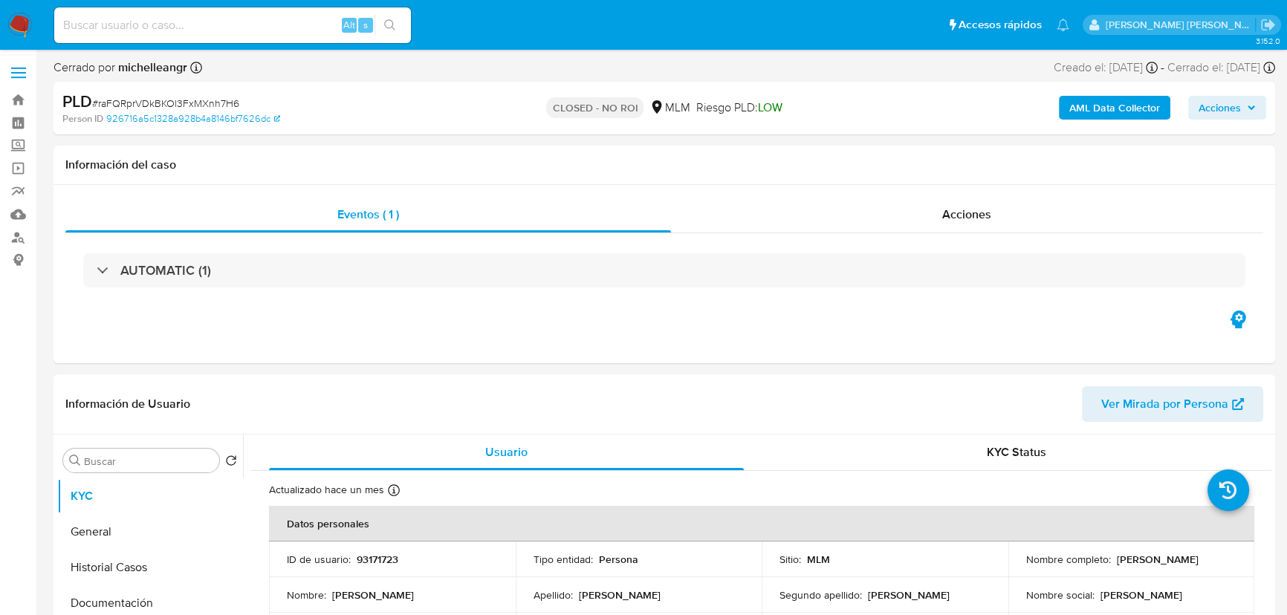
select select "10"
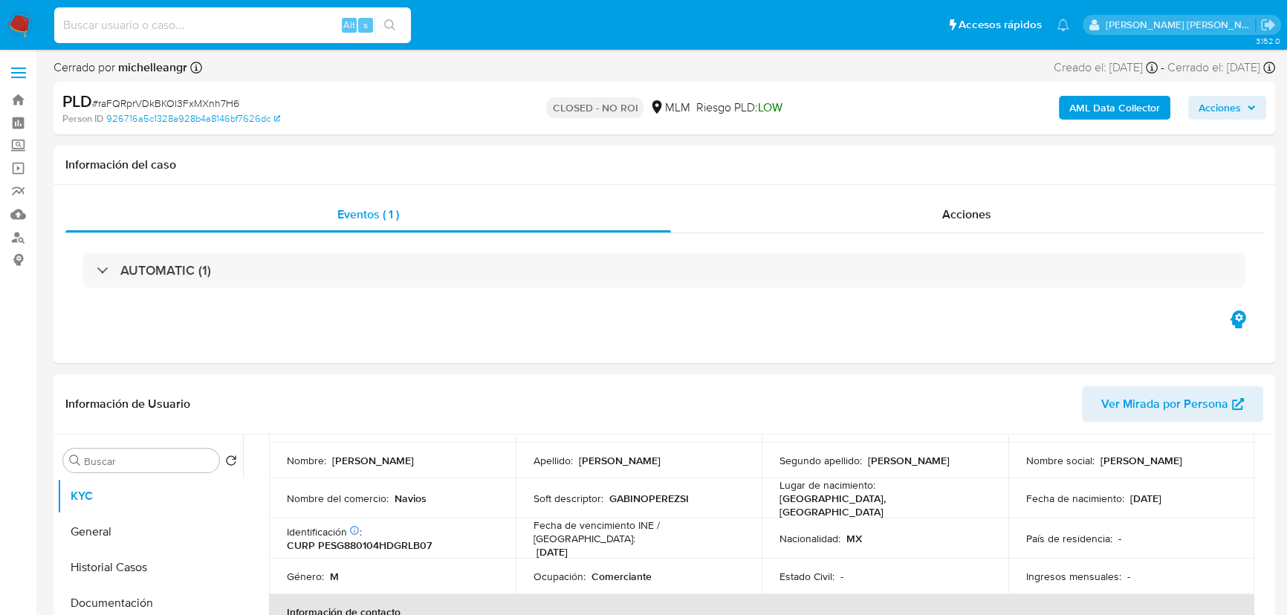
click at [266, 26] on input at bounding box center [232, 25] width 357 height 19
paste input "UZbJ8vtE5pXGoT1w0biueOnl"
type input "UZbJ8vtE5pXGoT1w0biueOnl"
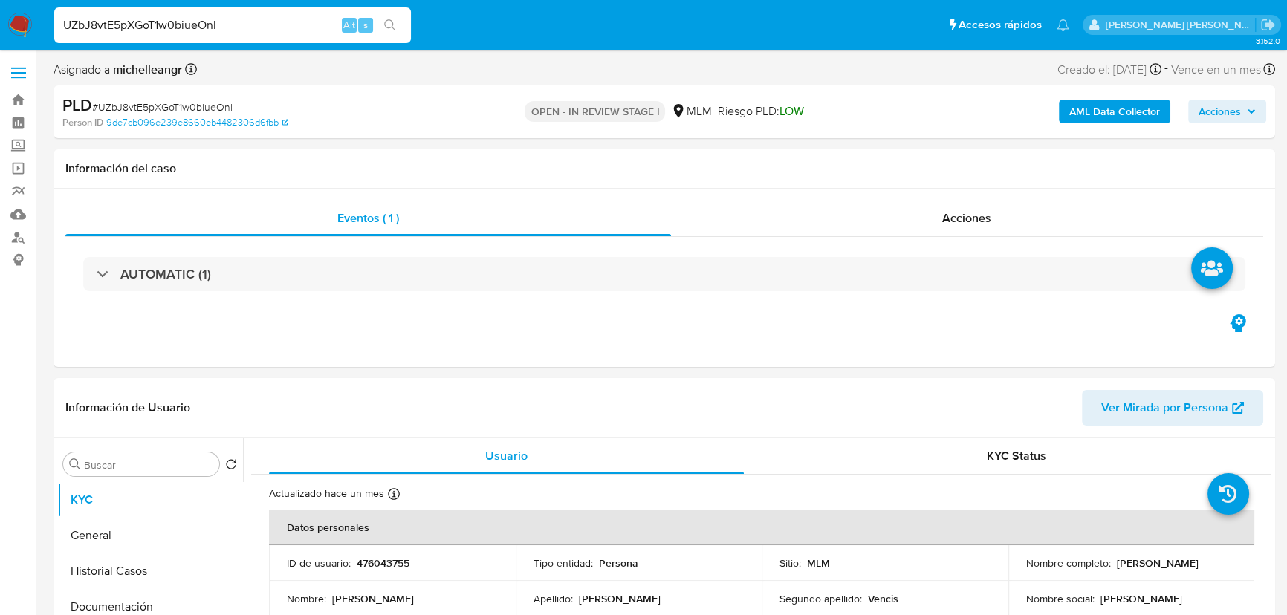
select select "10"
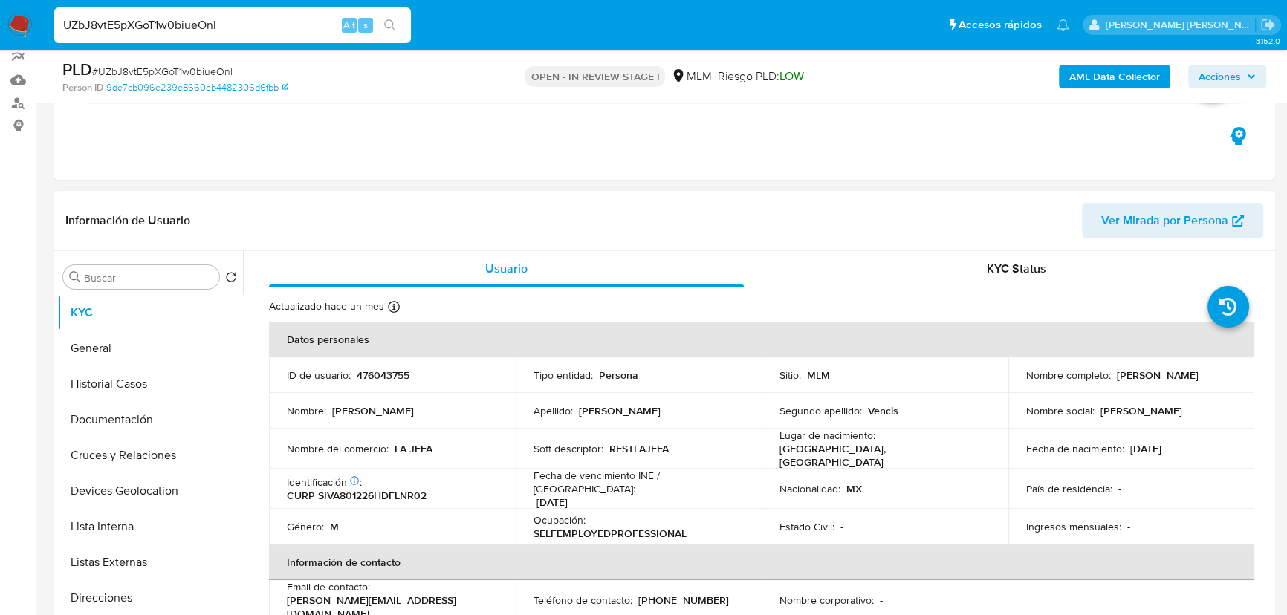
click at [370, 376] on p "476043755" at bounding box center [383, 375] width 53 height 13
click at [370, 375] on p "476043755" at bounding box center [383, 375] width 53 height 13
copy p "476043755"
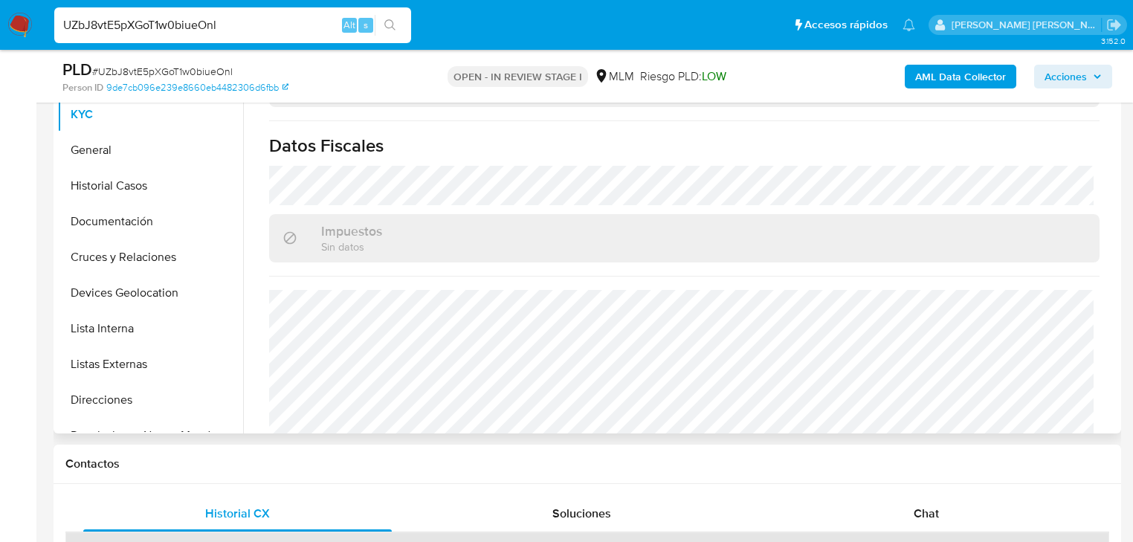
scroll to position [938, 0]
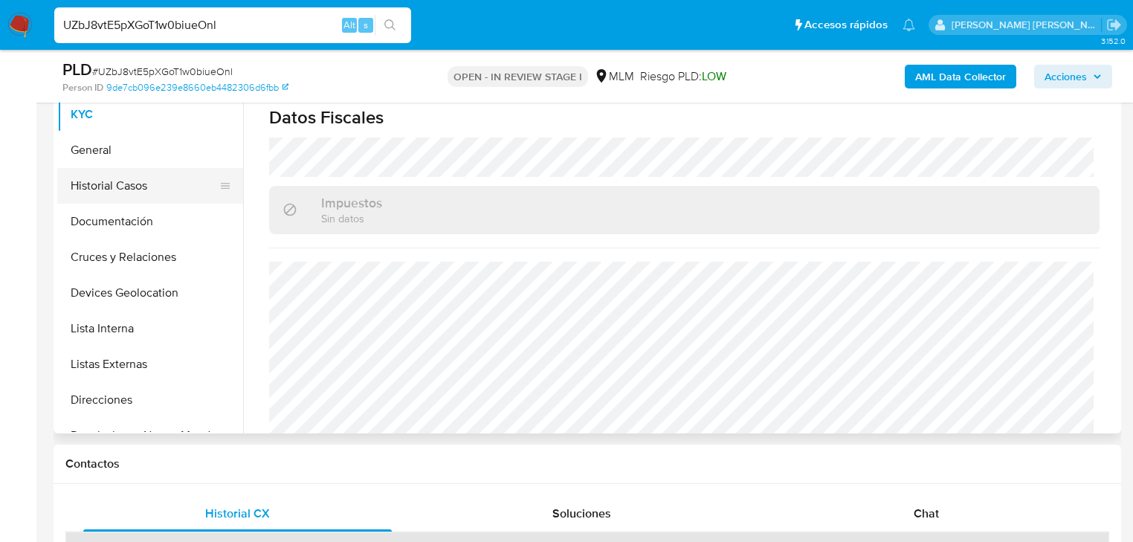
drag, startPoint x: 97, startPoint y: 158, endPoint x: 208, endPoint y: 181, distance: 113.8
click at [97, 157] on button "General" at bounding box center [150, 150] width 186 height 36
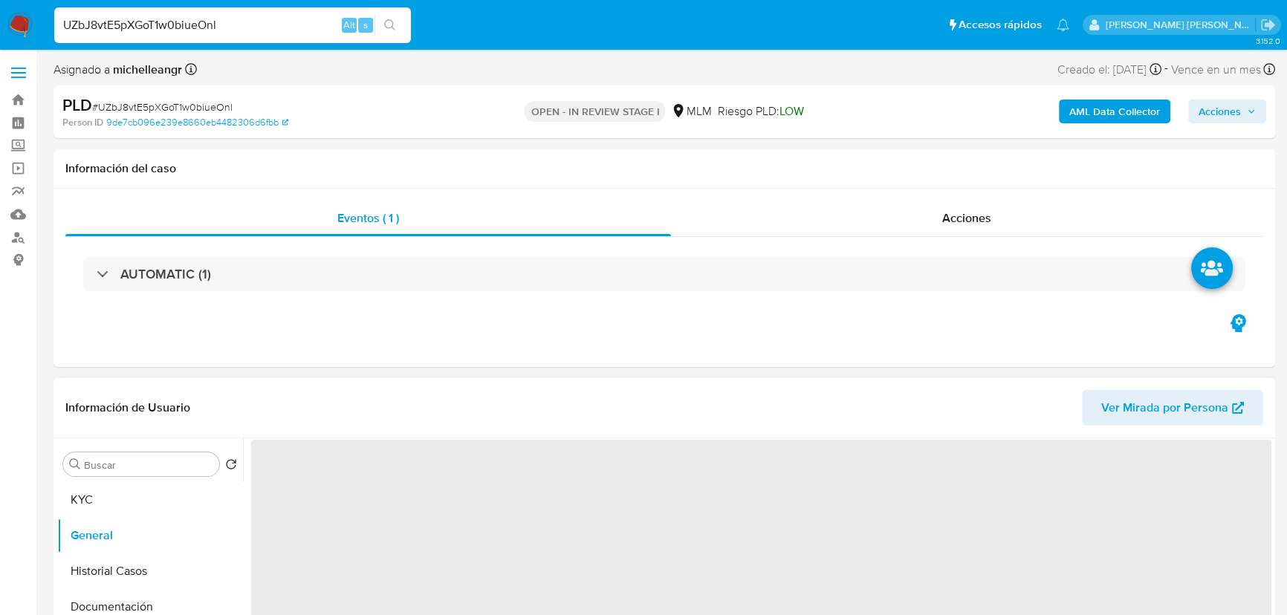
scroll to position [270, 0]
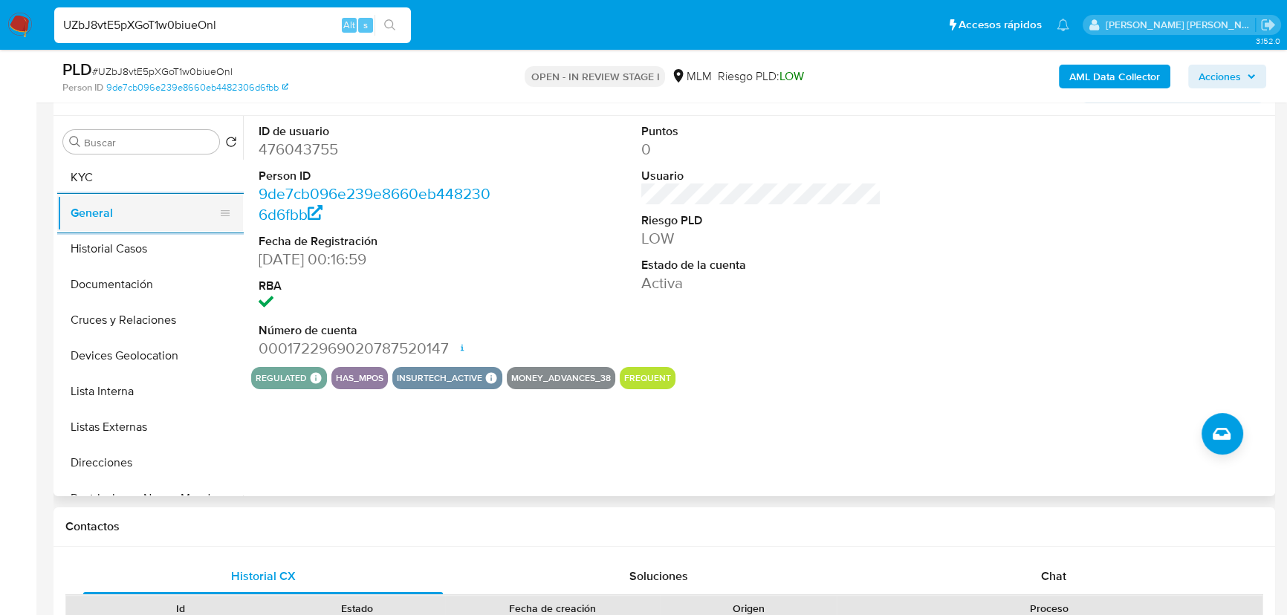
drag, startPoint x: 82, startPoint y: 178, endPoint x: 232, endPoint y: 204, distance: 151.6
click at [84, 178] on button "KYC" at bounding box center [150, 178] width 186 height 36
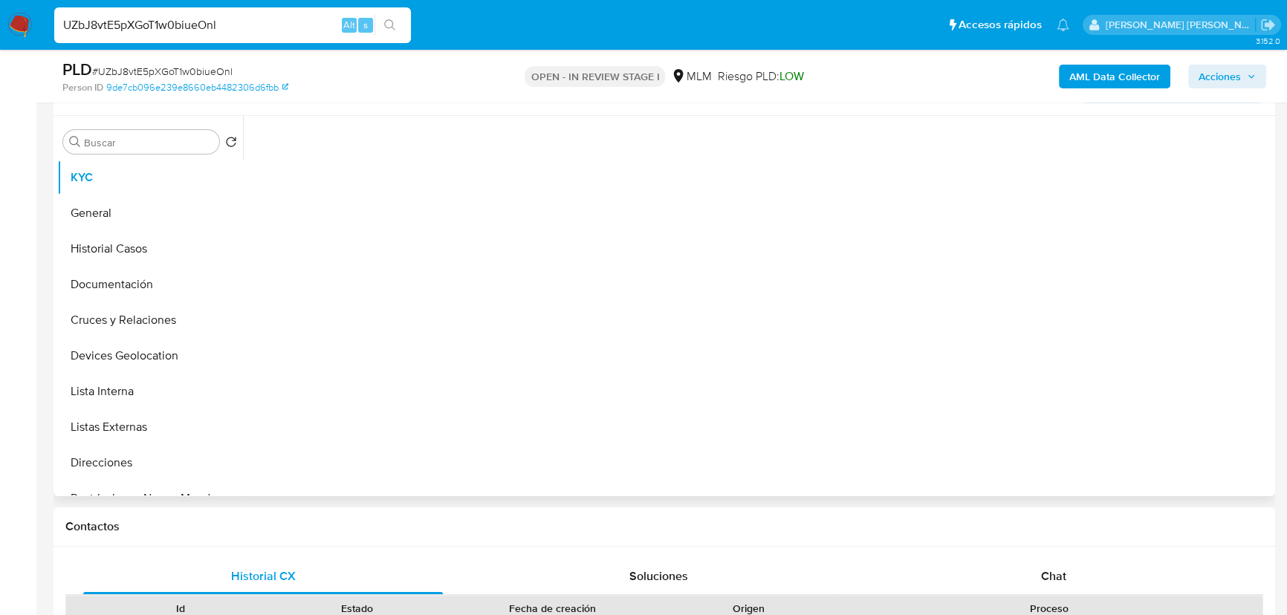
click at [611, 332] on div at bounding box center [761, 302] width 1020 height 373
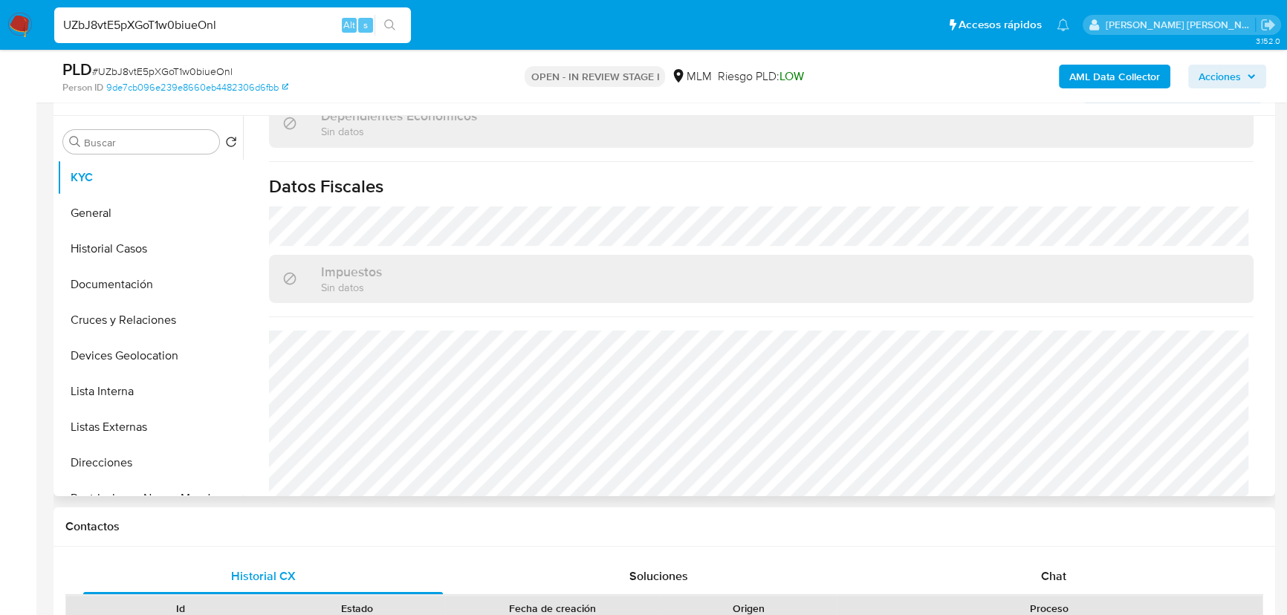
scroll to position [933, 0]
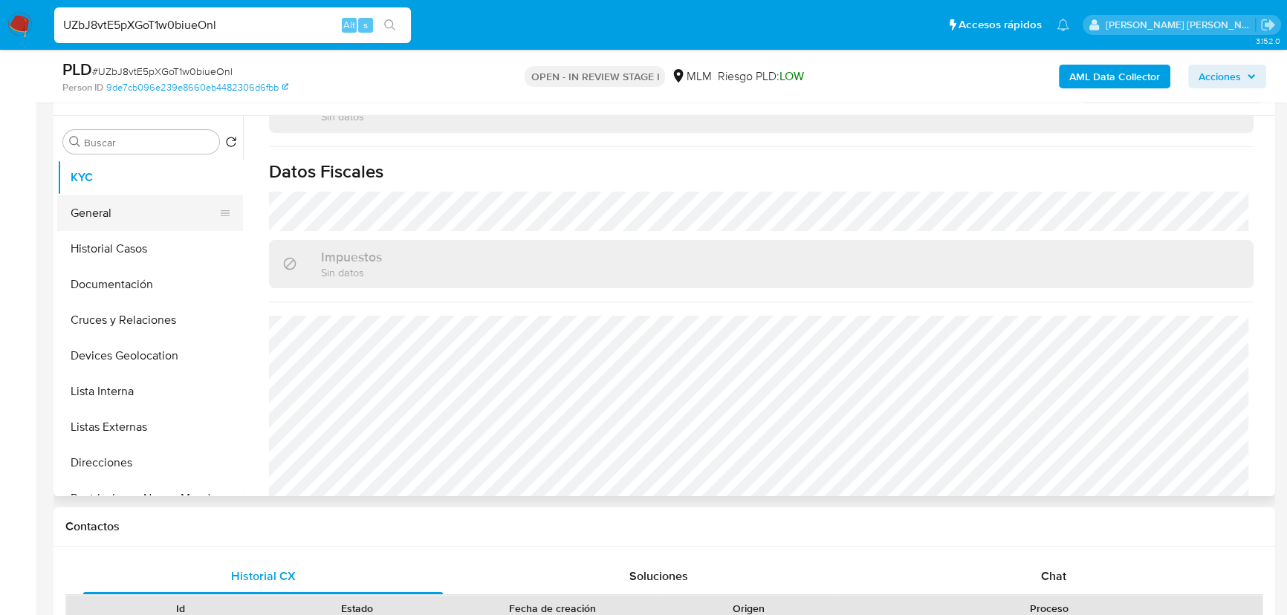
drag, startPoint x: 156, startPoint y: 254, endPoint x: 132, endPoint y: 203, distance: 56.8
click at [156, 253] on button "Historial Casos" at bounding box center [150, 249] width 186 height 36
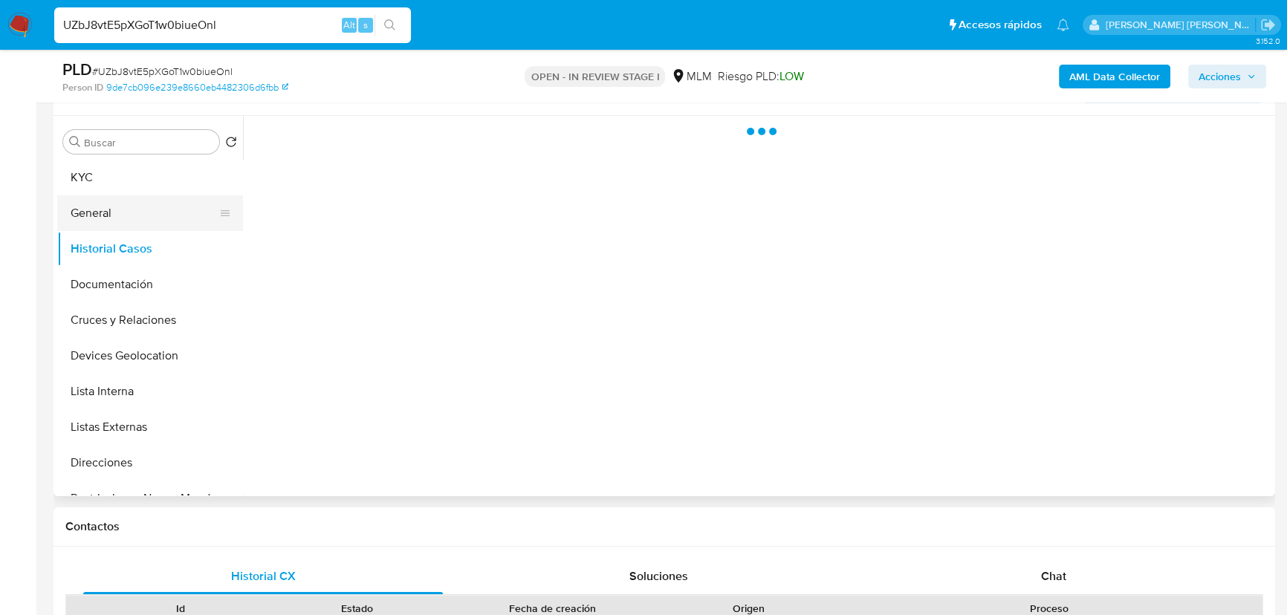
scroll to position [0, 0]
click at [128, 204] on button "General" at bounding box center [144, 213] width 174 height 36
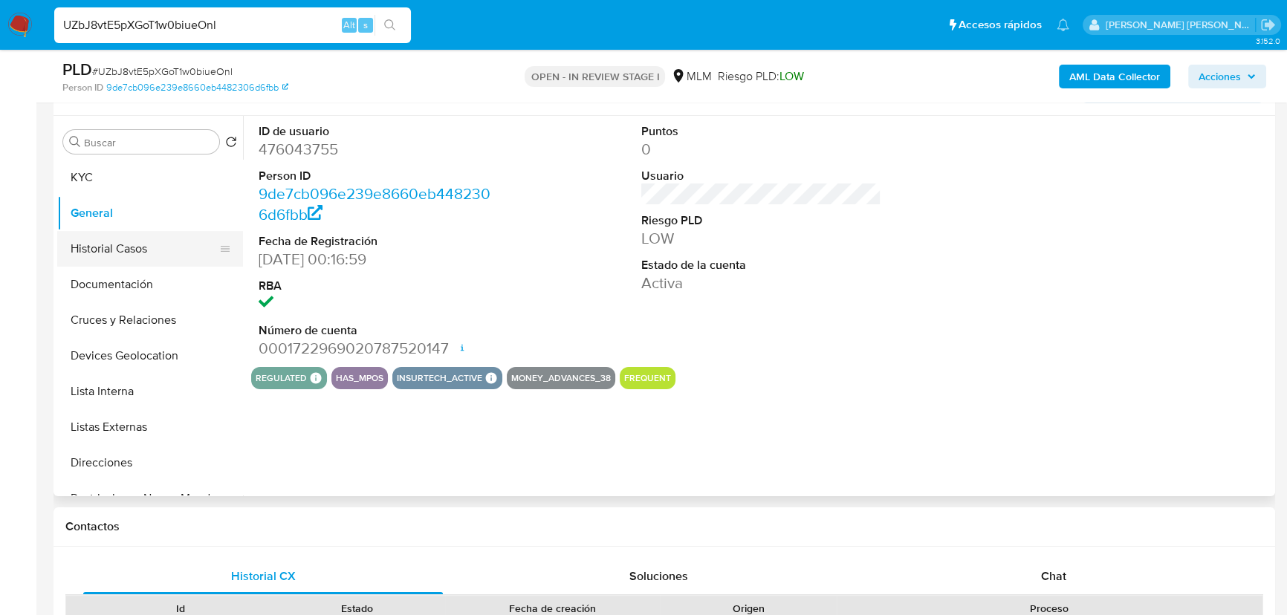
click at [123, 243] on button "Historial Casos" at bounding box center [144, 249] width 174 height 36
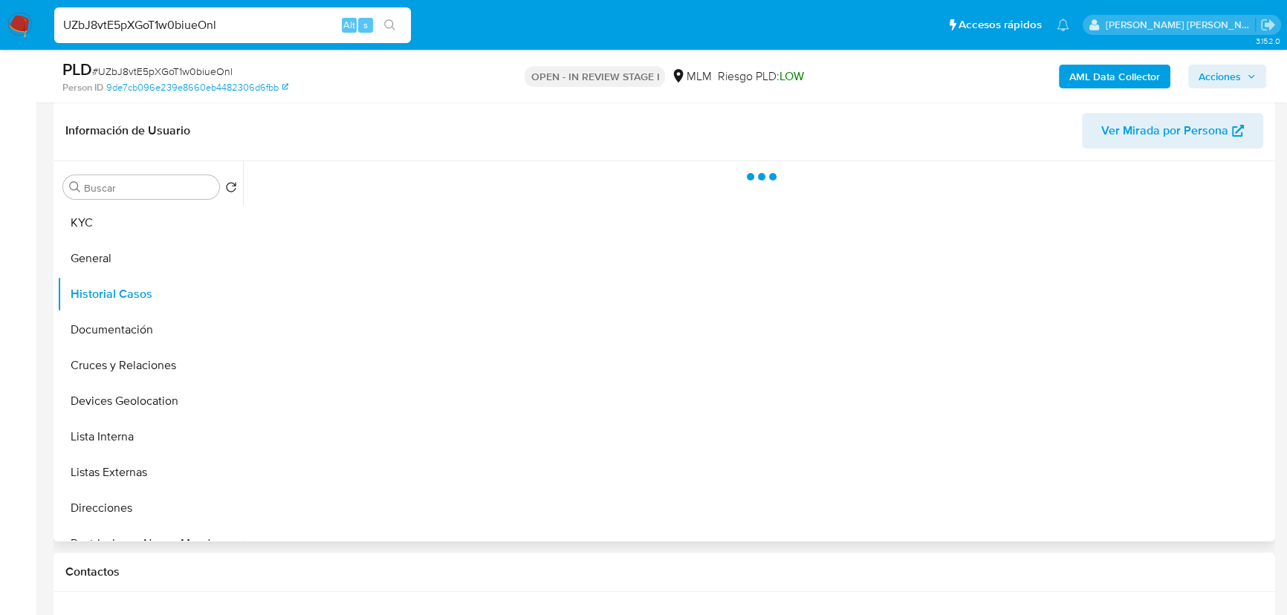
scroll to position [202, 0]
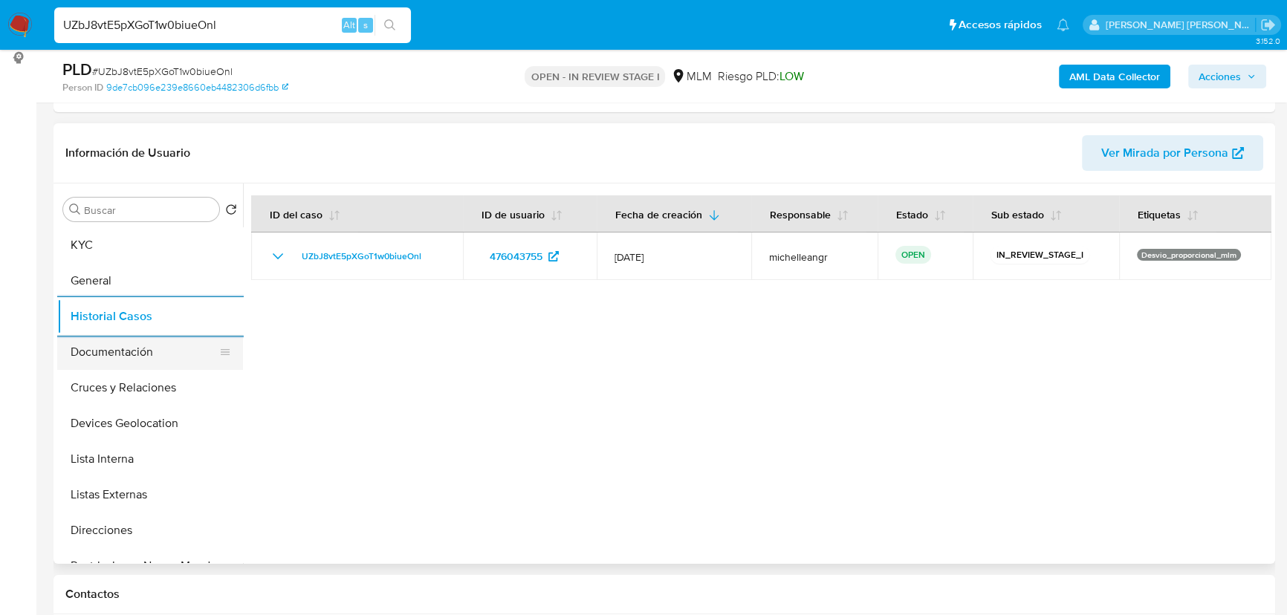
drag, startPoint x: 133, startPoint y: 346, endPoint x: 147, endPoint y: 341, distance: 15.0
click at [134, 348] on button "Documentación" at bounding box center [144, 352] width 174 height 36
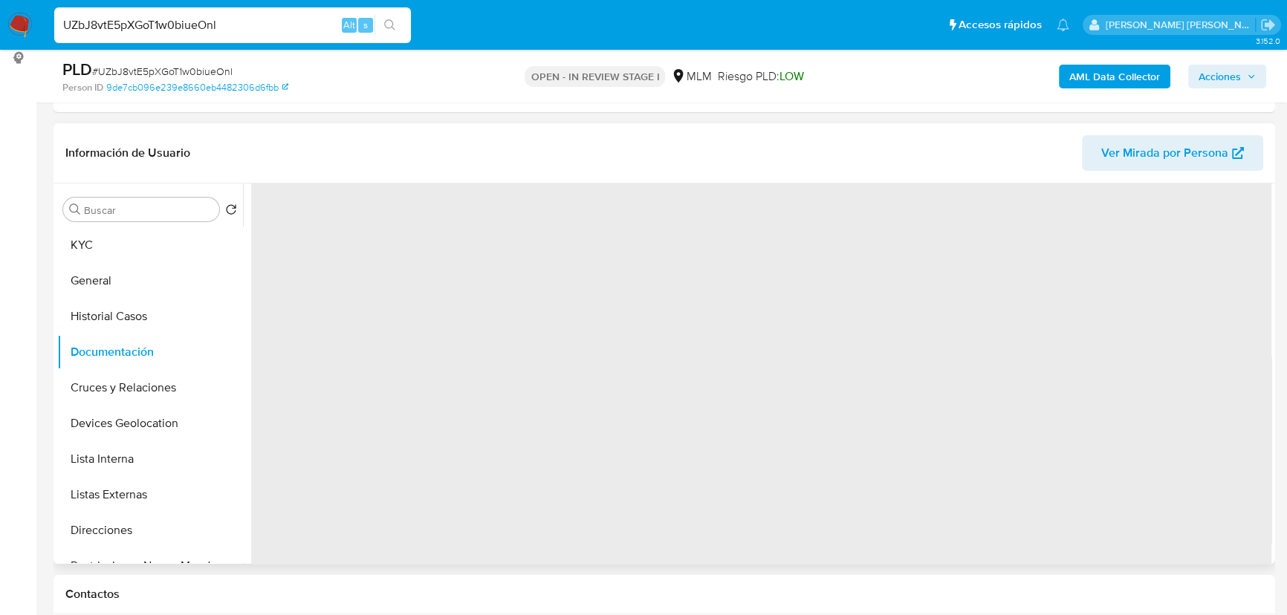
scroll to position [67, 0]
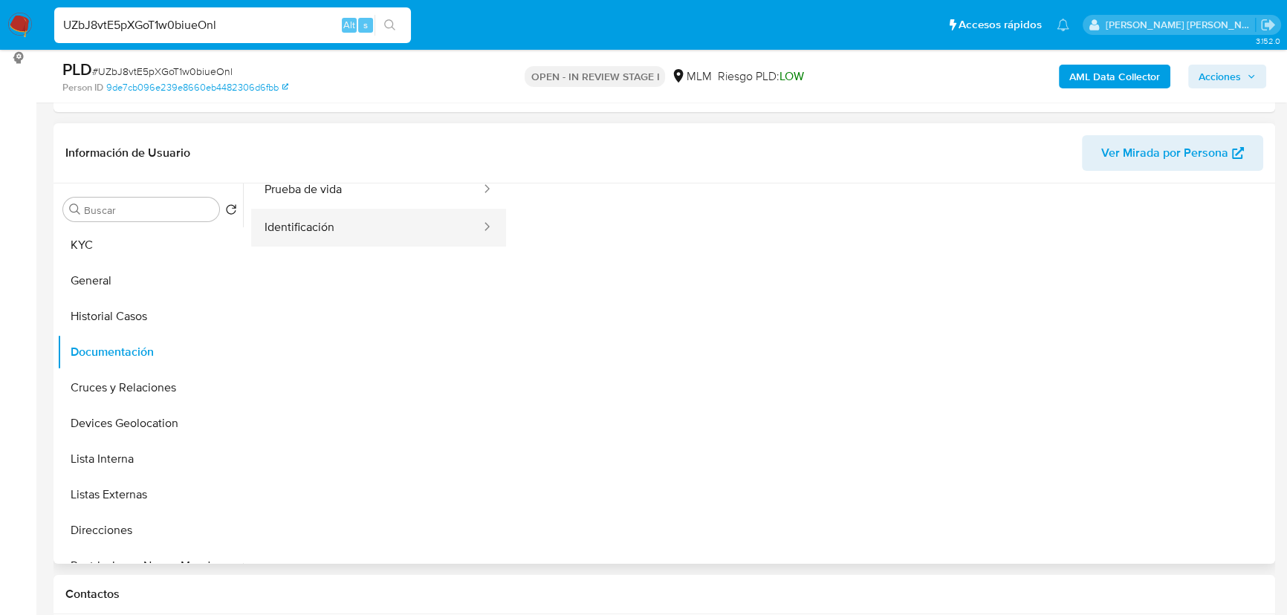
drag, startPoint x: 371, startPoint y: 194, endPoint x: 493, endPoint y: 221, distance: 125.7
click at [372, 193] on button "Prueba de vida" at bounding box center [366, 190] width 231 height 38
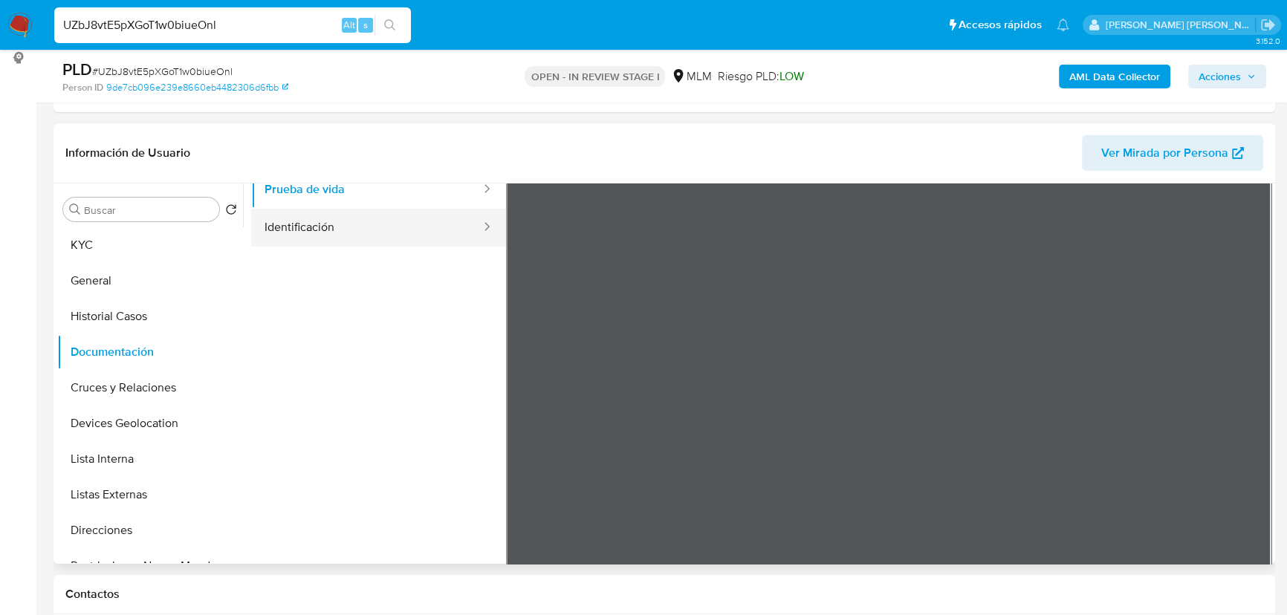
click at [343, 223] on button "Identificación" at bounding box center [366, 228] width 231 height 38
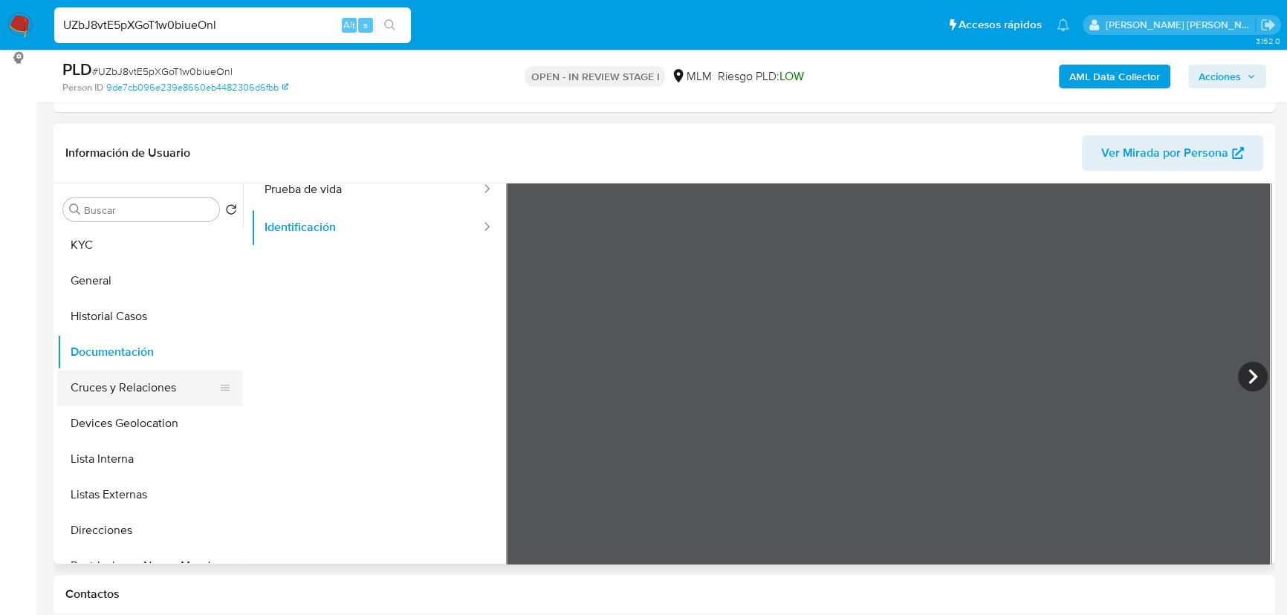
drag, startPoint x: 142, startPoint y: 390, endPoint x: 396, endPoint y: 401, distance: 254.4
click at [143, 386] on button "Cruces y Relaciones" at bounding box center [150, 388] width 186 height 36
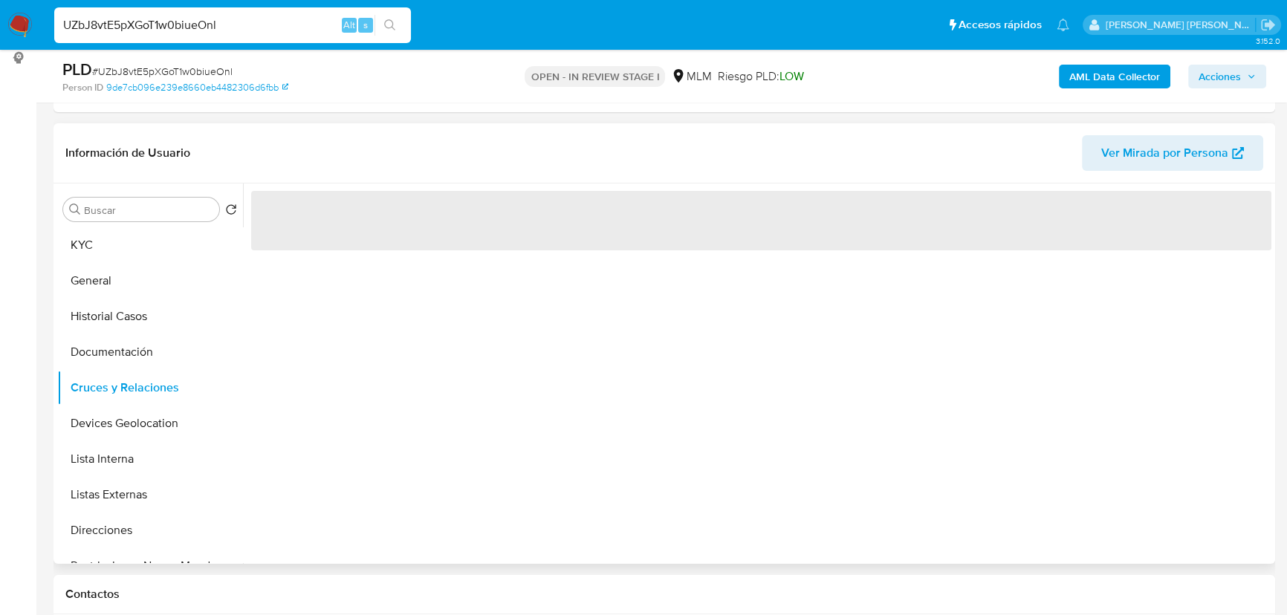
scroll to position [0, 0]
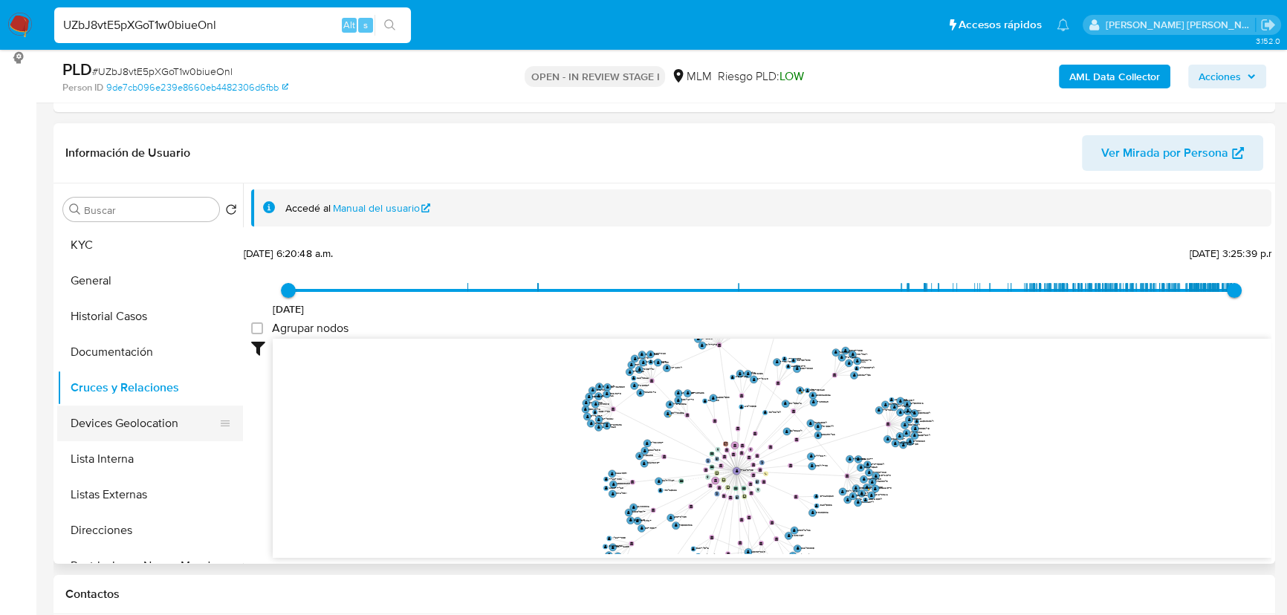
click at [185, 395] on button "Cruces y Relaciones" at bounding box center [150, 388] width 186 height 36
click at [159, 435] on button "Devices Geolocation" at bounding box center [150, 424] width 186 height 36
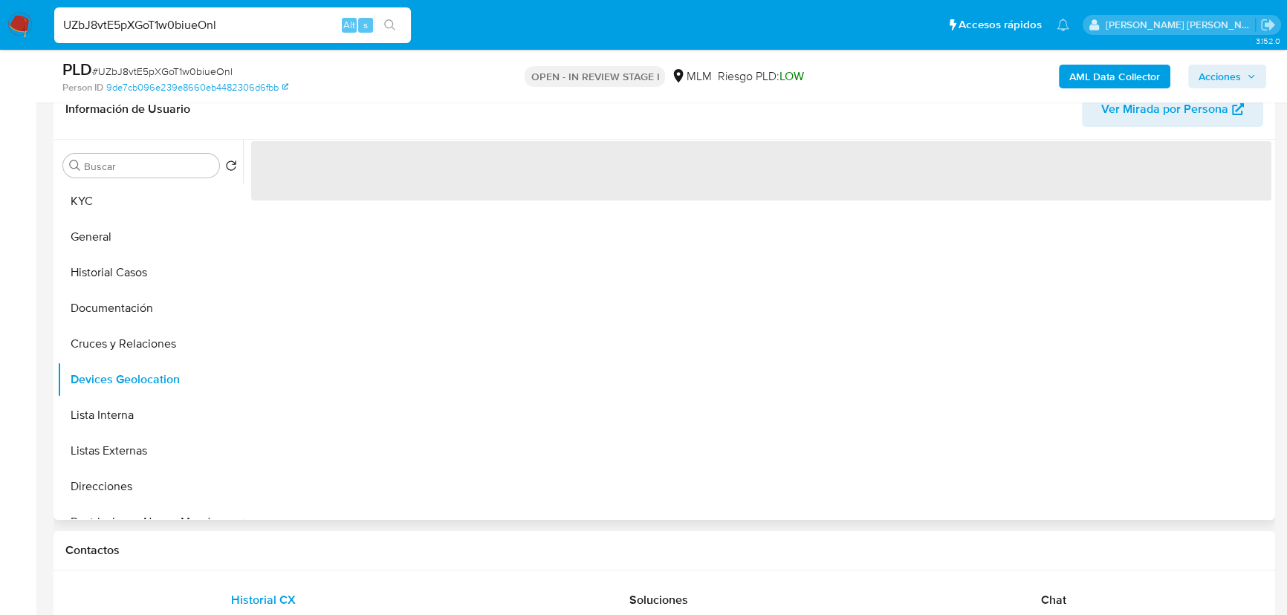
scroll to position [270, 0]
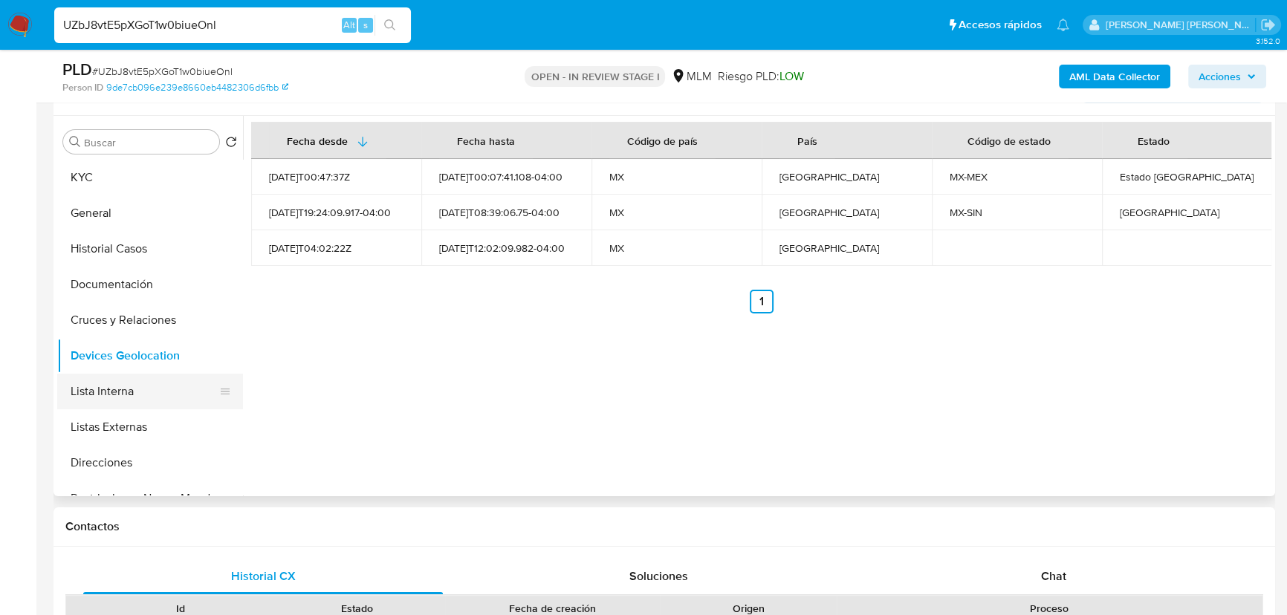
click at [122, 382] on button "Lista Interna" at bounding box center [144, 392] width 174 height 36
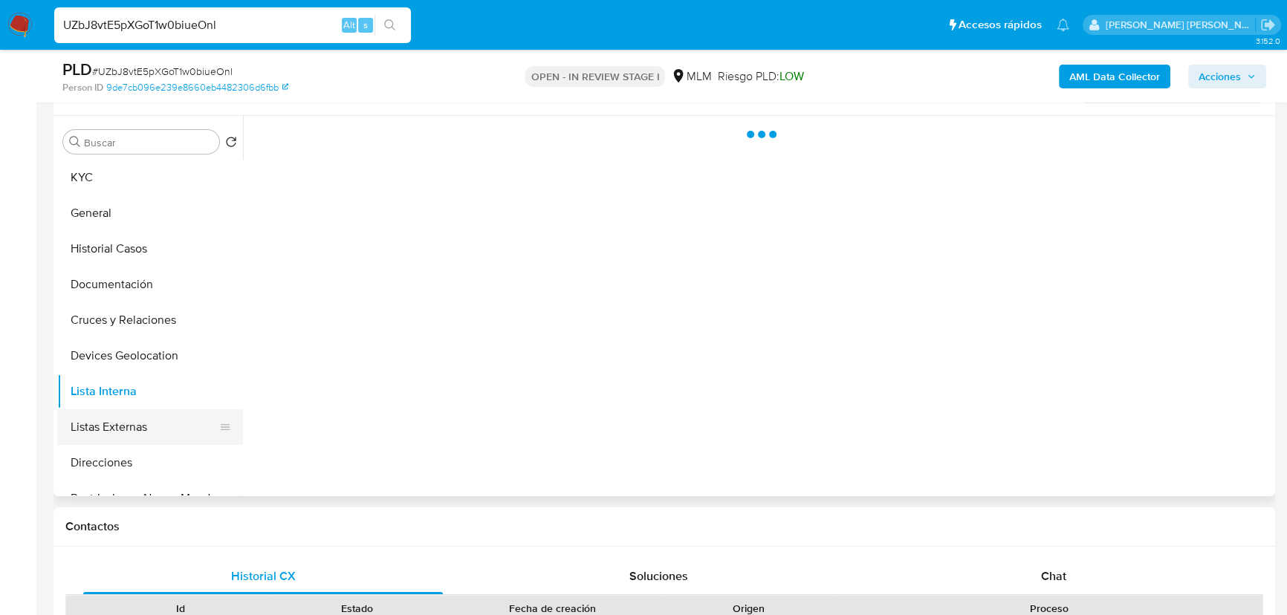
drag, startPoint x: 141, startPoint y: 457, endPoint x: 141, endPoint y: 436, distance: 21.6
click at [139, 453] on button "Direcciones" at bounding box center [150, 463] width 186 height 36
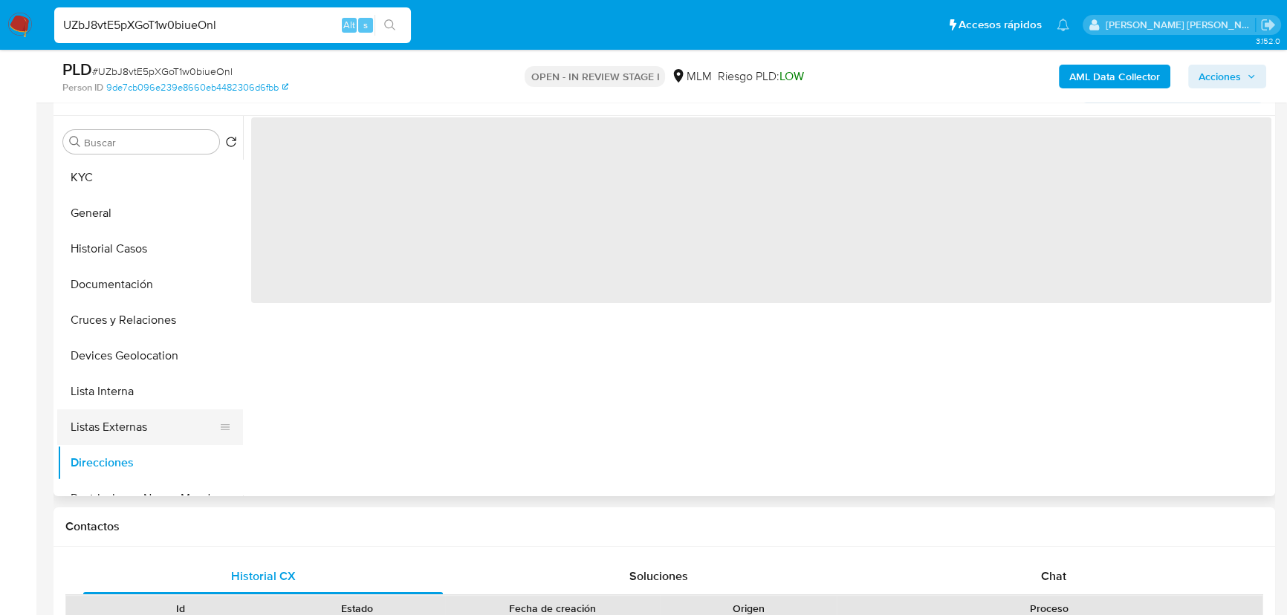
click at [143, 436] on button "Listas Externas" at bounding box center [144, 427] width 174 height 36
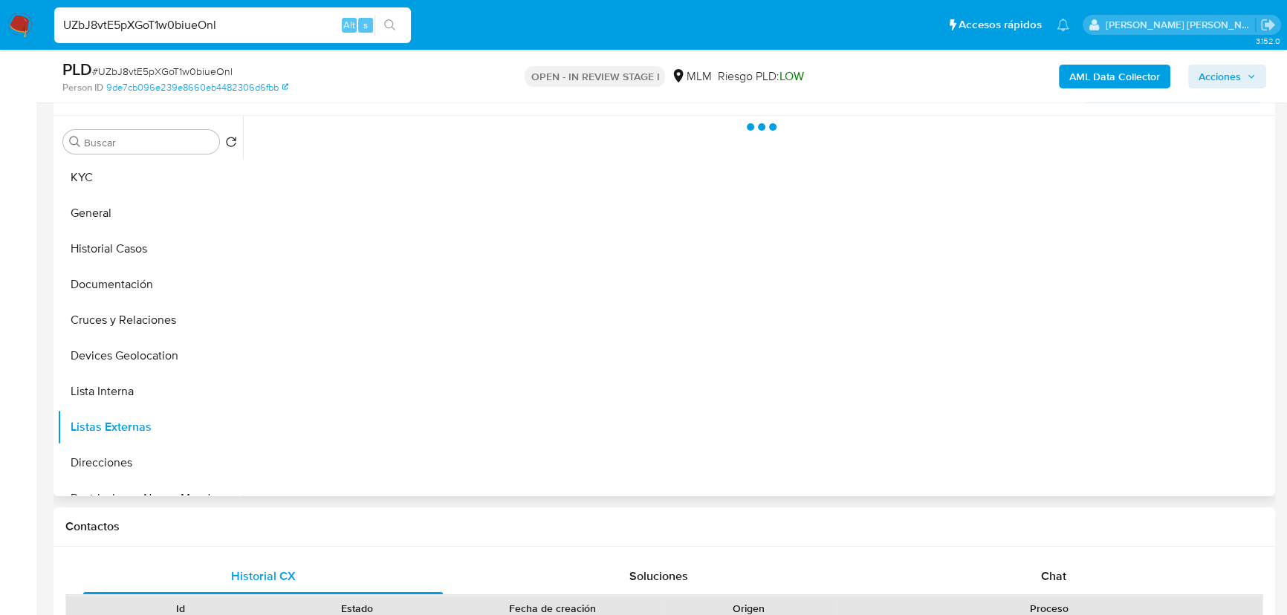
click at [543, 441] on div at bounding box center [757, 306] width 1029 height 381
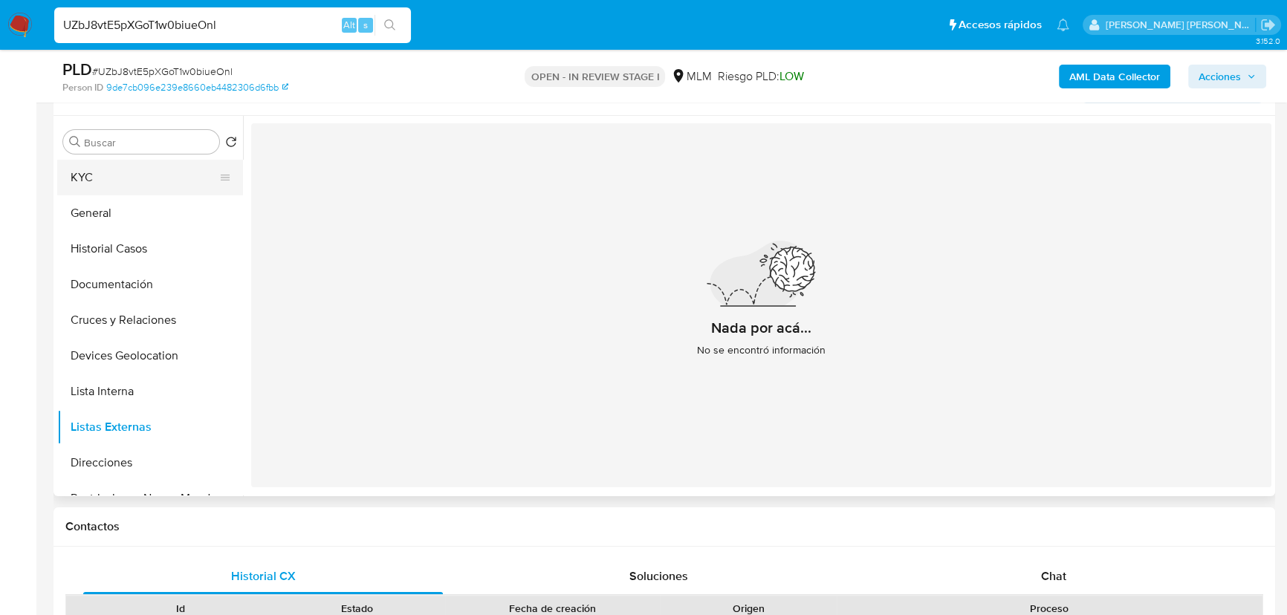
drag, startPoint x: 114, startPoint y: 184, endPoint x: 178, endPoint y: 185, distance: 64.7
click at [117, 180] on button "KYC" at bounding box center [144, 178] width 174 height 36
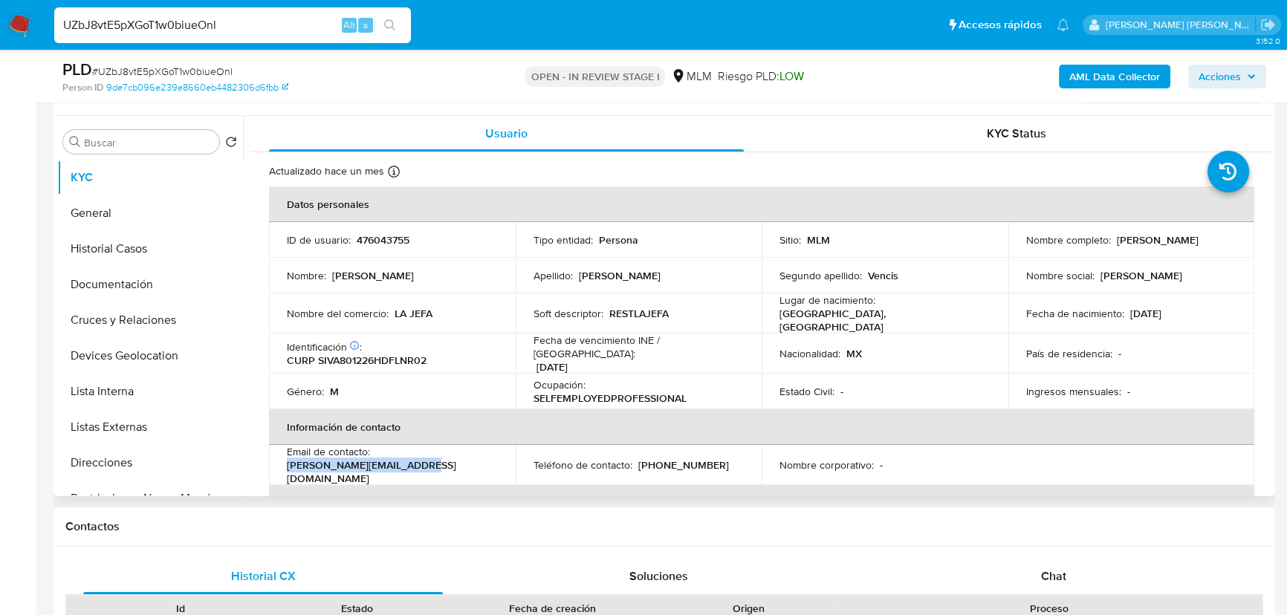
drag, startPoint x: 337, startPoint y: 465, endPoint x: 285, endPoint y: 465, distance: 52.0
click at [285, 465] on td "Email de contacto : [PERSON_NAME][EMAIL_ADDRESS][DOMAIN_NAME]" at bounding box center [392, 465] width 247 height 40
copy p "[PERSON_NAME][EMAIL_ADDRESS][DOMAIN_NAME]"
click at [672, 459] on p "[PHONE_NUMBER]" at bounding box center [683, 465] width 91 height 13
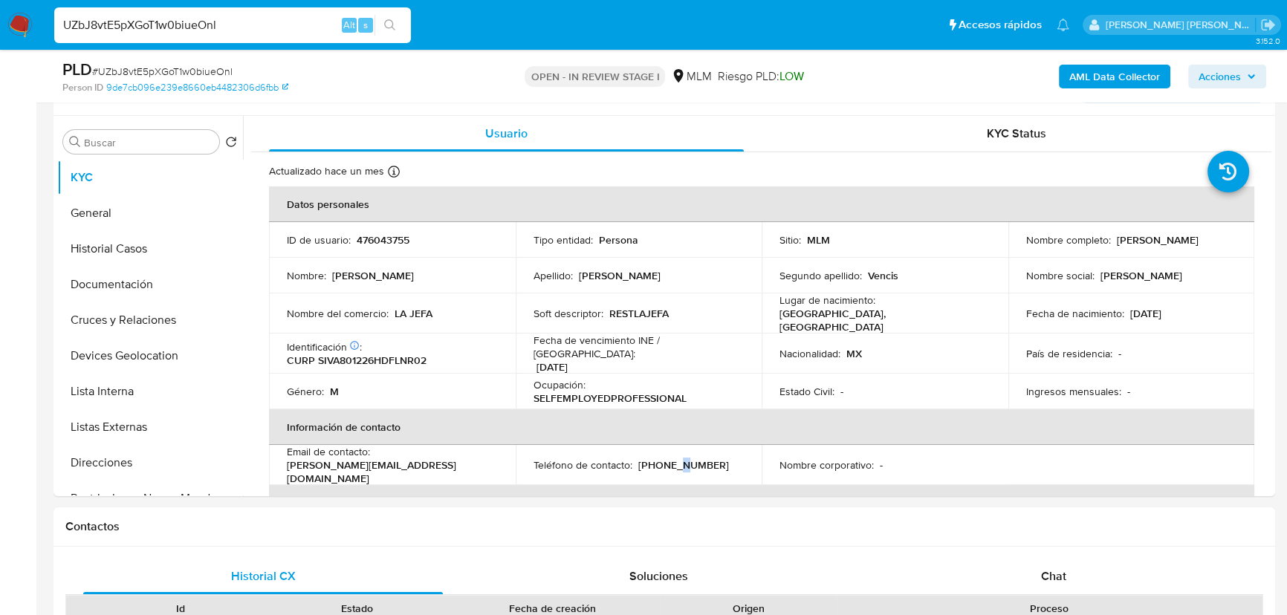
copy p "6"
click at [682, 459] on p "[PHONE_NUMBER]" at bounding box center [683, 465] width 91 height 13
copy p "28659553"
drag, startPoint x: 128, startPoint y: 454, endPoint x: 339, endPoint y: 418, distance: 214.1
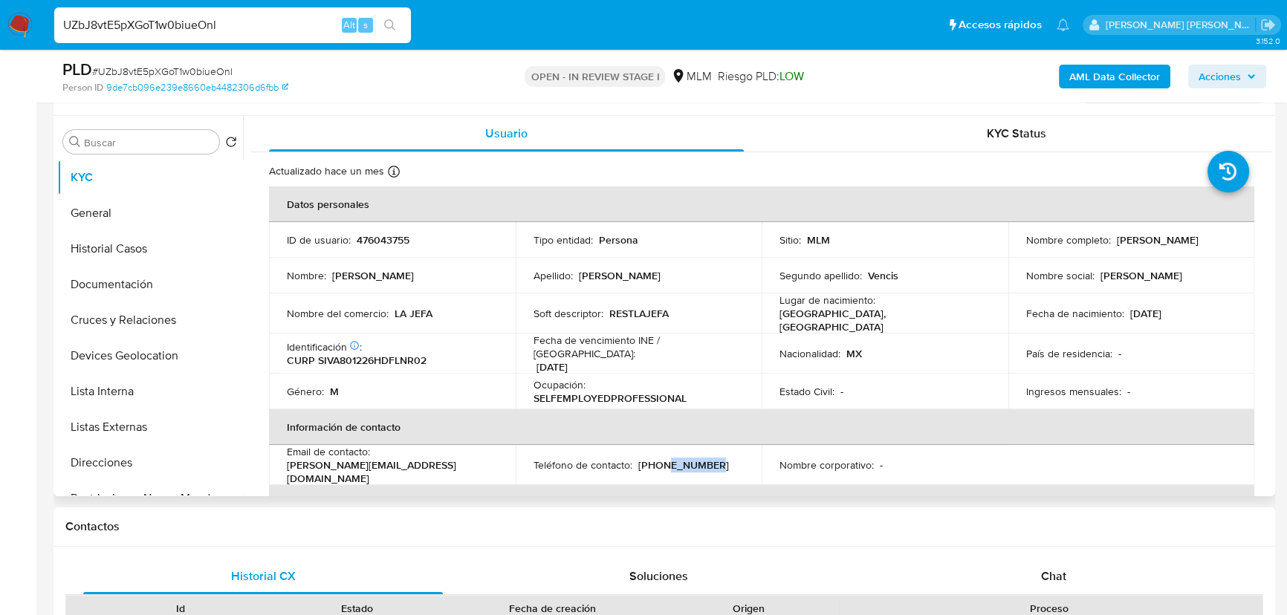
click at [126, 452] on button "Direcciones" at bounding box center [150, 463] width 186 height 36
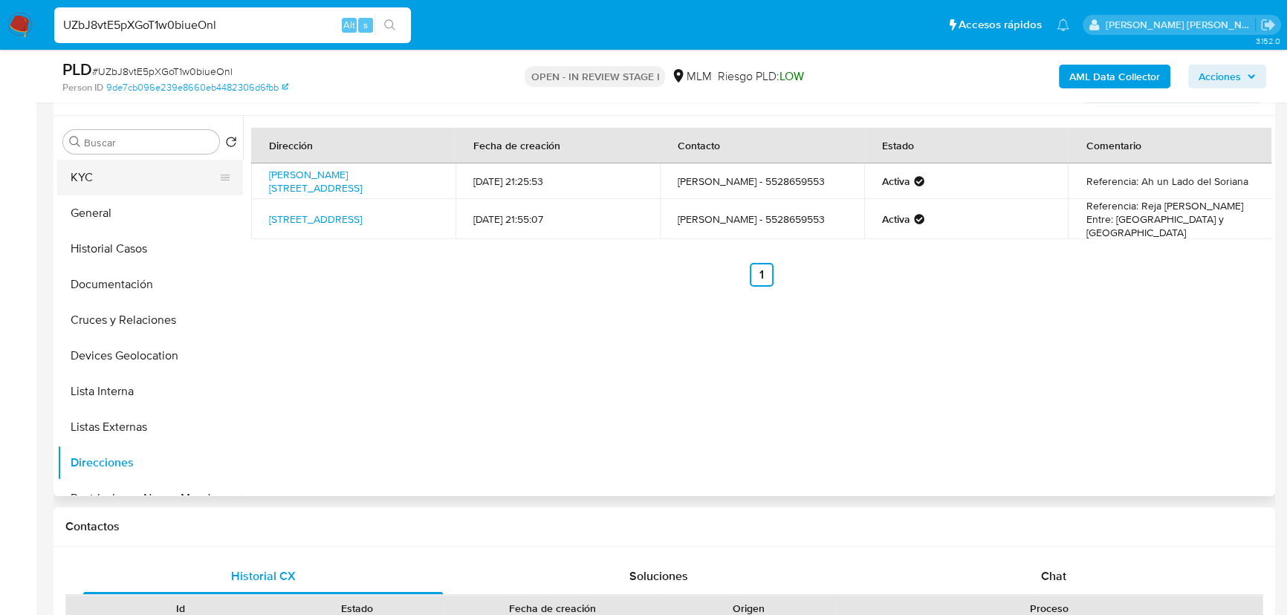
click at [81, 166] on button "KYC" at bounding box center [144, 178] width 174 height 36
